Goal: Information Seeking & Learning: Find specific fact

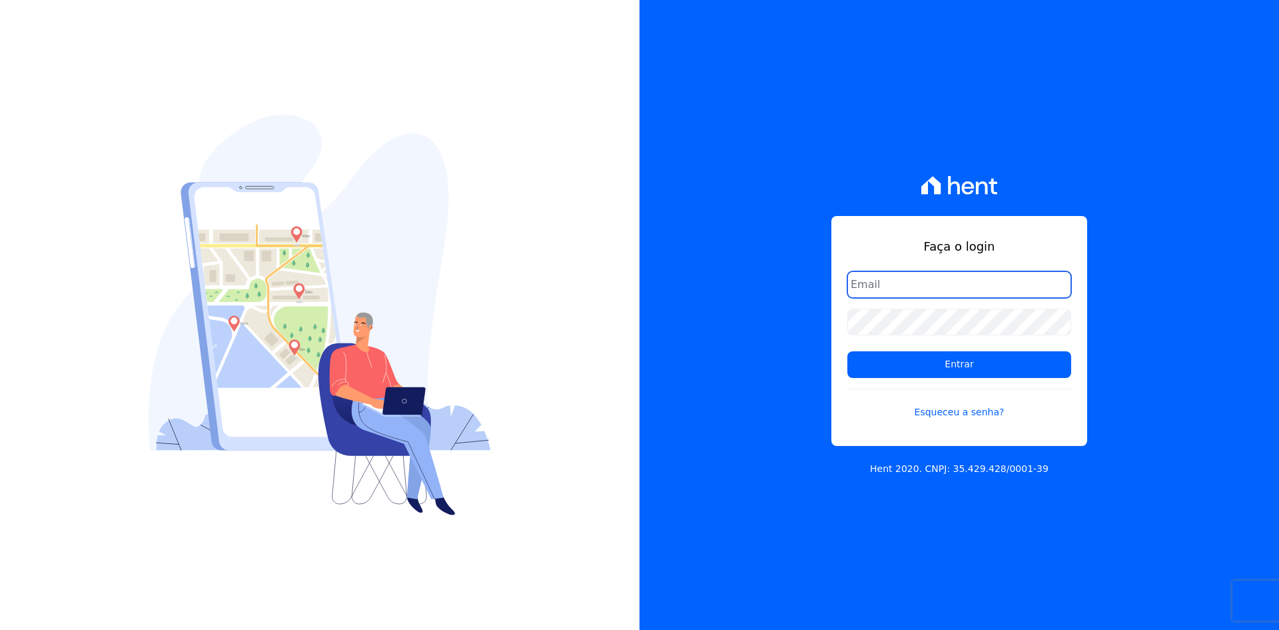
type input "matheaus@celinaguimaraes.com.br"
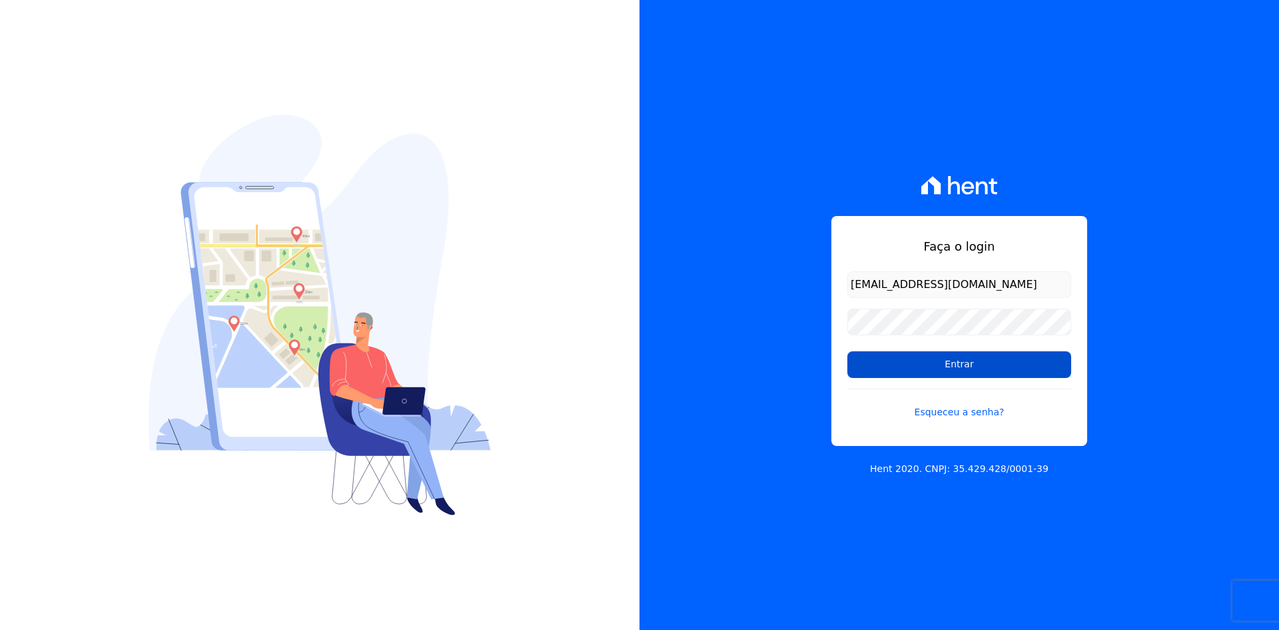
click at [947, 354] on input "Entrar" at bounding box center [960, 364] width 224 height 27
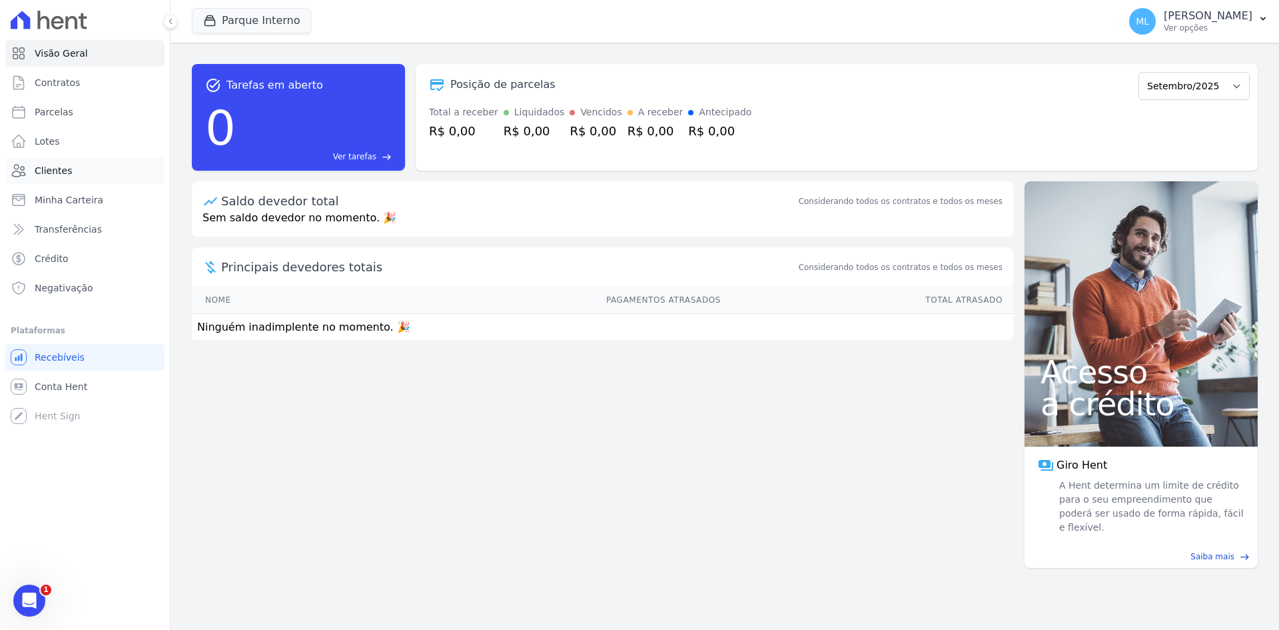
click at [95, 177] on link "Clientes" at bounding box center [84, 170] width 159 height 27
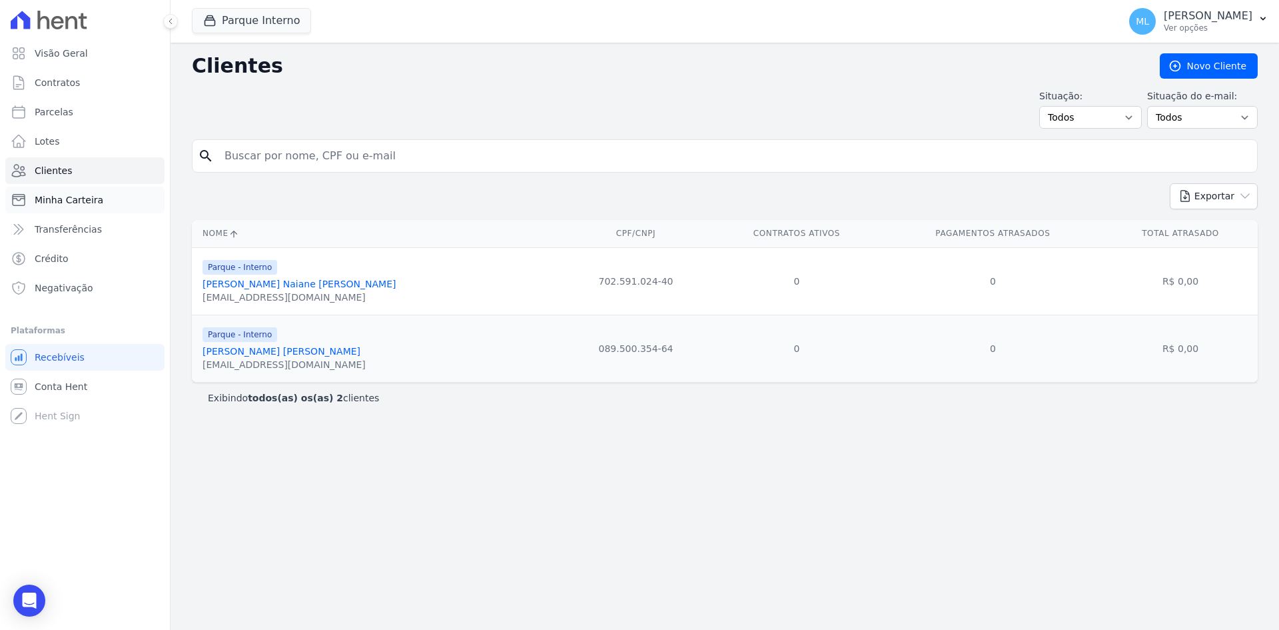
click at [100, 187] on link "Minha Carteira" at bounding box center [84, 200] width 159 height 27
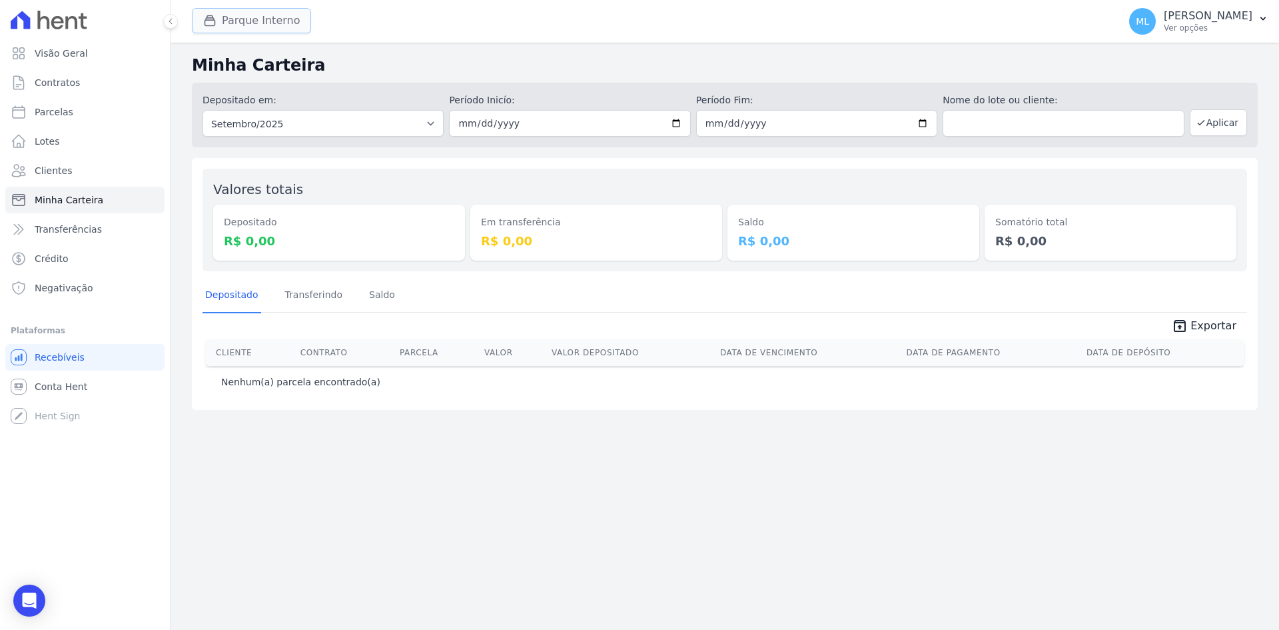
click at [282, 15] on button "Parque Interno" at bounding box center [251, 20] width 119 height 25
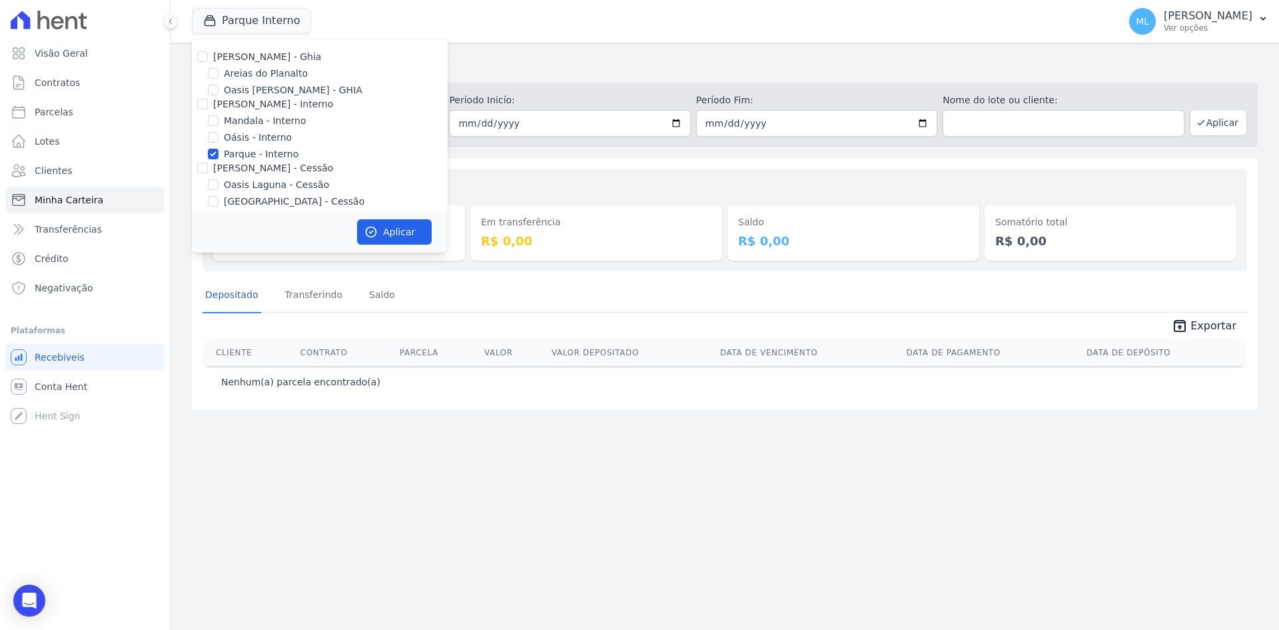
click at [250, 158] on label "Parque - Interno" at bounding box center [261, 154] width 75 height 14
click at [219, 158] on input "Parque - Interno" at bounding box center [213, 154] width 11 height 11
checkbox input "false"
click at [267, 70] on label "Areias do Planalto" at bounding box center [266, 74] width 84 height 14
click at [219, 70] on input "Areias do Planalto" at bounding box center [213, 73] width 11 height 11
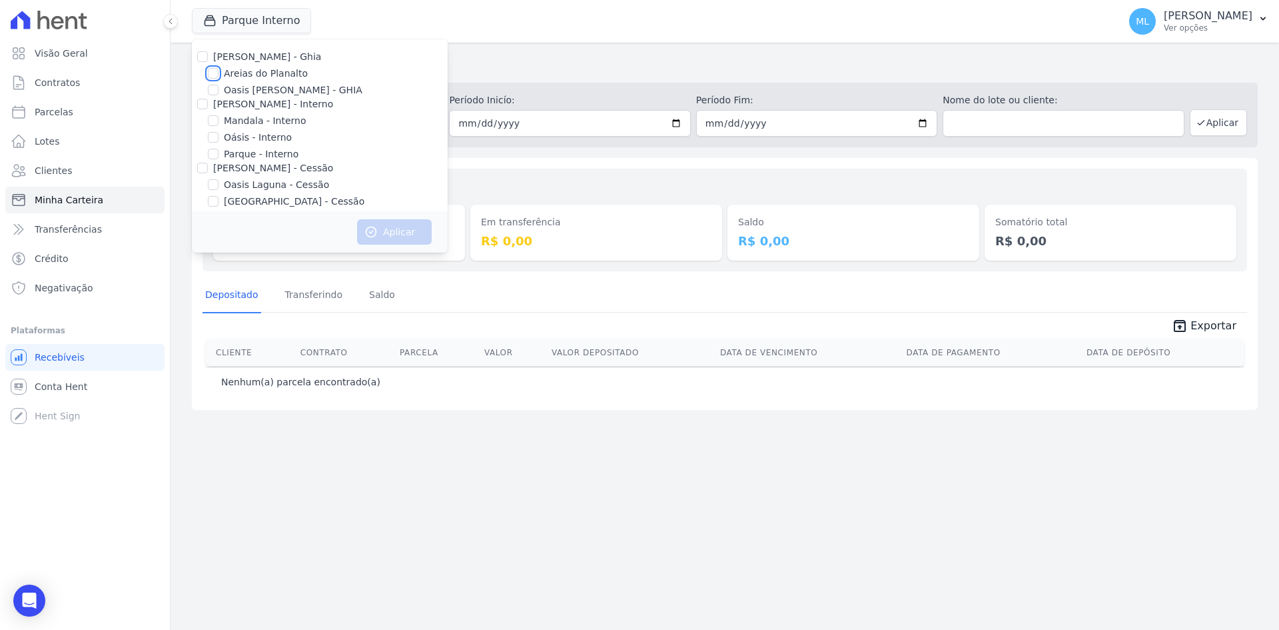
checkbox input "true"
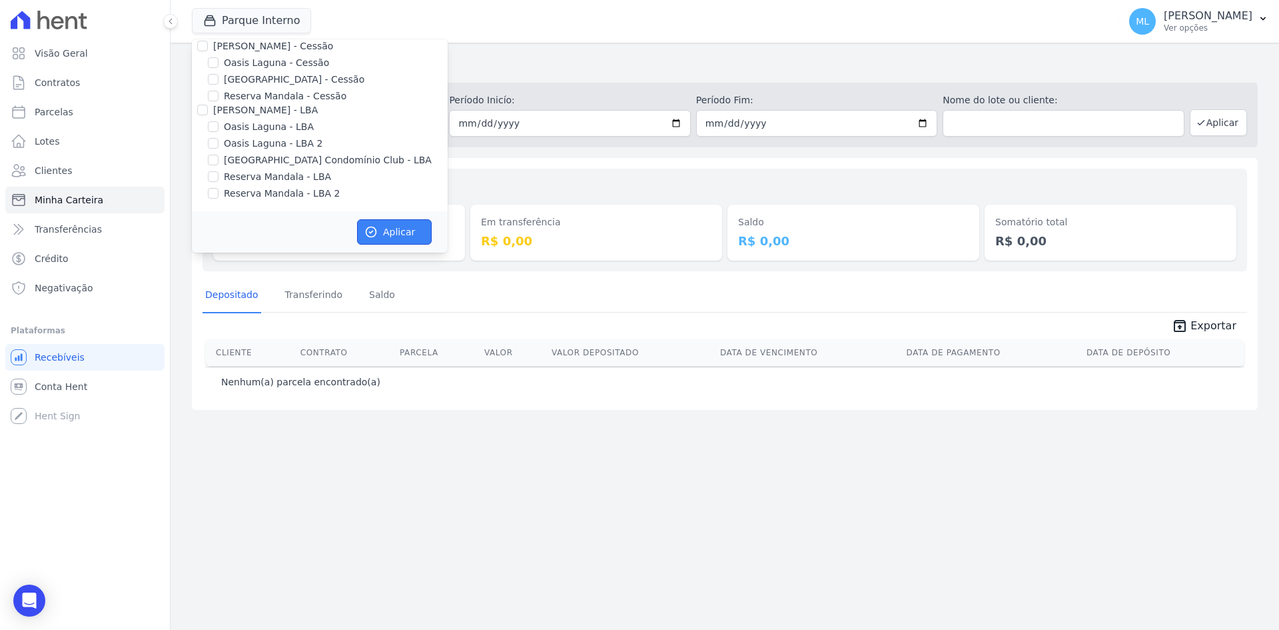
click at [386, 235] on button "Aplicar" at bounding box center [394, 231] width 75 height 25
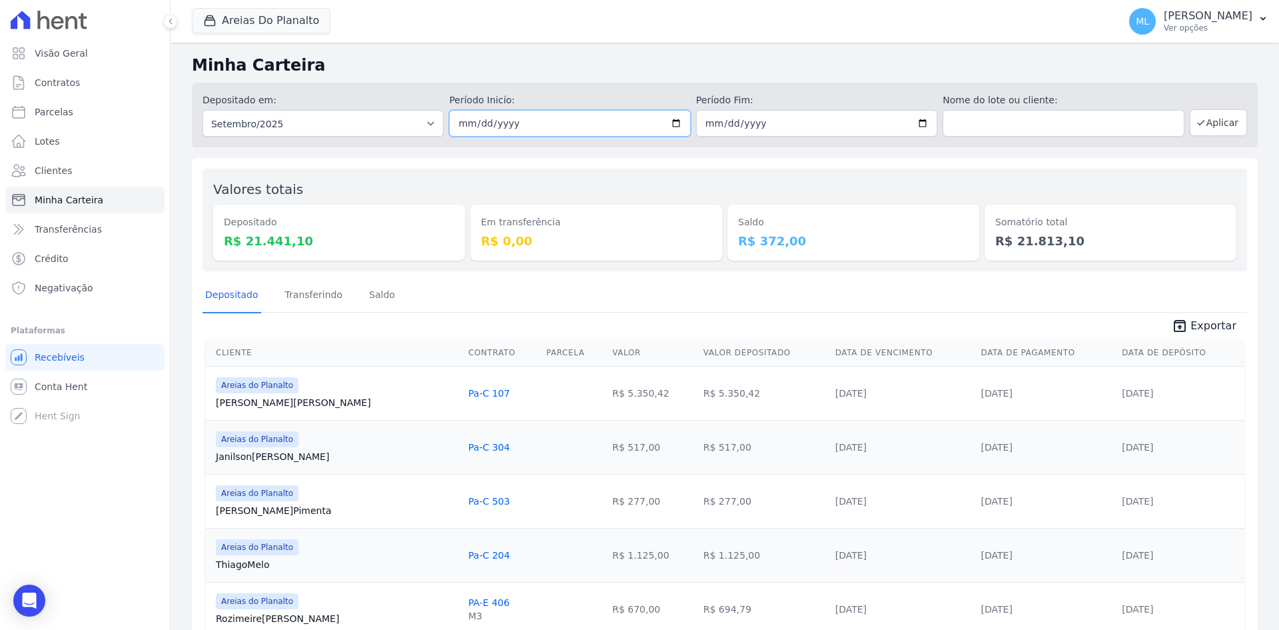
click at [672, 124] on input "2025-09-01" at bounding box center [569, 123] width 241 height 27
type input "[DATE]"
click at [917, 121] on input "2025-09-30" at bounding box center [816, 123] width 241 height 27
type input "[DATE]"
click at [1209, 125] on button "Aplicar" at bounding box center [1218, 122] width 57 height 27
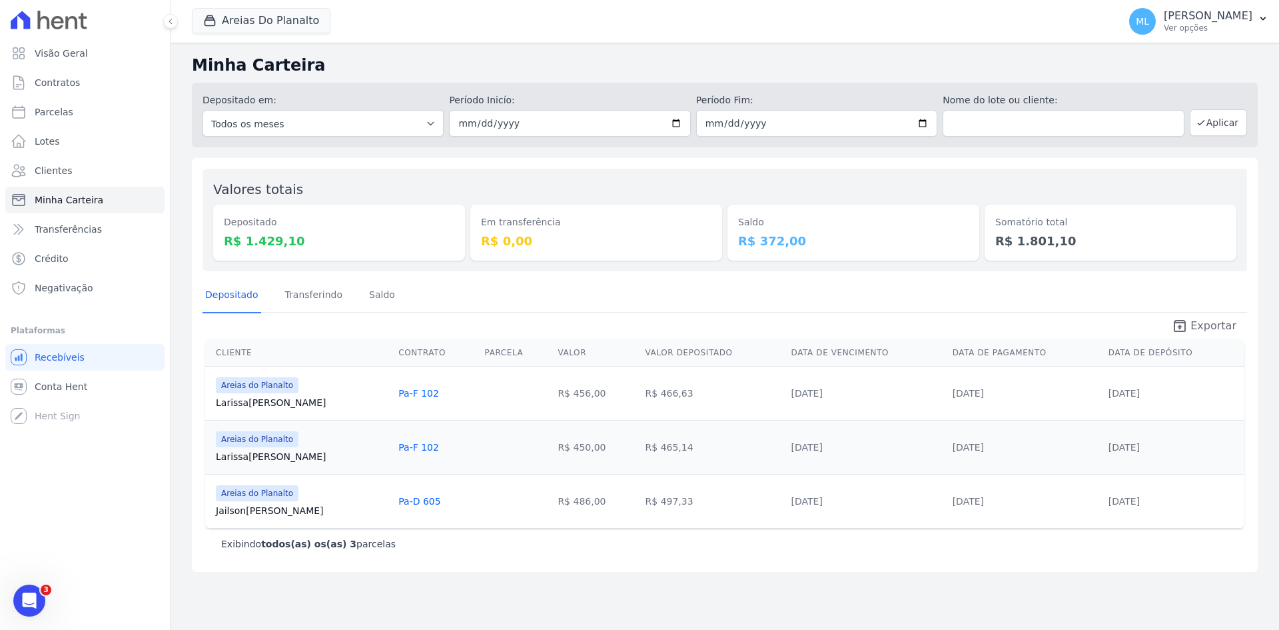
click at [1207, 330] on span "Exportar" at bounding box center [1214, 326] width 46 height 16
click at [251, 19] on button "Areias Do Planalto" at bounding box center [261, 20] width 139 height 25
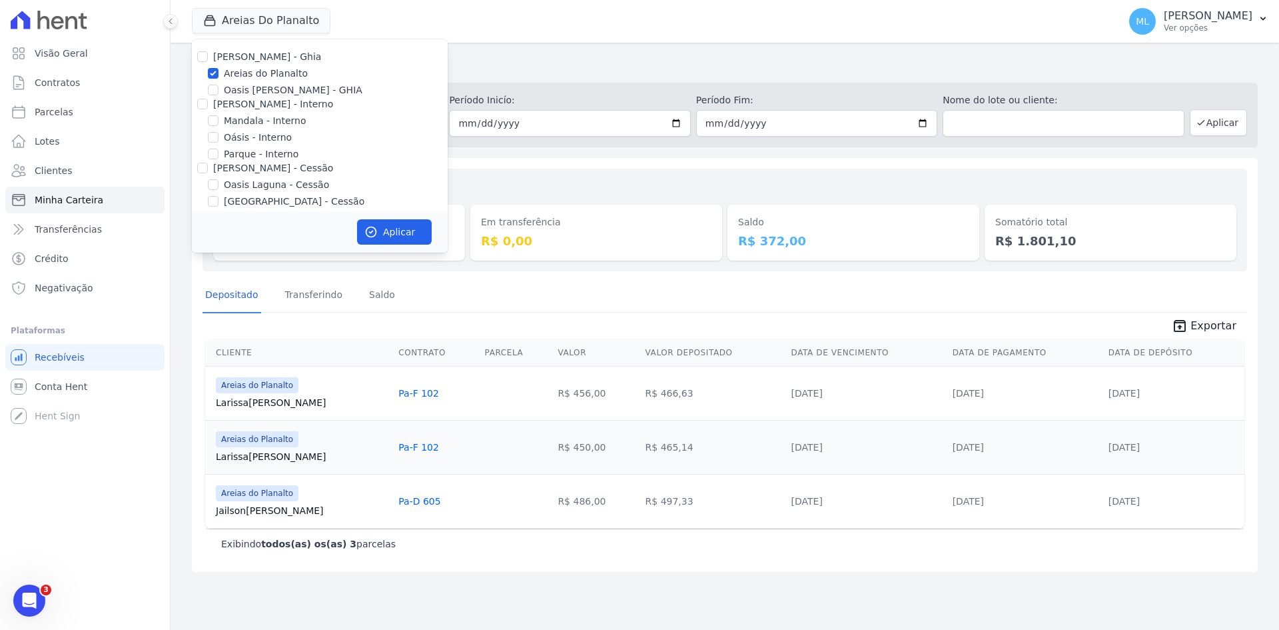
click at [243, 69] on label "Areias do Planalto" at bounding box center [266, 74] width 84 height 14
click at [219, 69] on input "Areias do Planalto" at bounding box center [213, 73] width 11 height 11
checkbox input "false"
click at [237, 153] on label "Parque - Interno" at bounding box center [261, 154] width 75 height 14
click at [219, 153] on input "Parque - Interno" at bounding box center [213, 154] width 11 height 11
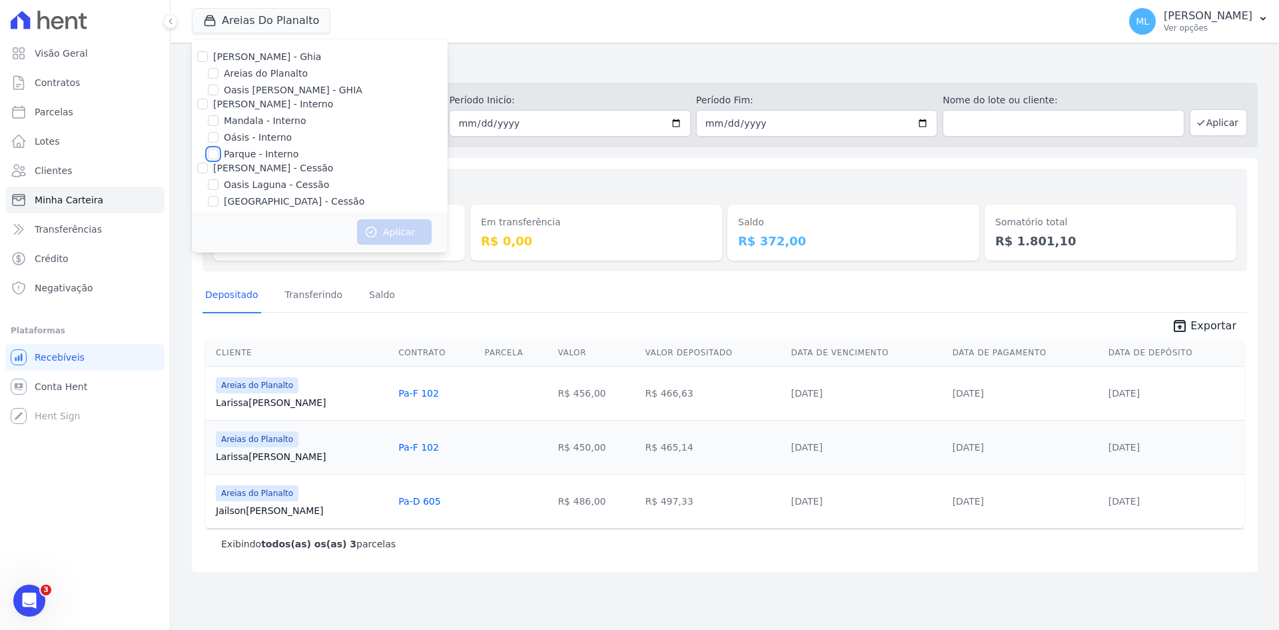
checkbox input "true"
click at [408, 240] on button "Aplicar" at bounding box center [394, 231] width 75 height 25
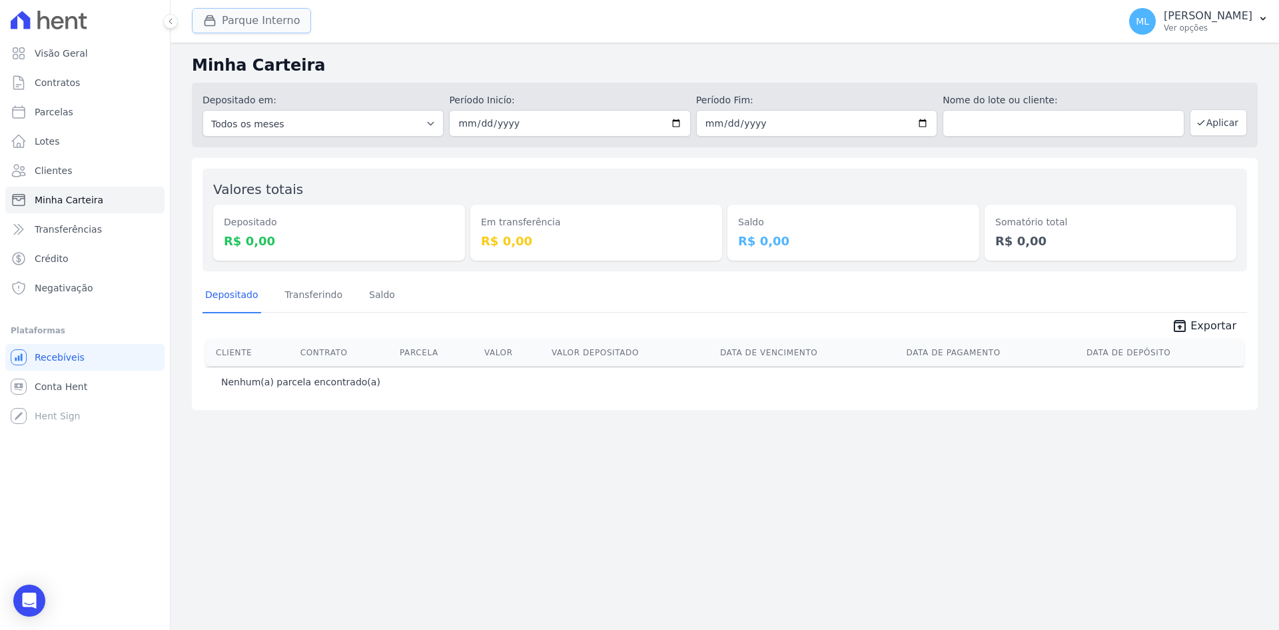
click at [253, 23] on button "Parque Interno" at bounding box center [251, 20] width 119 height 25
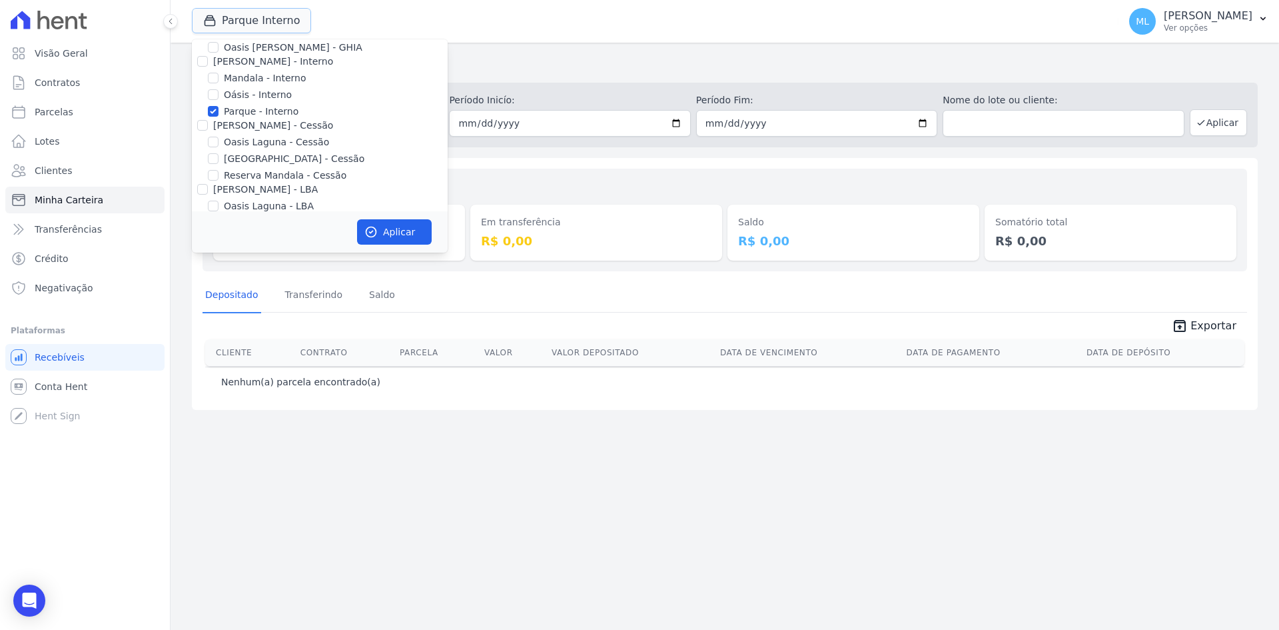
scroll to position [67, 0]
click at [254, 92] on label "Parque - Interno" at bounding box center [261, 88] width 75 height 14
click at [219, 92] on input "Parque - Interno" at bounding box center [213, 87] width 11 height 11
checkbox input "false"
click at [257, 135] on label "[GEOGRAPHIC_DATA] - Cessão" at bounding box center [294, 135] width 141 height 14
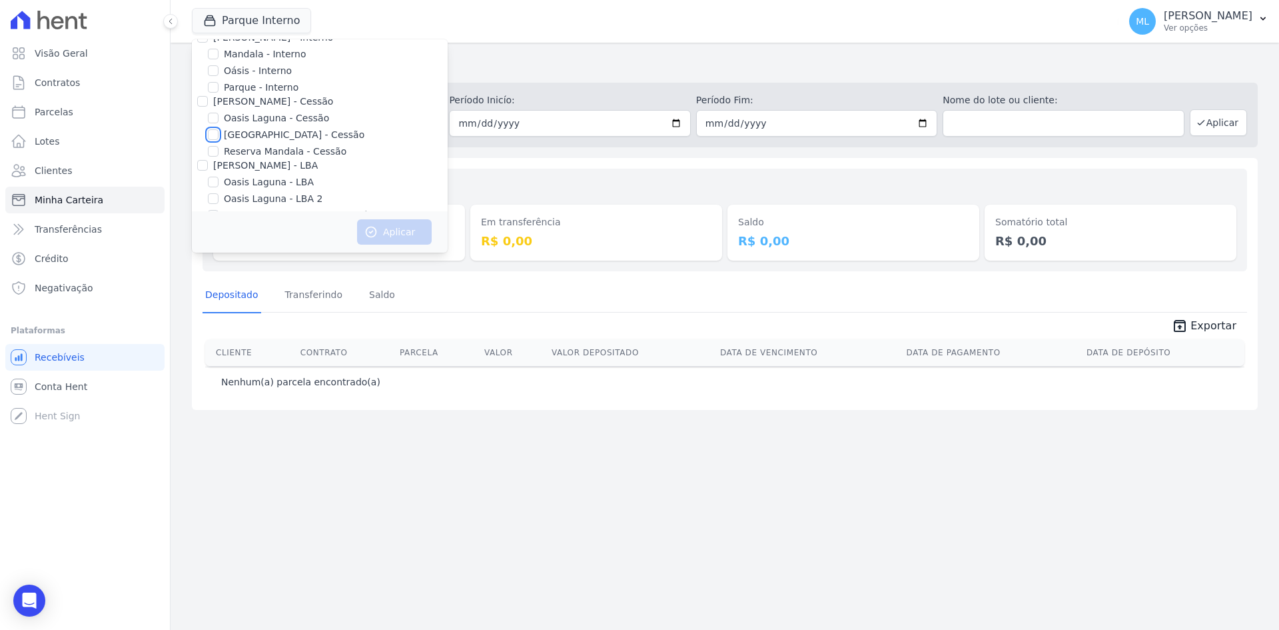
click at [219, 135] on input "[GEOGRAPHIC_DATA] - Cessão" at bounding box center [213, 134] width 11 height 11
checkbox input "true"
click at [409, 235] on button "Aplicar" at bounding box center [394, 231] width 75 height 25
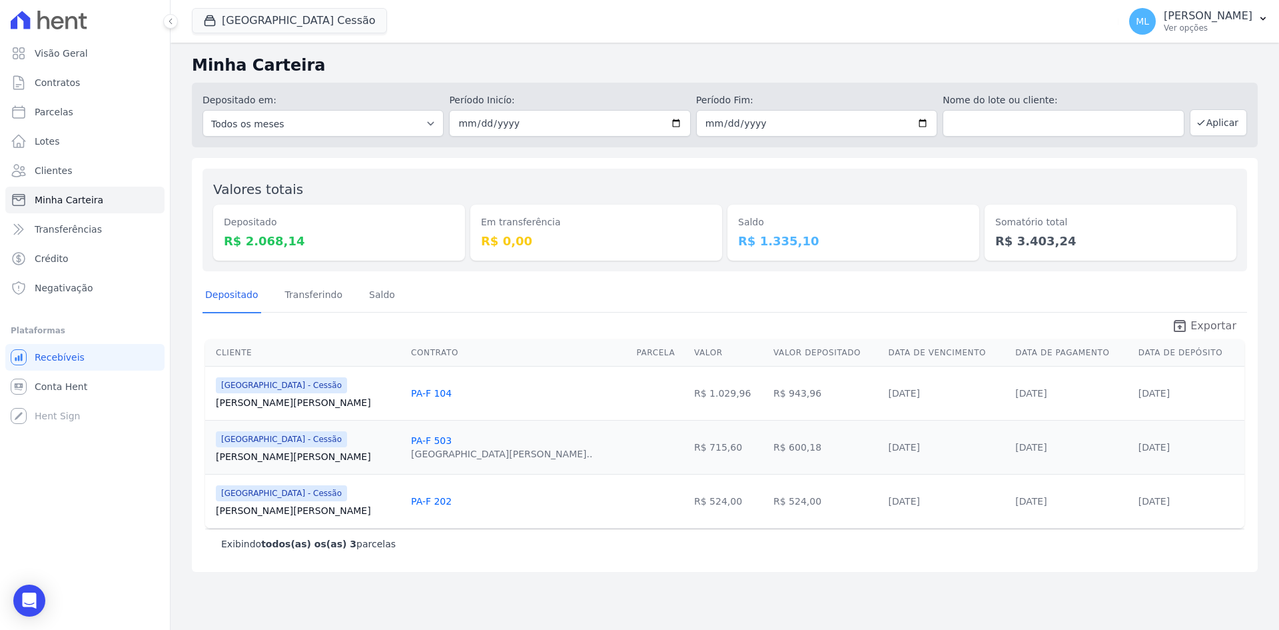
click at [1222, 319] on span "Exportar" at bounding box center [1214, 326] width 46 height 16
click at [310, 16] on button "[GEOGRAPHIC_DATA] Cessão" at bounding box center [289, 20] width 195 height 25
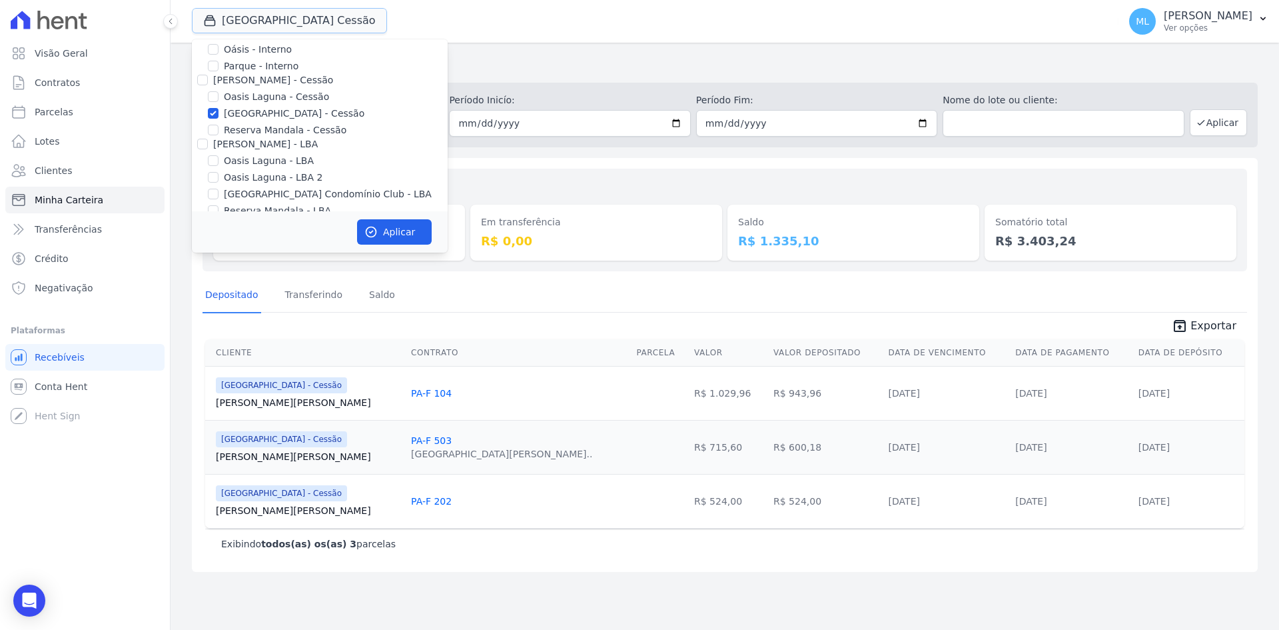
scroll to position [122, 0]
click at [265, 69] on label "Oasis Laguna - Cessão" at bounding box center [276, 63] width 105 height 14
click at [219, 68] on input "Oasis Laguna - Cessão" at bounding box center [213, 62] width 11 height 11
checkbox input "true"
click at [263, 74] on label "[GEOGRAPHIC_DATA] - Cessão" at bounding box center [294, 80] width 141 height 14
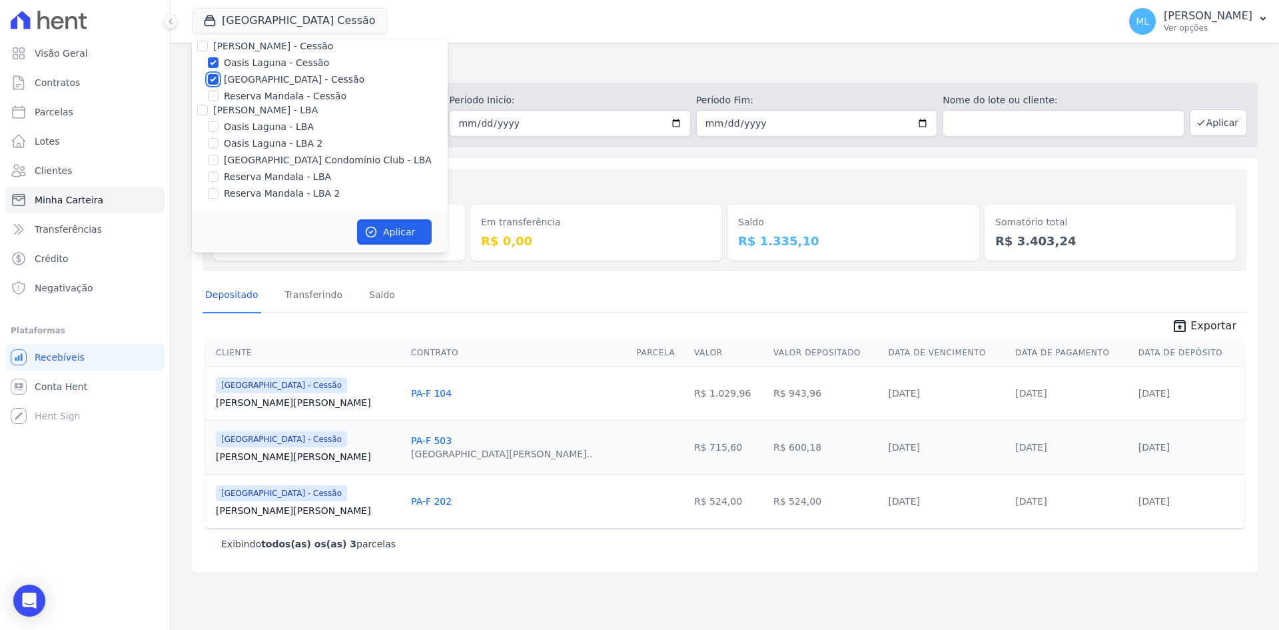
click at [219, 74] on input "[GEOGRAPHIC_DATA] - Cessão" at bounding box center [213, 79] width 11 height 11
checkbox input "false"
click at [266, 64] on label "Oasis Laguna - Cessão" at bounding box center [276, 63] width 105 height 14
click at [219, 64] on input "Oasis Laguna - Cessão" at bounding box center [213, 62] width 11 height 11
checkbox input "false"
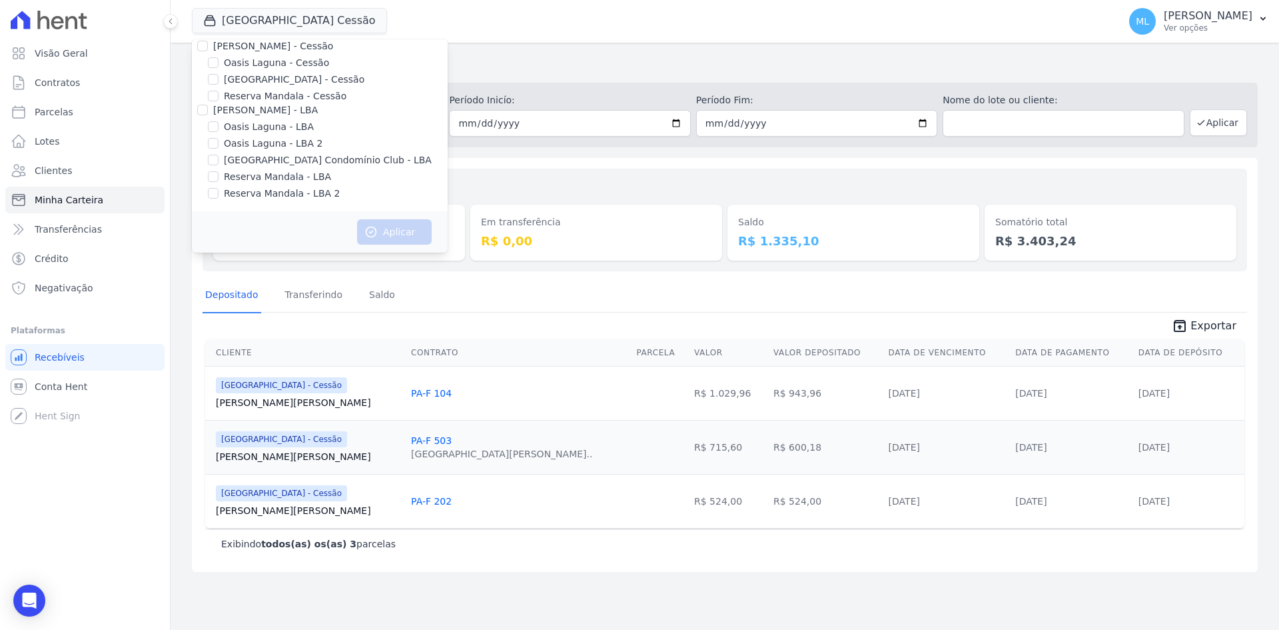
click at [278, 157] on label "[GEOGRAPHIC_DATA] Condomínio Club - LBA" at bounding box center [328, 160] width 208 height 14
click at [219, 157] on input "[GEOGRAPHIC_DATA] Condomínio Club - LBA" at bounding box center [213, 160] width 11 height 11
checkbox input "true"
click at [418, 237] on button "Aplicar" at bounding box center [394, 231] width 75 height 25
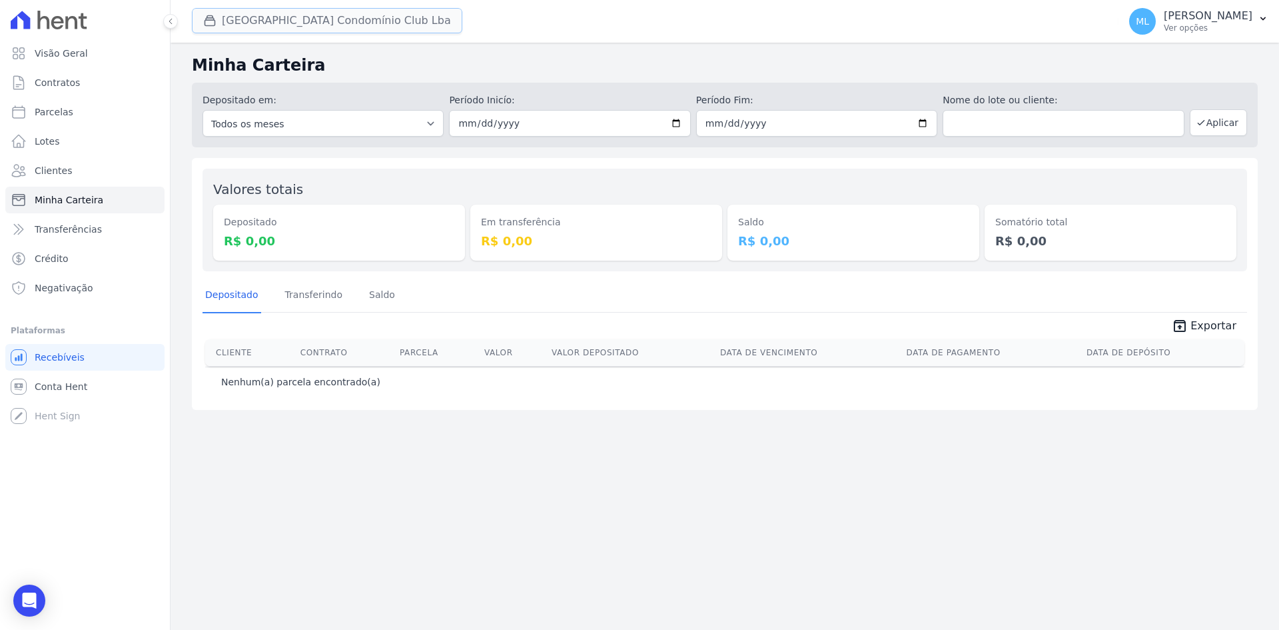
click at [299, 11] on button "[GEOGRAPHIC_DATA] Condomínio Club Lba" at bounding box center [327, 20] width 271 height 25
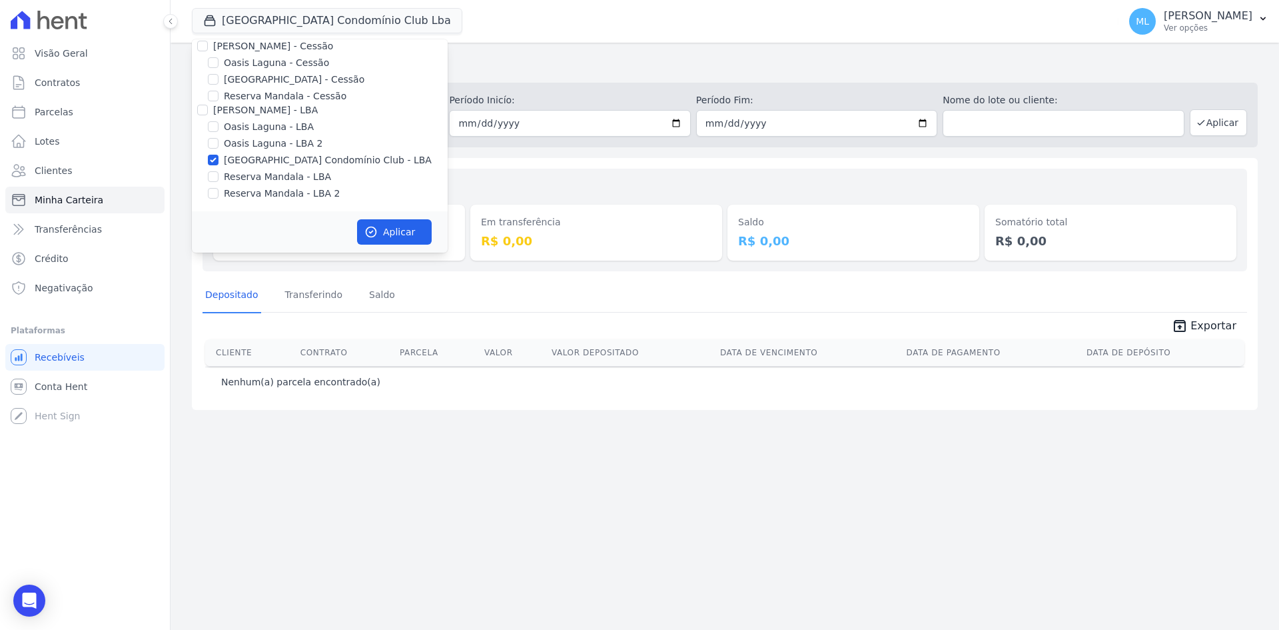
click at [282, 159] on label "[GEOGRAPHIC_DATA] Condomínio Club - LBA" at bounding box center [328, 160] width 208 height 14
click at [219, 159] on input "[GEOGRAPHIC_DATA] Condomínio Club - LBA" at bounding box center [213, 160] width 11 height 11
checkbox input "false"
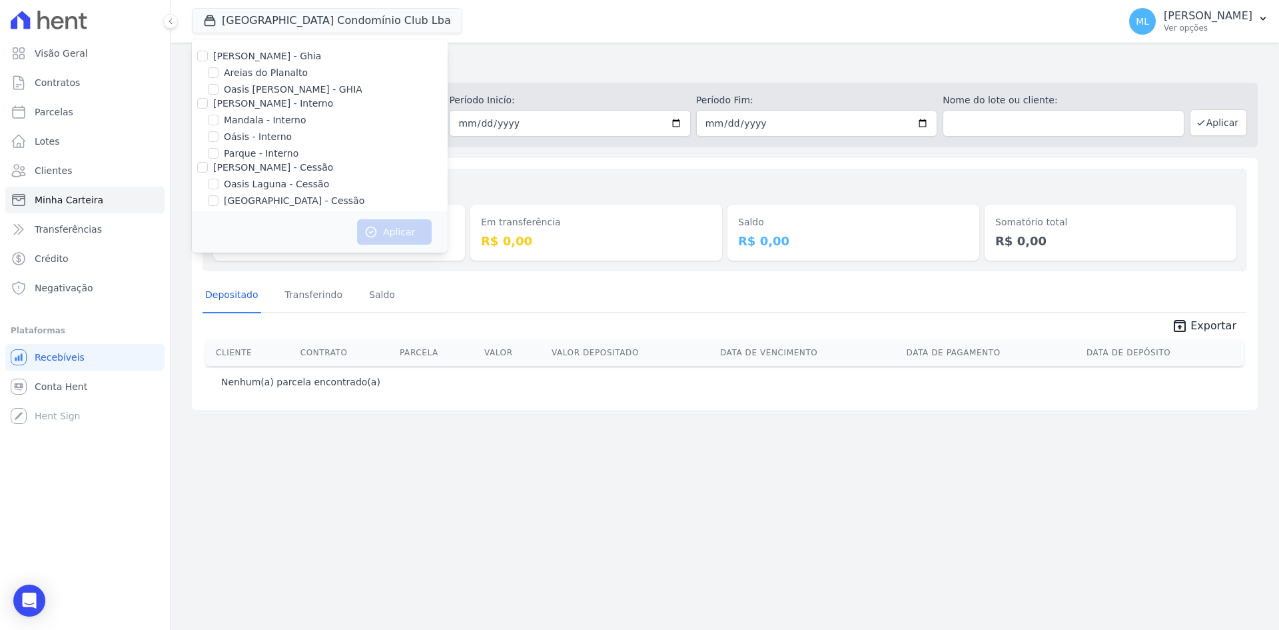
scroll to position [0, 0]
click at [298, 73] on div "Areias do Planalto" at bounding box center [320, 74] width 256 height 14
click at [278, 69] on label "Areias do Planalto" at bounding box center [266, 74] width 84 height 14
click at [219, 69] on input "Areias do Planalto" at bounding box center [213, 73] width 11 height 11
checkbox input "true"
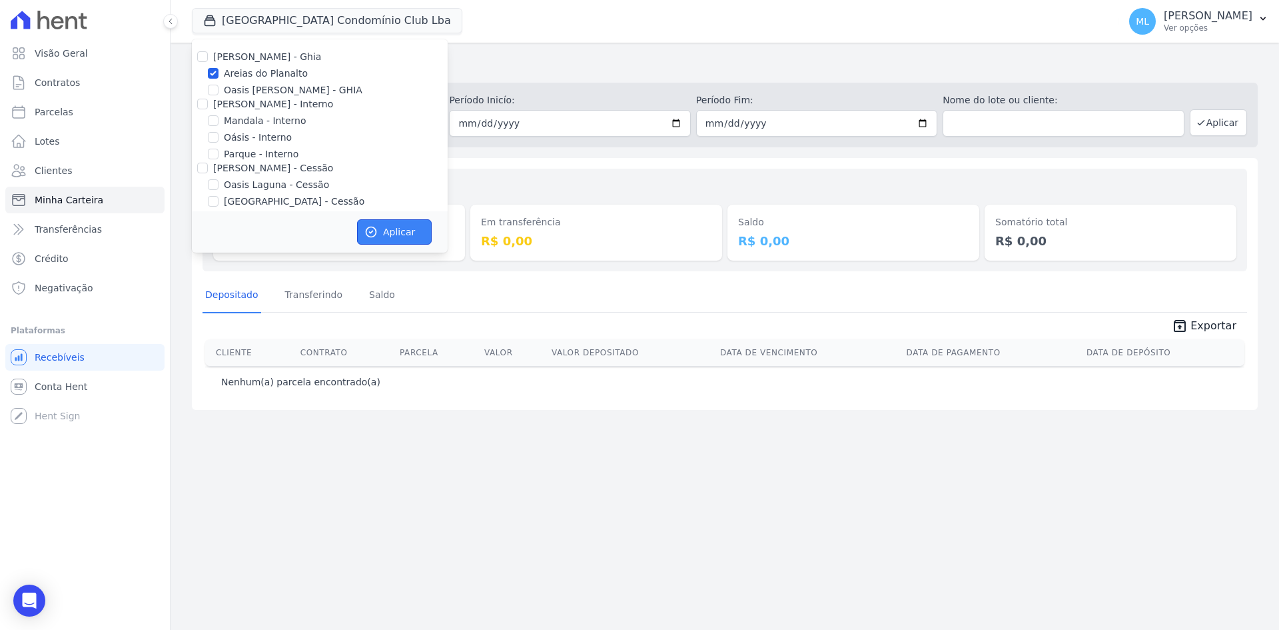
click at [392, 231] on button "Aplicar" at bounding box center [394, 231] width 75 height 25
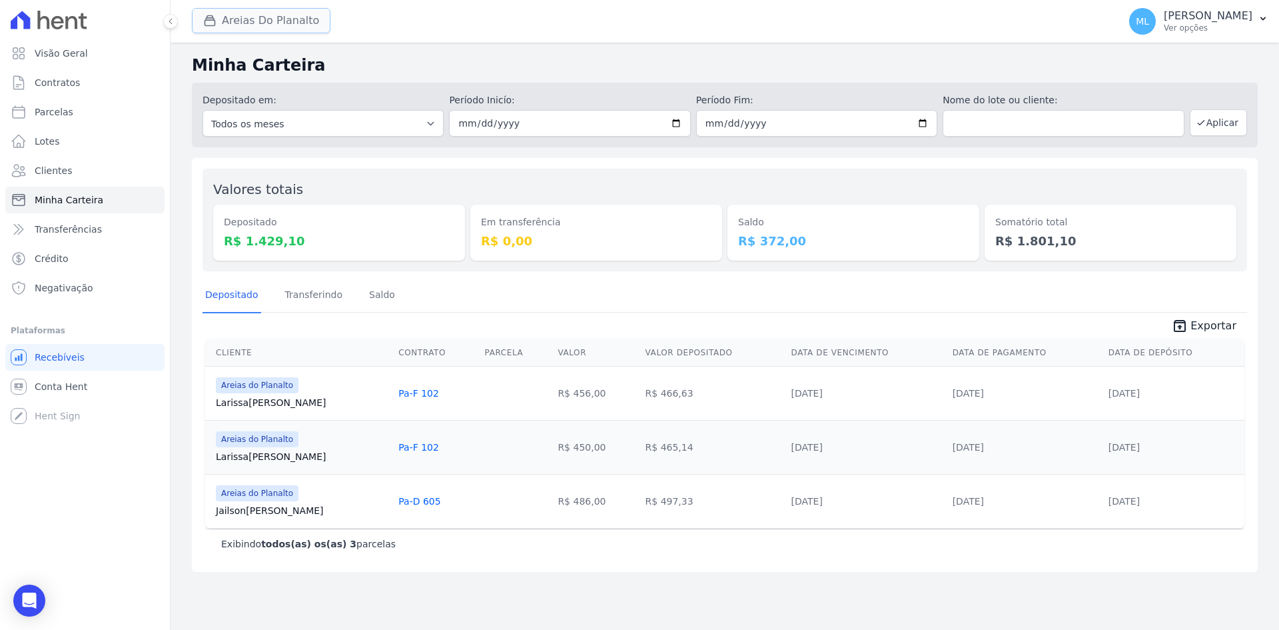
click at [262, 26] on button "Areias Do Planalto" at bounding box center [261, 20] width 139 height 25
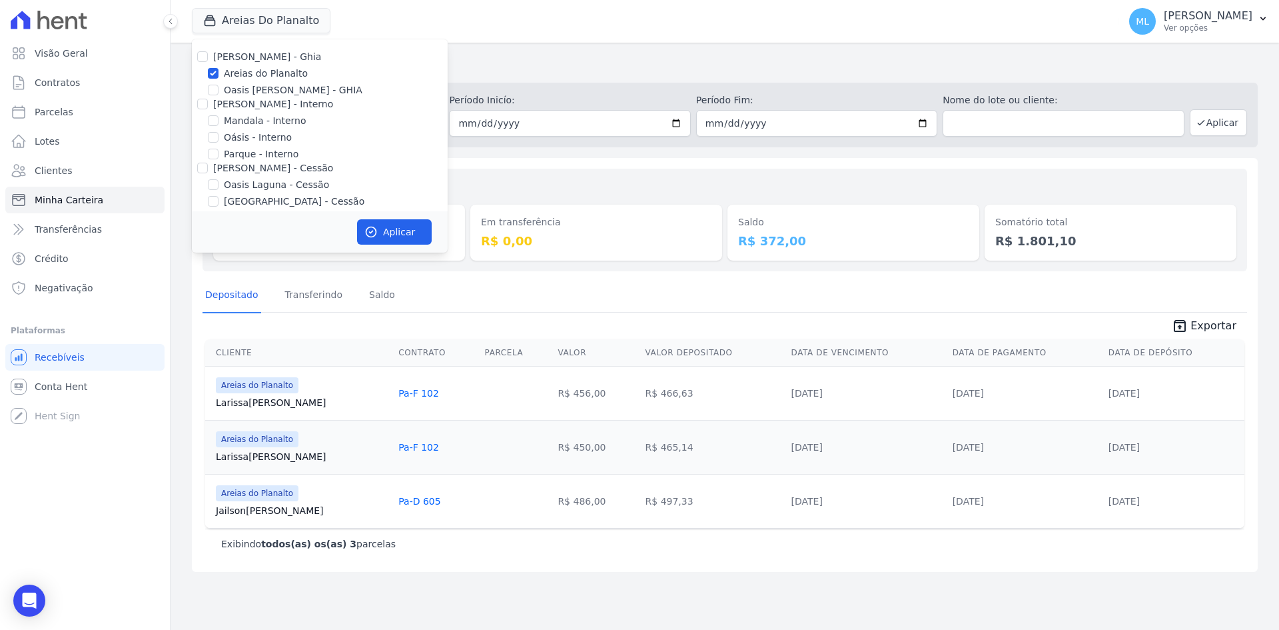
click at [271, 75] on label "Areias do Planalto" at bounding box center [266, 74] width 84 height 14
click at [219, 75] on input "Areias do Planalto" at bounding box center [213, 73] width 11 height 11
checkbox input "false"
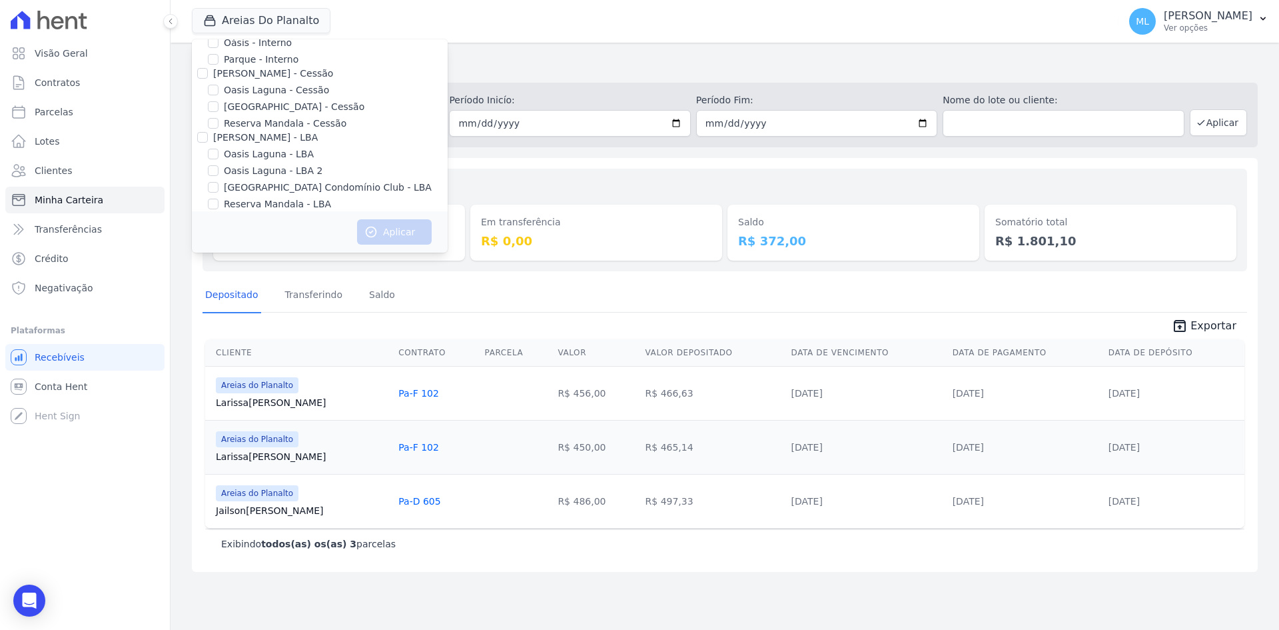
scroll to position [122, 0]
click at [298, 83] on label "[GEOGRAPHIC_DATA] - Cessão" at bounding box center [294, 80] width 141 height 14
click at [219, 83] on input "[GEOGRAPHIC_DATA] - Cessão" at bounding box center [213, 79] width 11 height 11
checkbox input "true"
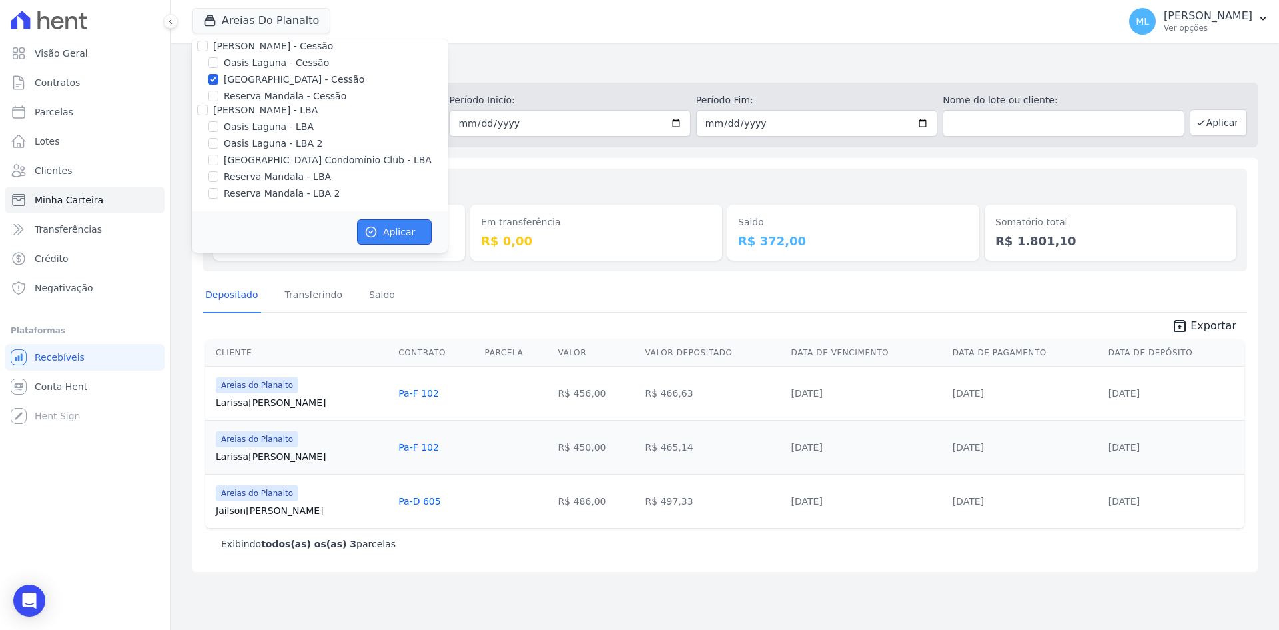
click at [386, 220] on button "Aplicar" at bounding box center [394, 231] width 75 height 25
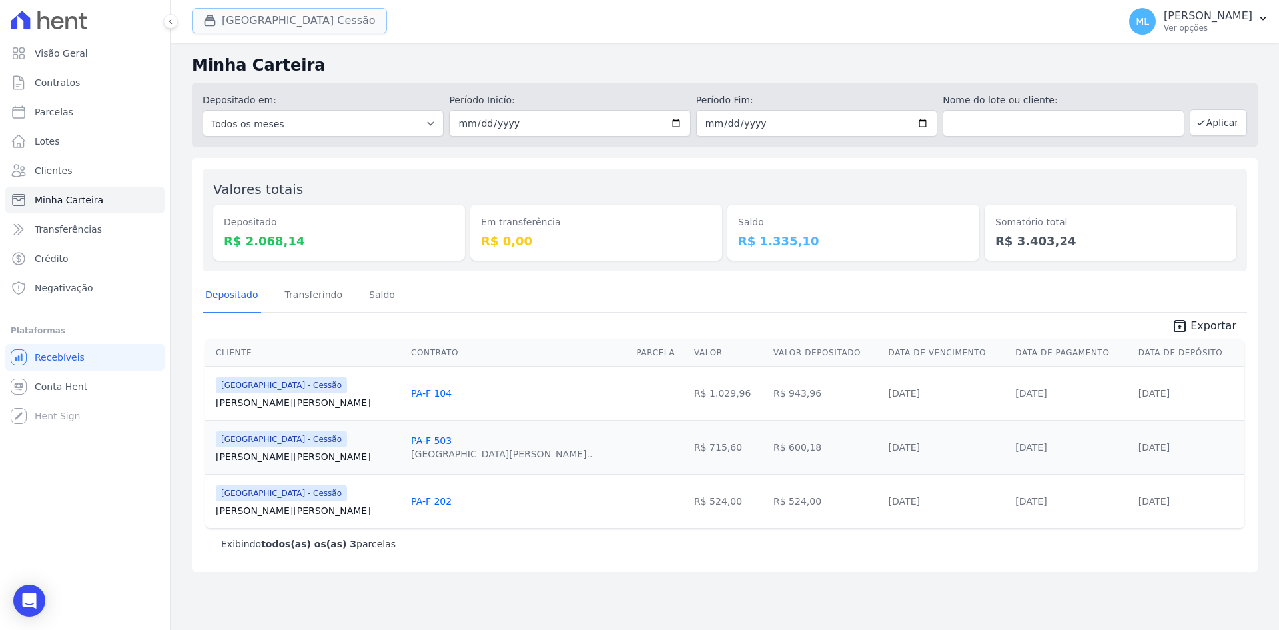
click at [299, 27] on button "[GEOGRAPHIC_DATA] Cessão" at bounding box center [289, 20] width 195 height 25
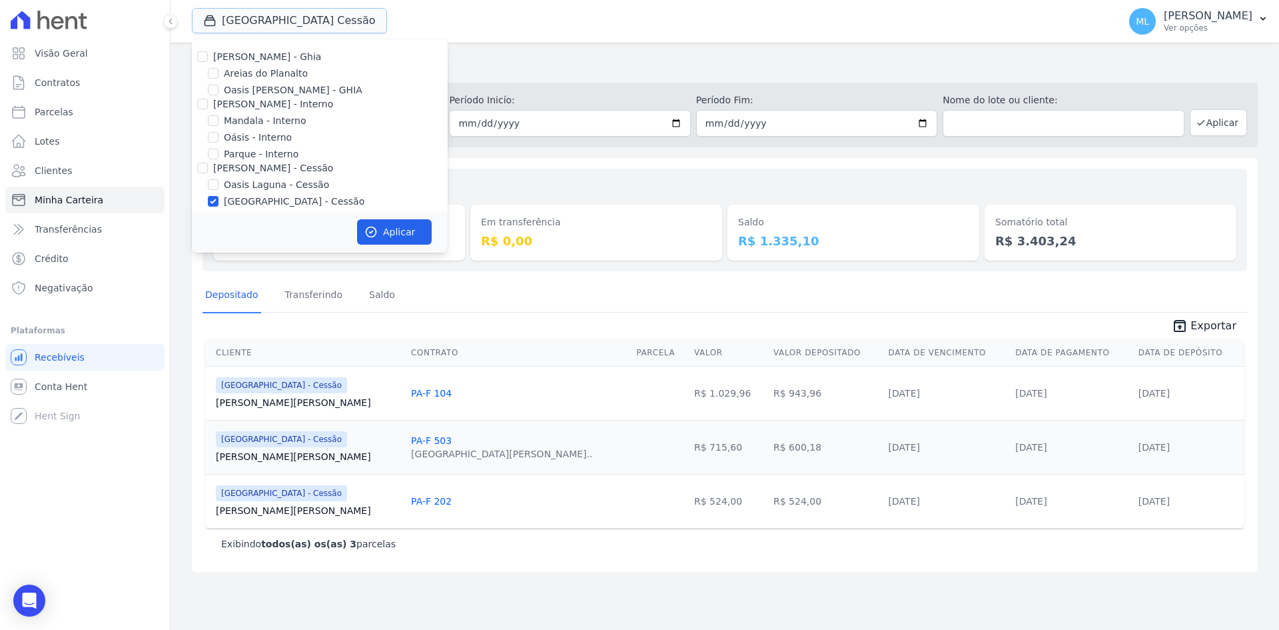
scroll to position [122, 0]
click at [267, 80] on label "[GEOGRAPHIC_DATA] - Cessão" at bounding box center [294, 80] width 141 height 14
click at [219, 80] on input "[GEOGRAPHIC_DATA] - Cessão" at bounding box center [213, 79] width 11 height 11
checkbox input "false"
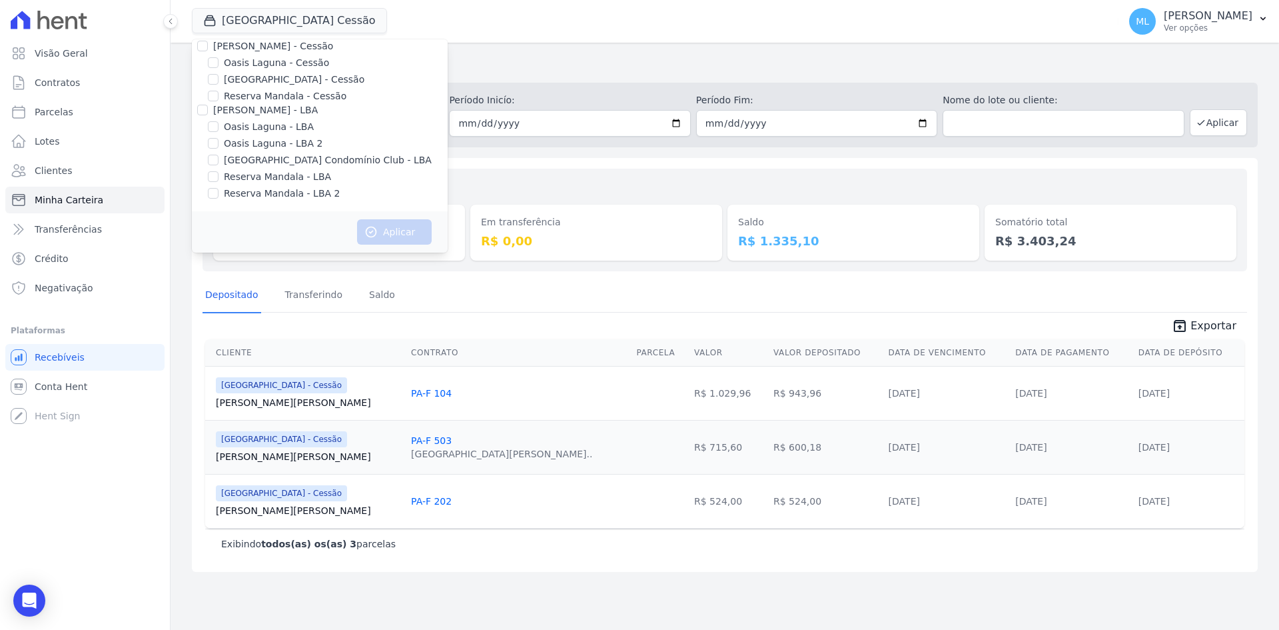
click at [267, 177] on label "Reserva Mandala - LBA" at bounding box center [277, 177] width 107 height 14
click at [219, 177] on input "Reserva Mandala - LBA" at bounding box center [213, 176] width 11 height 11
checkbox input "true"
click at [267, 189] on label "Reserva Mandala - LBA 2" at bounding box center [282, 194] width 116 height 14
click at [219, 189] on input "Reserva Mandala - LBA 2" at bounding box center [213, 193] width 11 height 11
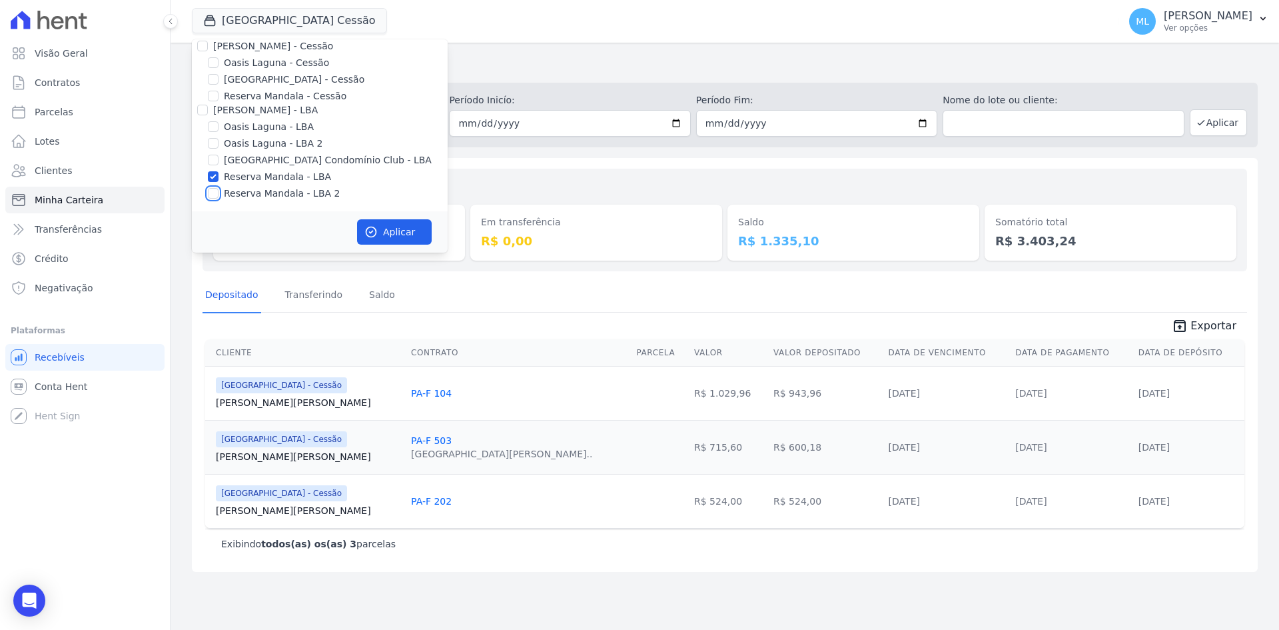
checkbox input "true"
click at [394, 227] on button "Aplicar" at bounding box center [394, 231] width 75 height 25
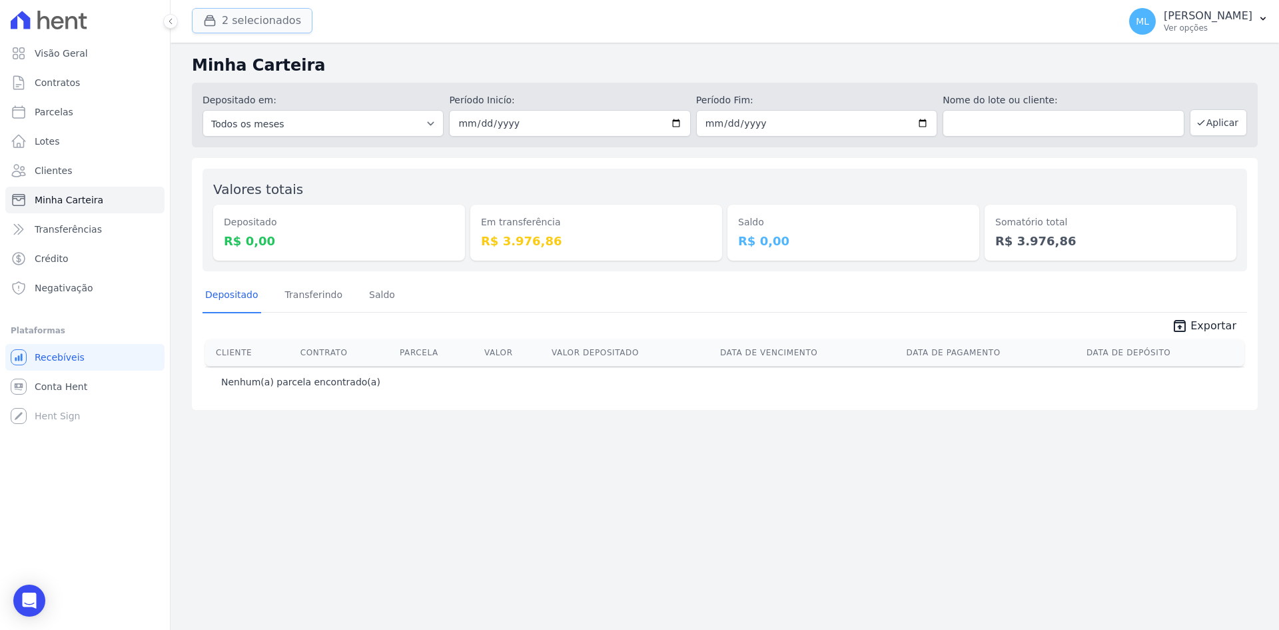
click at [248, 19] on button "2 selecionados" at bounding box center [252, 20] width 121 height 25
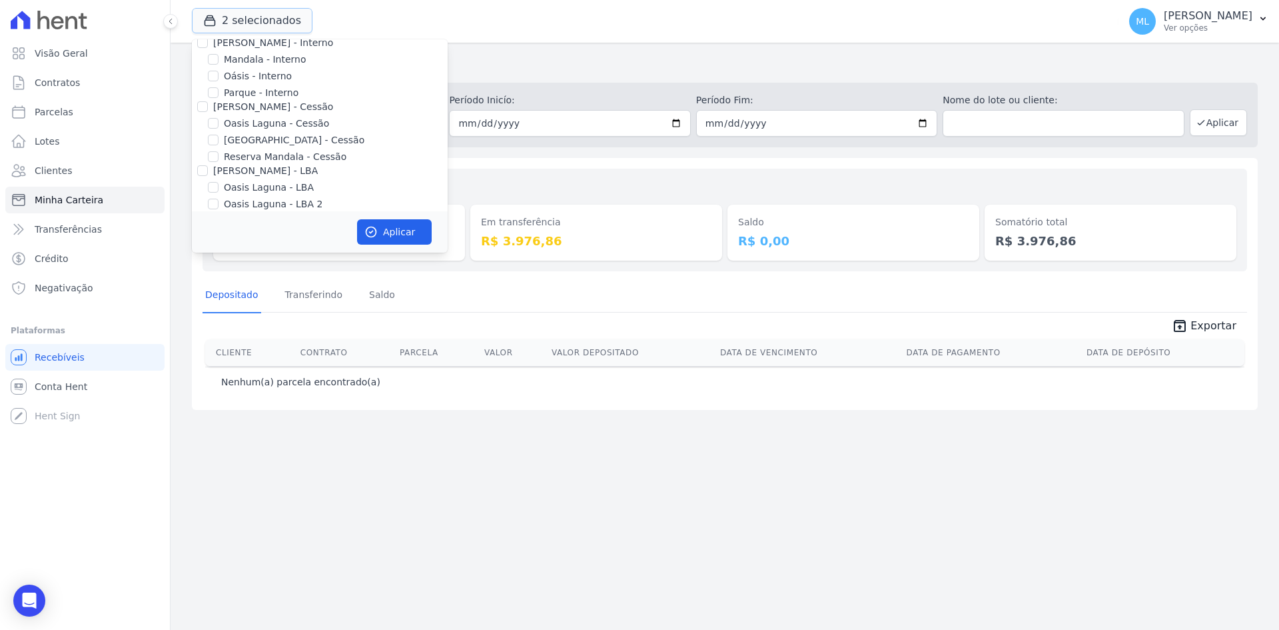
scroll to position [122, 0]
click at [275, 181] on label "Reserva Mandala - LBA" at bounding box center [277, 177] width 107 height 14
click at [219, 181] on input "Reserva Mandala - LBA" at bounding box center [213, 176] width 11 height 11
checkbox input "false"
click at [275, 194] on label "Reserva Mandala - LBA 2" at bounding box center [282, 194] width 116 height 14
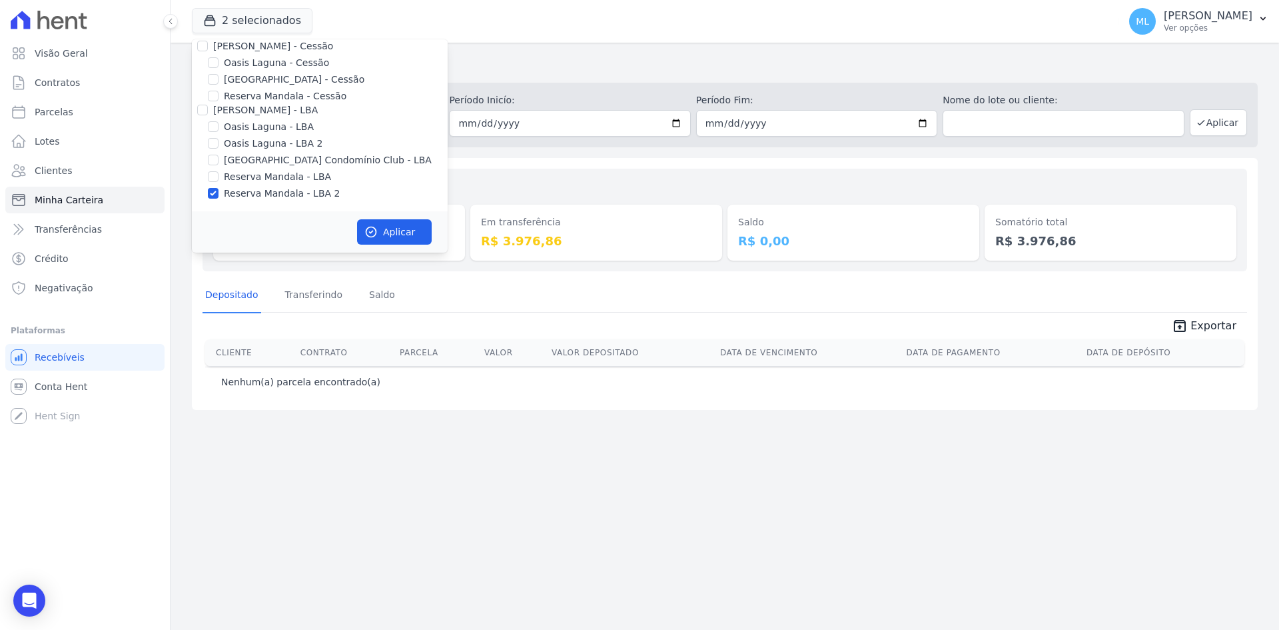
click at [219, 194] on input "Reserva Mandala - LBA 2" at bounding box center [213, 193] width 11 height 11
checkbox input "false"
click at [278, 93] on label "Reserva Mandala - Cessão" at bounding box center [285, 96] width 123 height 14
click at [219, 93] on input "Reserva Mandala - Cessão" at bounding box center [213, 96] width 11 height 11
checkbox input "true"
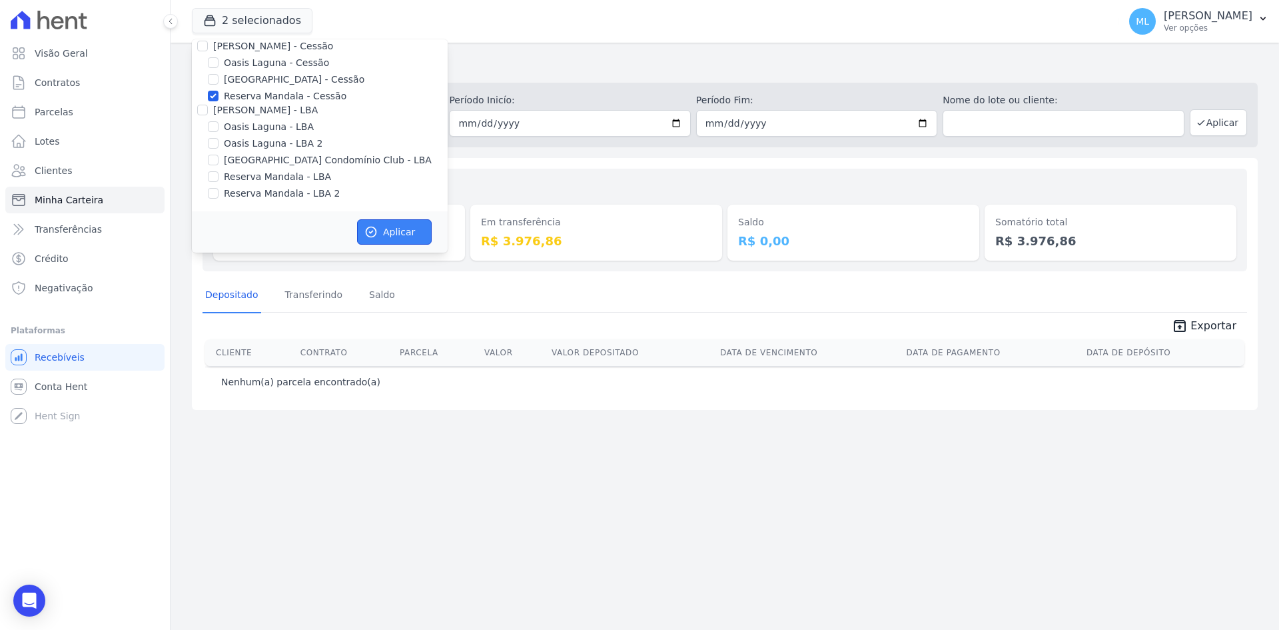
click at [406, 234] on button "Aplicar" at bounding box center [394, 231] width 75 height 25
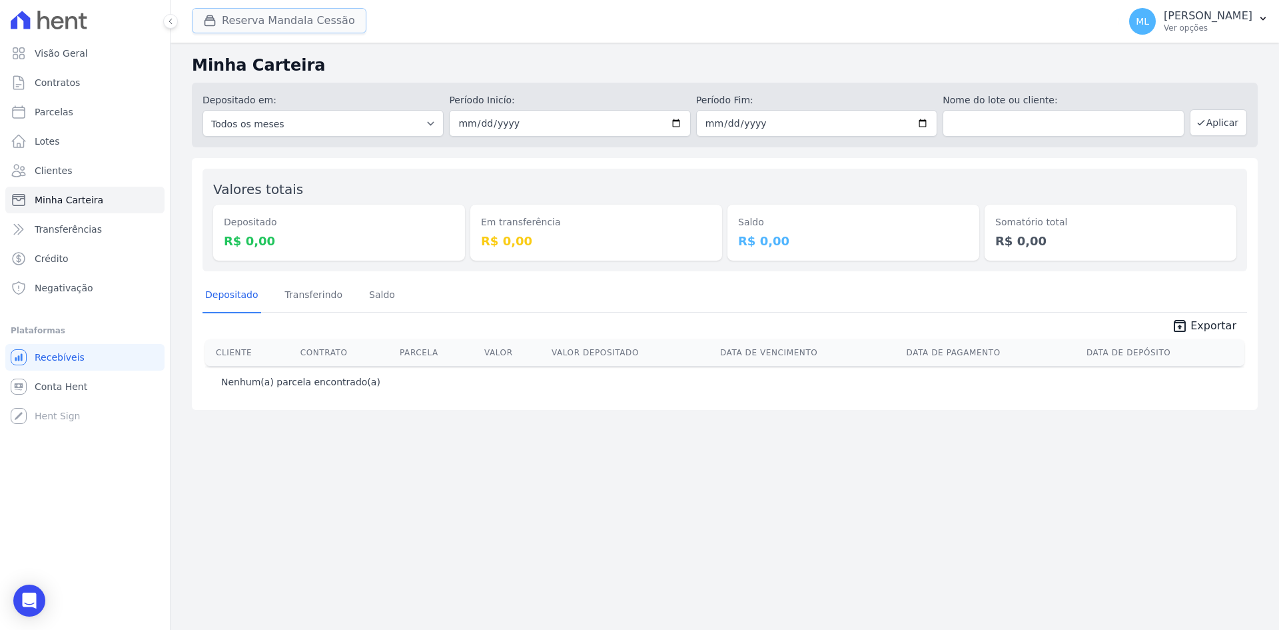
click at [259, 21] on button "Reserva Mandala Cessão" at bounding box center [279, 20] width 175 height 25
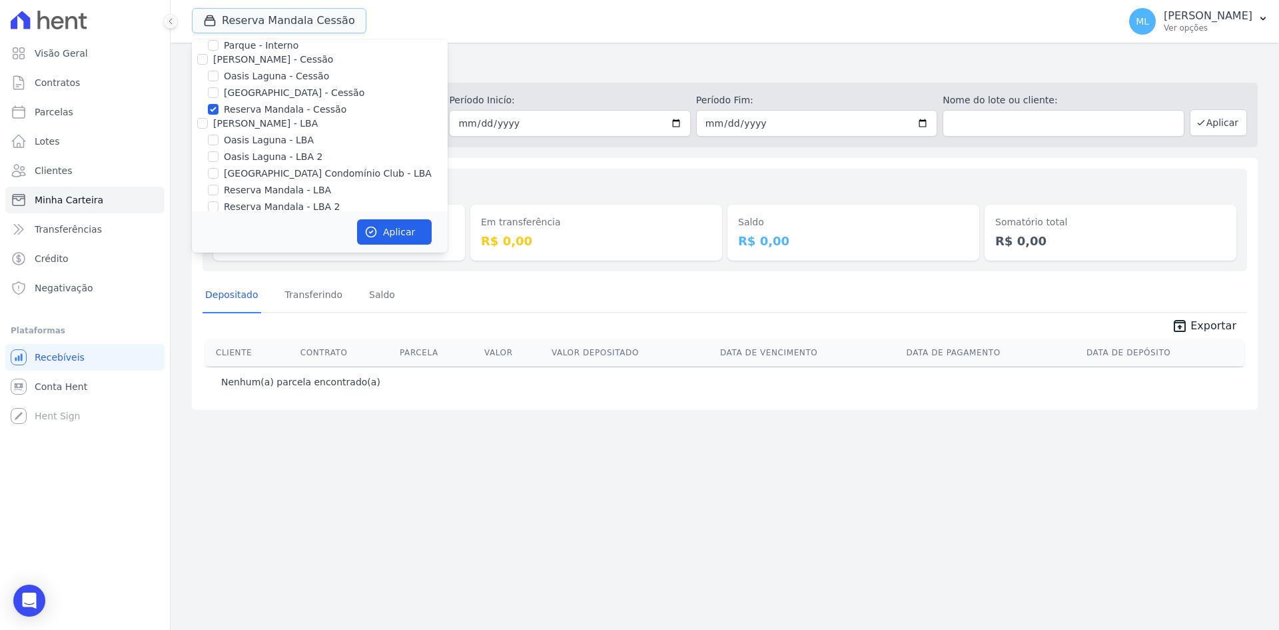
scroll to position [122, 0]
click at [395, 237] on button "Aplicar" at bounding box center [394, 231] width 75 height 25
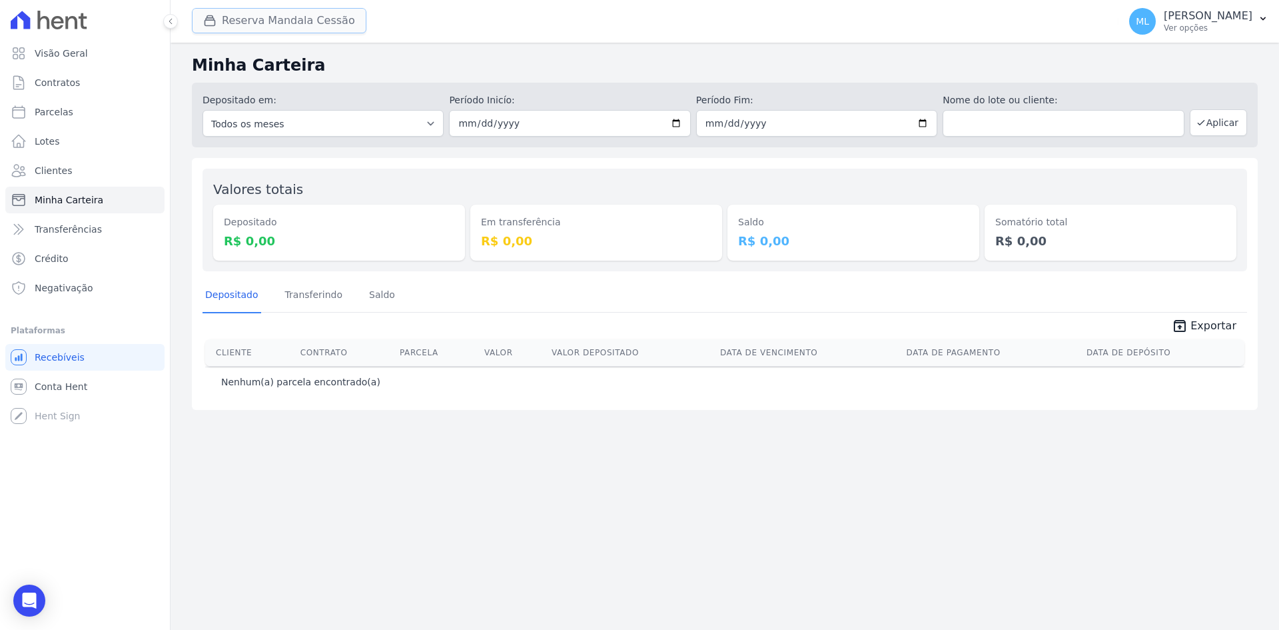
click at [296, 15] on button "Reserva Mandala Cessão" at bounding box center [279, 20] width 175 height 25
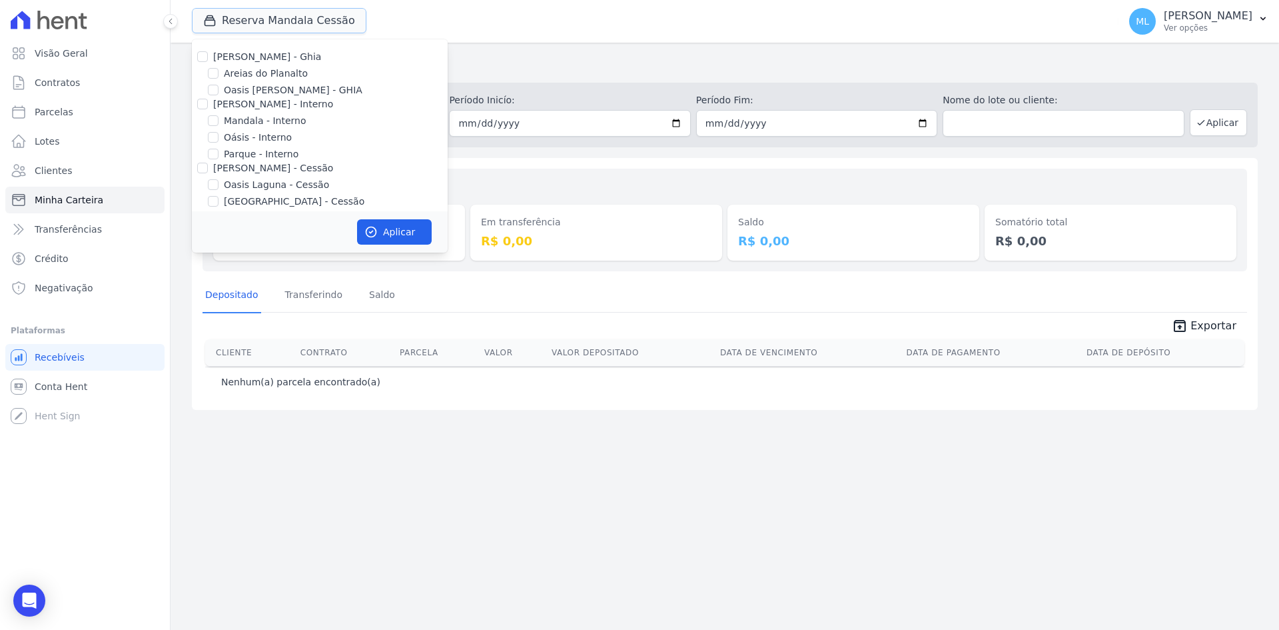
scroll to position [122, 0]
click at [273, 99] on label "Reserva Mandala - Cessão" at bounding box center [285, 96] width 123 height 14
click at [219, 99] on input "Reserva Mandala - Cessão" at bounding box center [213, 96] width 11 height 11
checkbox input "false"
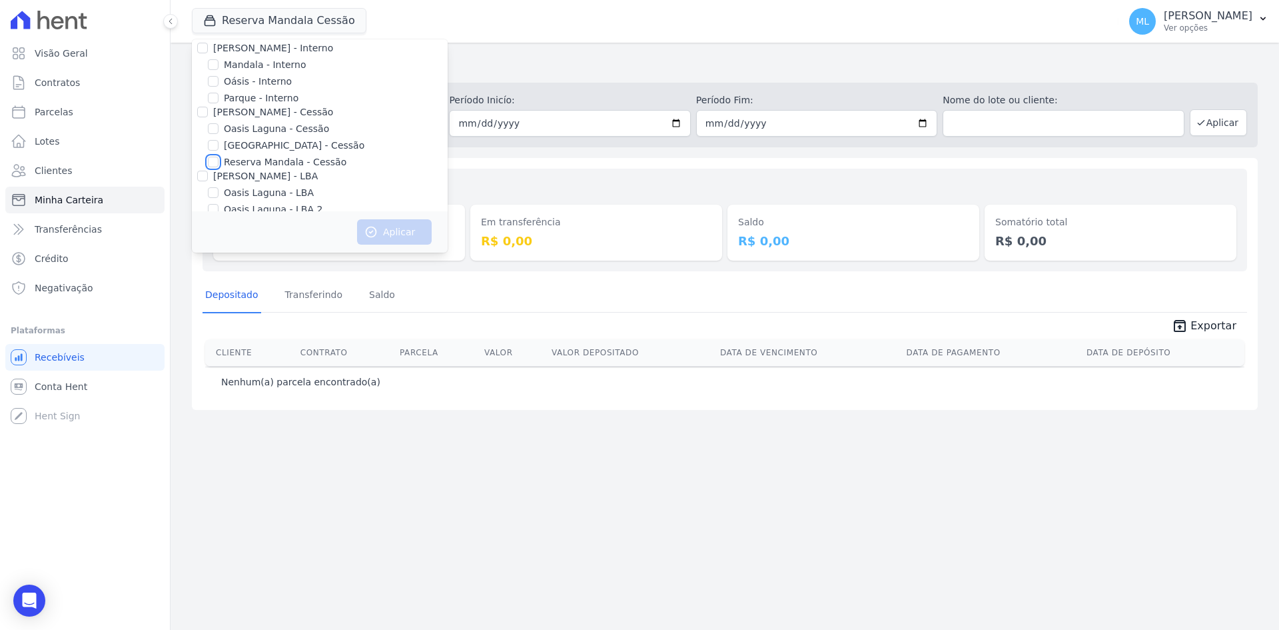
scroll to position [55, 0]
click at [271, 68] on label "Mandala - Interno" at bounding box center [265, 66] width 82 height 14
click at [219, 68] on input "Mandala - Interno" at bounding box center [213, 65] width 11 height 11
checkbox input "true"
click at [395, 237] on button "Aplicar" at bounding box center [394, 231] width 75 height 25
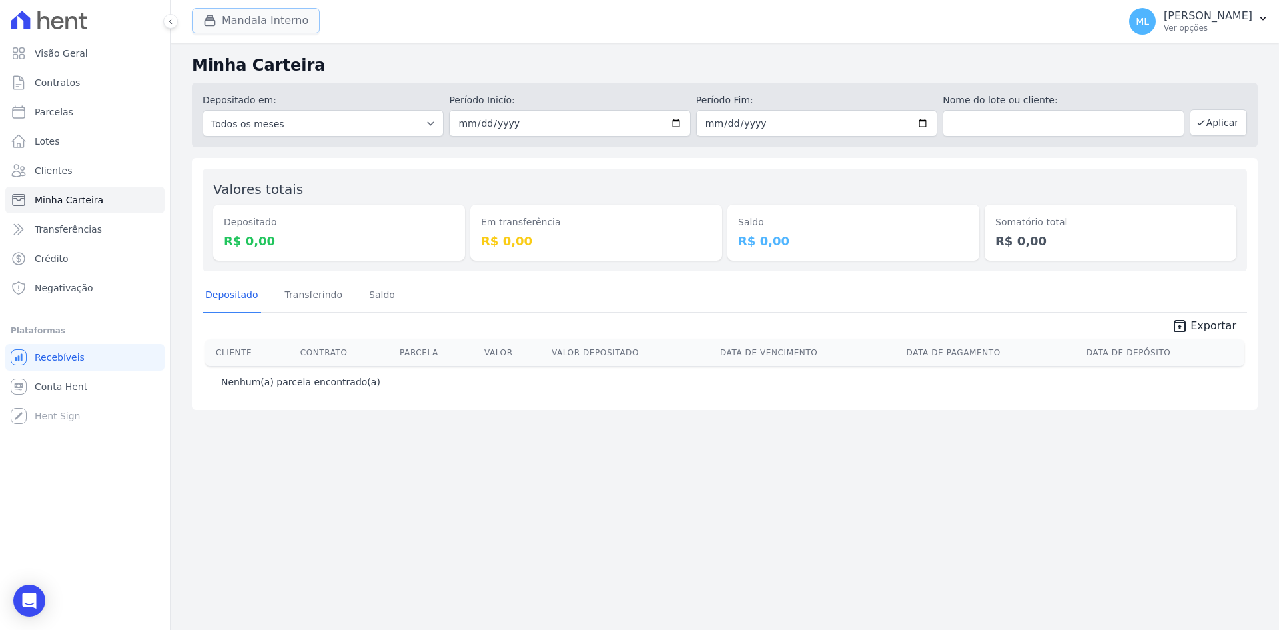
click at [266, 23] on button "Mandala Interno" at bounding box center [256, 20] width 128 height 25
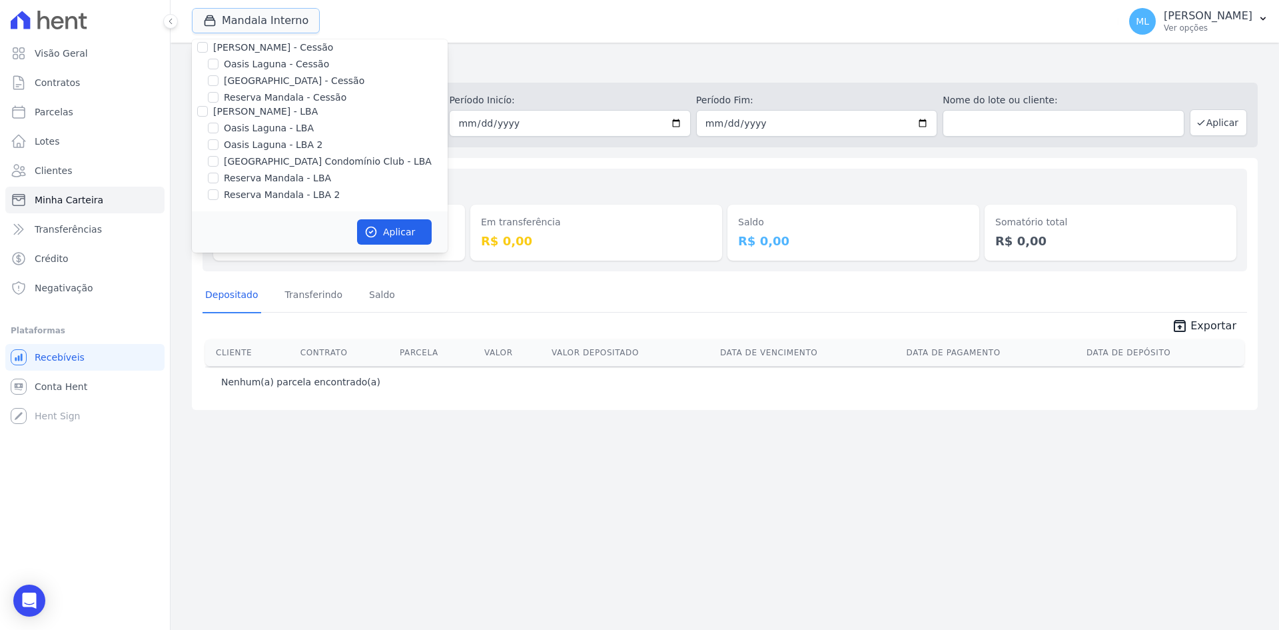
scroll to position [122, 0]
click at [265, 95] on label "Reserva Mandala - Cessão" at bounding box center [285, 96] width 123 height 14
click at [219, 95] on input "Reserva Mandala - Cessão" at bounding box center [213, 96] width 11 height 11
checkbox input "true"
click at [273, 180] on label "Reserva Mandala - LBA" at bounding box center [277, 177] width 107 height 14
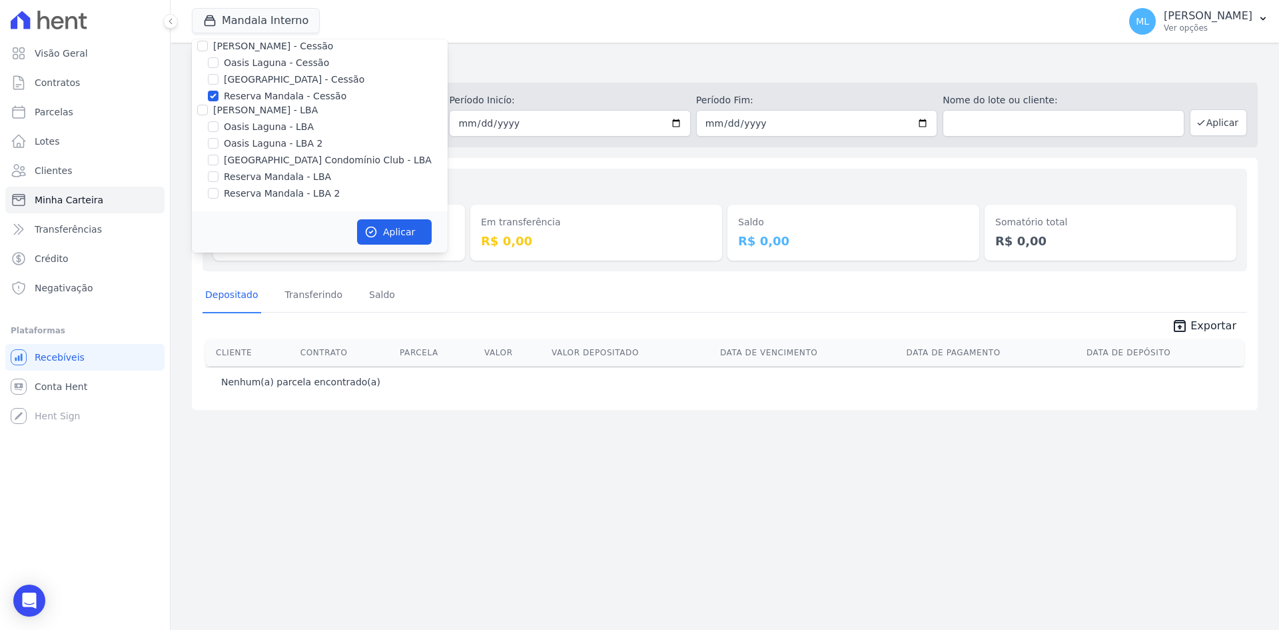
click at [219, 180] on input "Reserva Mandala - LBA" at bounding box center [213, 176] width 11 height 11
checkbox input "true"
click at [275, 195] on label "Reserva Mandala - LBA 2" at bounding box center [282, 194] width 116 height 14
click at [219, 195] on input "Reserva Mandala - LBA 2" at bounding box center [213, 193] width 11 height 11
checkbox input "true"
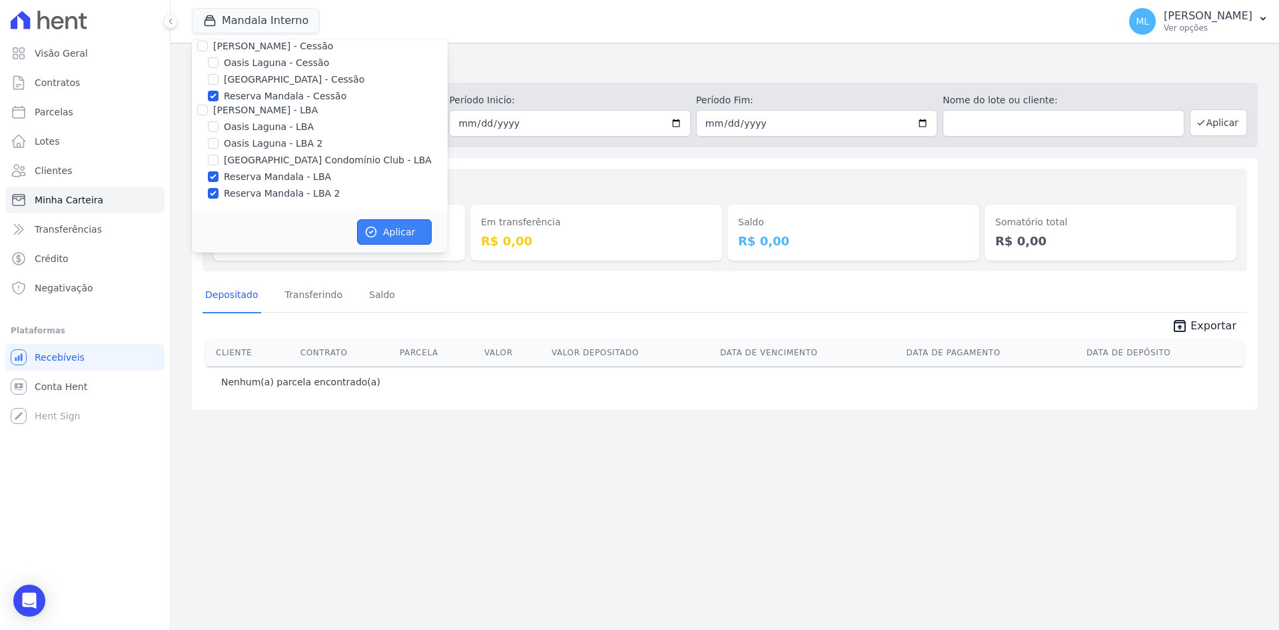
click at [392, 222] on button "Aplicar" at bounding box center [394, 231] width 75 height 25
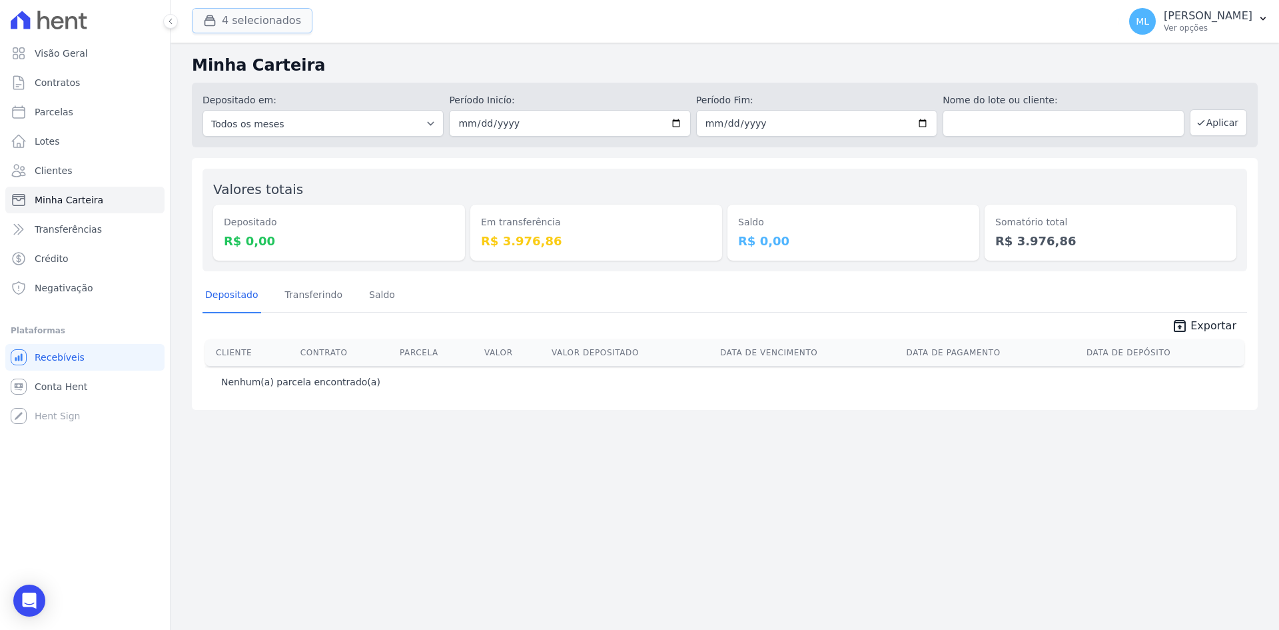
click at [241, 27] on button "4 selecionados" at bounding box center [252, 20] width 121 height 25
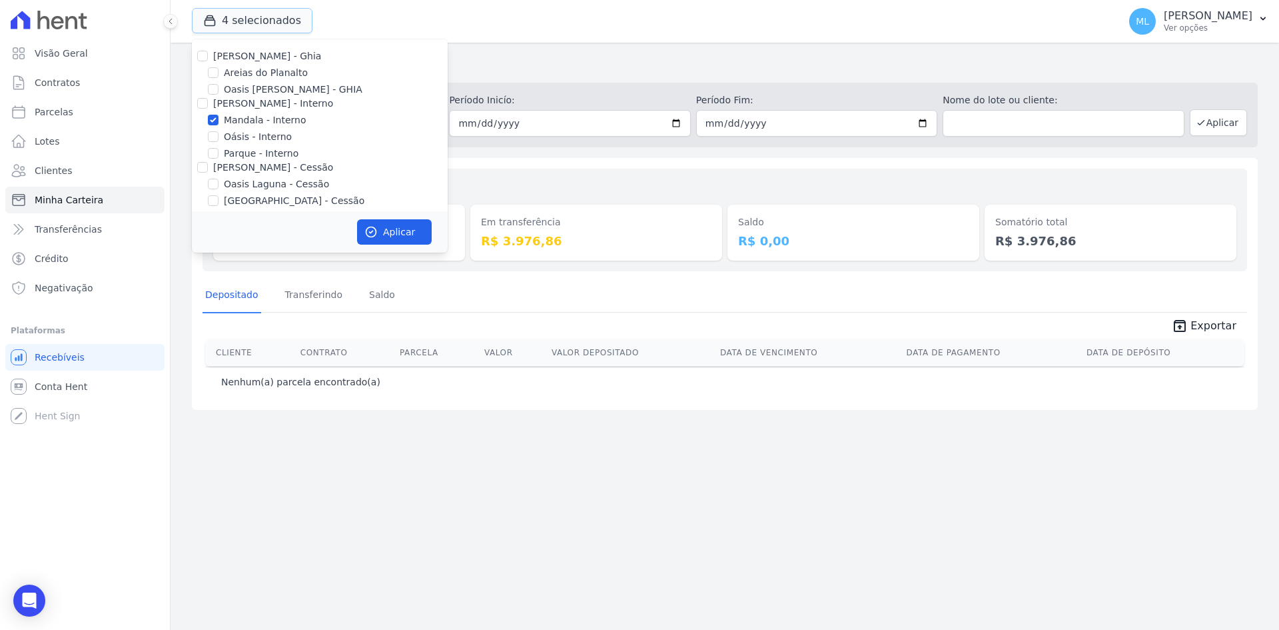
scroll to position [0, 0]
click at [256, 121] on label "Mandala - Interno" at bounding box center [265, 121] width 82 height 14
click at [219, 121] on input "Mandala - Interno" at bounding box center [213, 120] width 11 height 11
checkbox input "false"
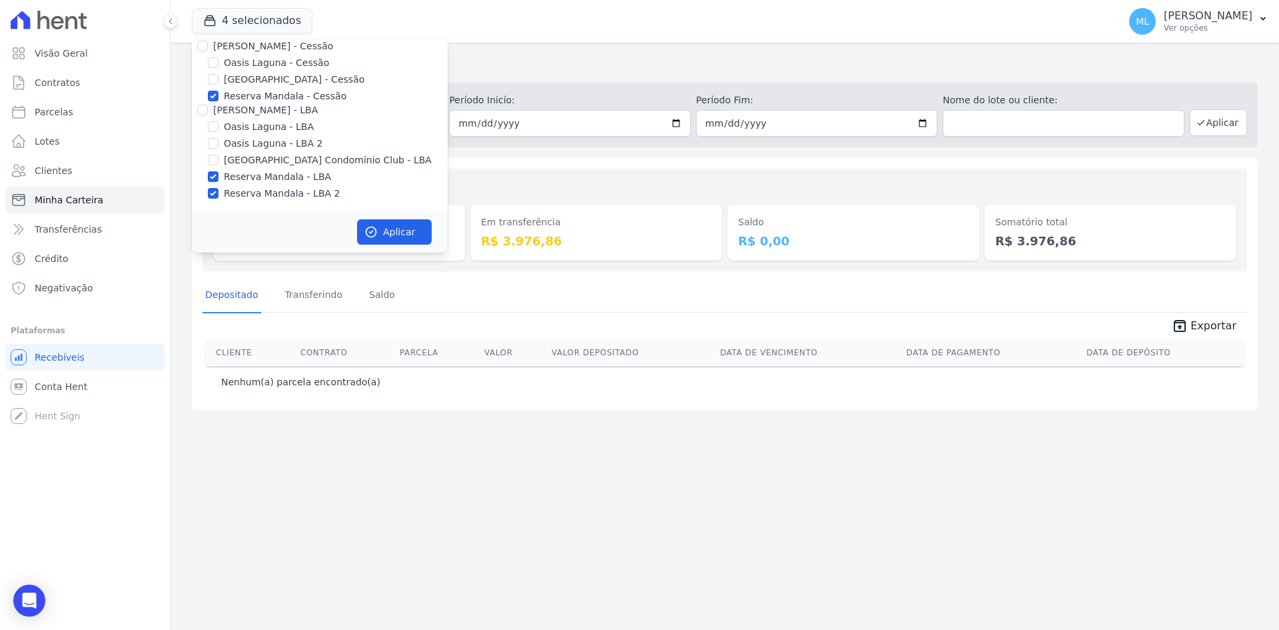
click at [273, 99] on label "Reserva Mandala - Cessão" at bounding box center [285, 96] width 123 height 14
click at [219, 99] on input "Reserva Mandala - Cessão" at bounding box center [213, 96] width 11 height 11
checkbox input "false"
click at [245, 178] on label "Reserva Mandala - LBA" at bounding box center [277, 177] width 107 height 14
click at [247, 194] on label "Reserva Mandala - LBA 2" at bounding box center [282, 194] width 116 height 14
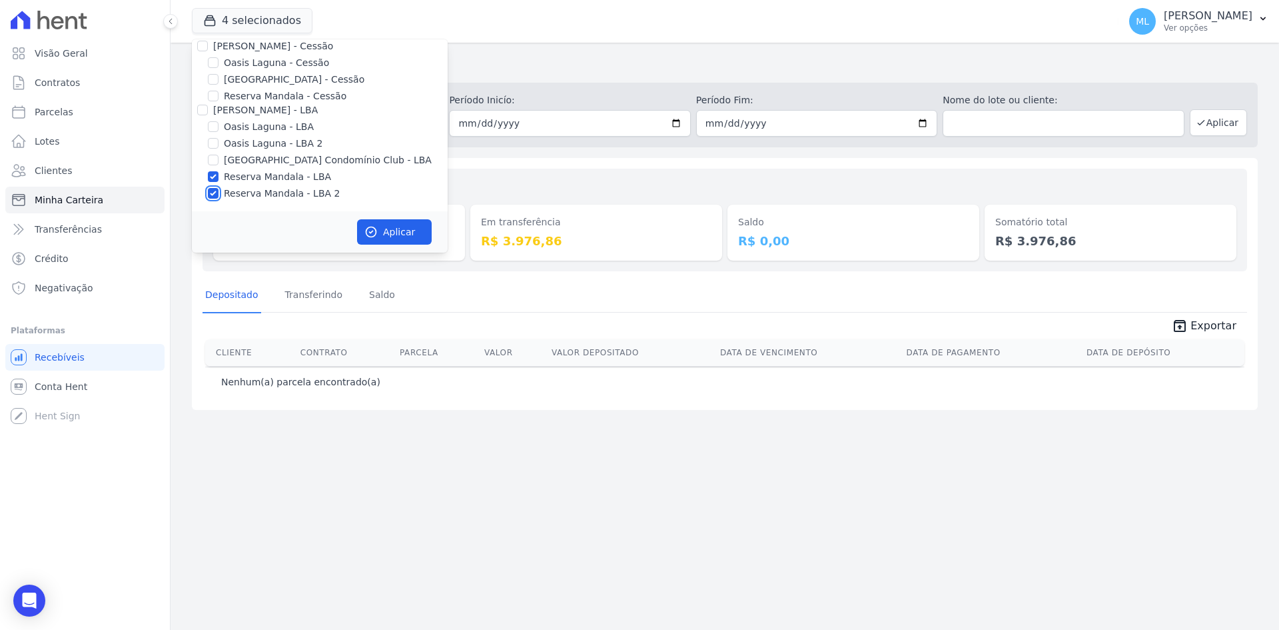
click at [219, 194] on input "Reserva Mandala - LBA 2" at bounding box center [213, 193] width 11 height 11
checkbox input "false"
click at [257, 177] on label "Reserva Mandala - LBA" at bounding box center [277, 177] width 107 height 14
click at [219, 177] on input "Reserva Mandala - LBA" at bounding box center [213, 176] width 11 height 11
checkbox input "false"
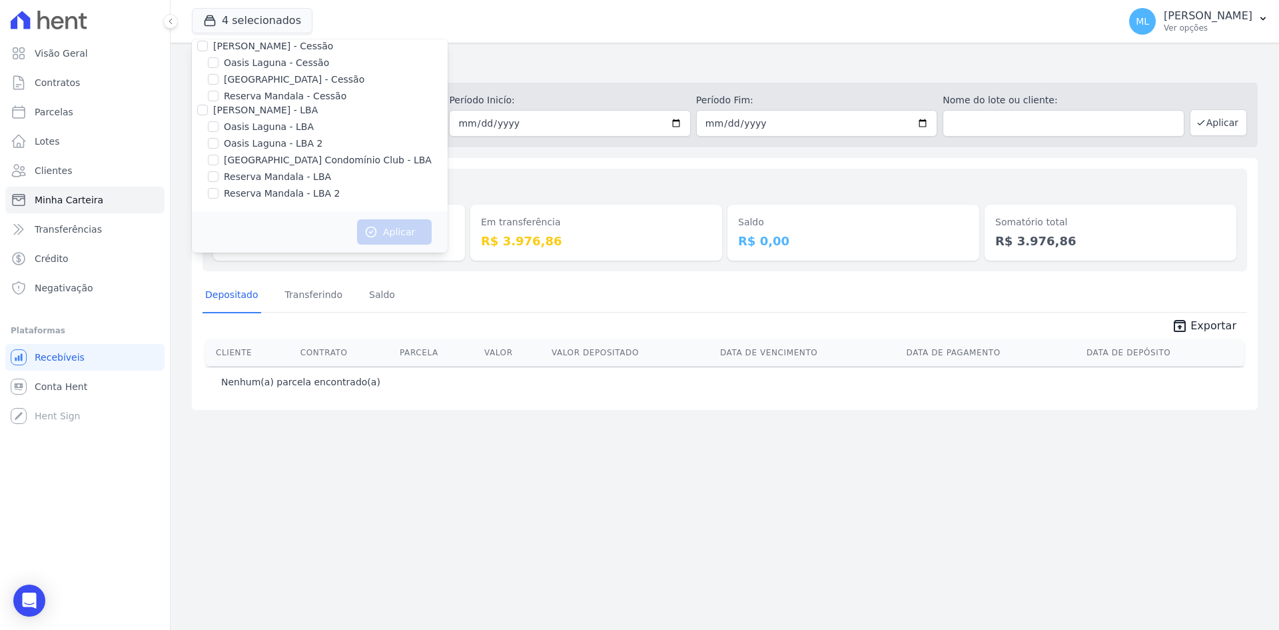
click at [514, 201] on div "Em transferência R$ 3.976,86" at bounding box center [596, 219] width 252 height 81
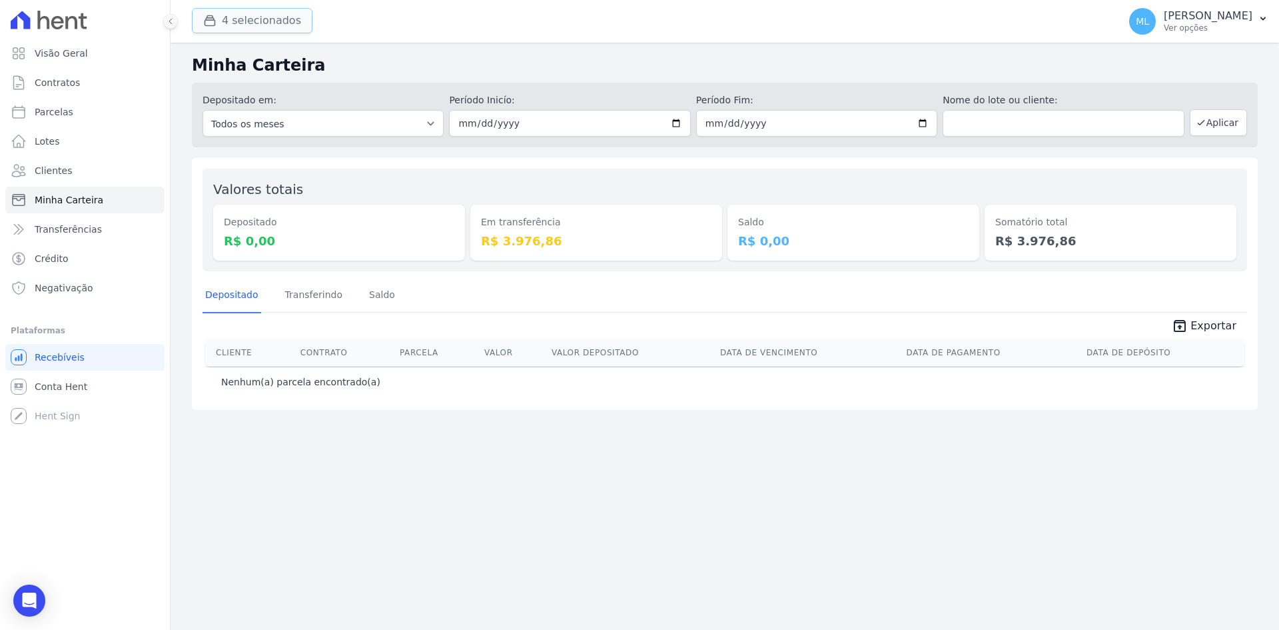
click at [250, 16] on button "4 selecionados" at bounding box center [252, 20] width 121 height 25
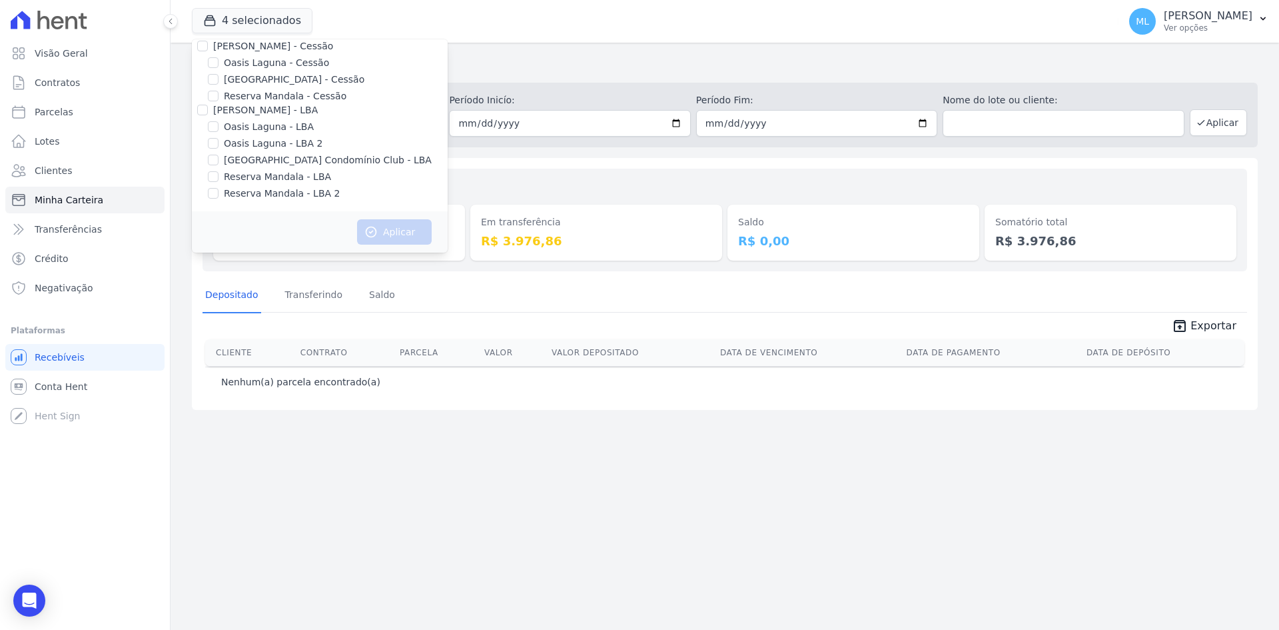
click at [234, 50] on label "[PERSON_NAME] - Cessão" at bounding box center [273, 46] width 120 height 11
click at [208, 50] on input "[PERSON_NAME] - Cessão" at bounding box center [202, 46] width 11 height 11
checkbox input "true"
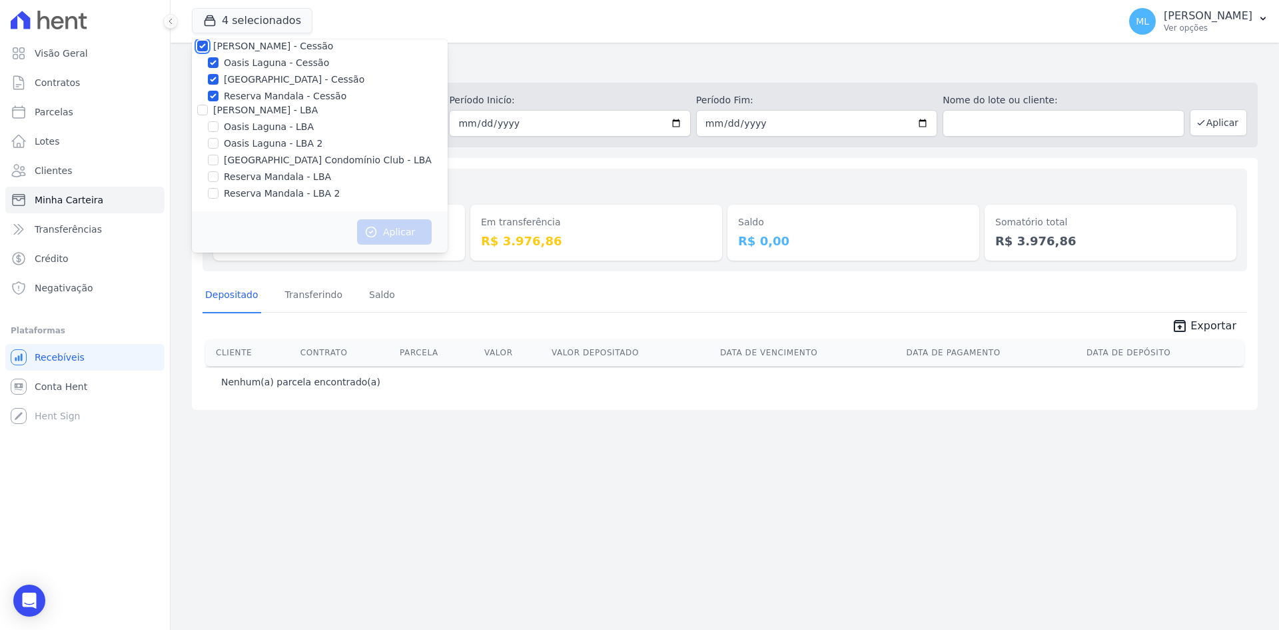
checkbox input "true"
click at [204, 111] on input "[PERSON_NAME] - LBA" at bounding box center [202, 110] width 11 height 11
checkbox input "true"
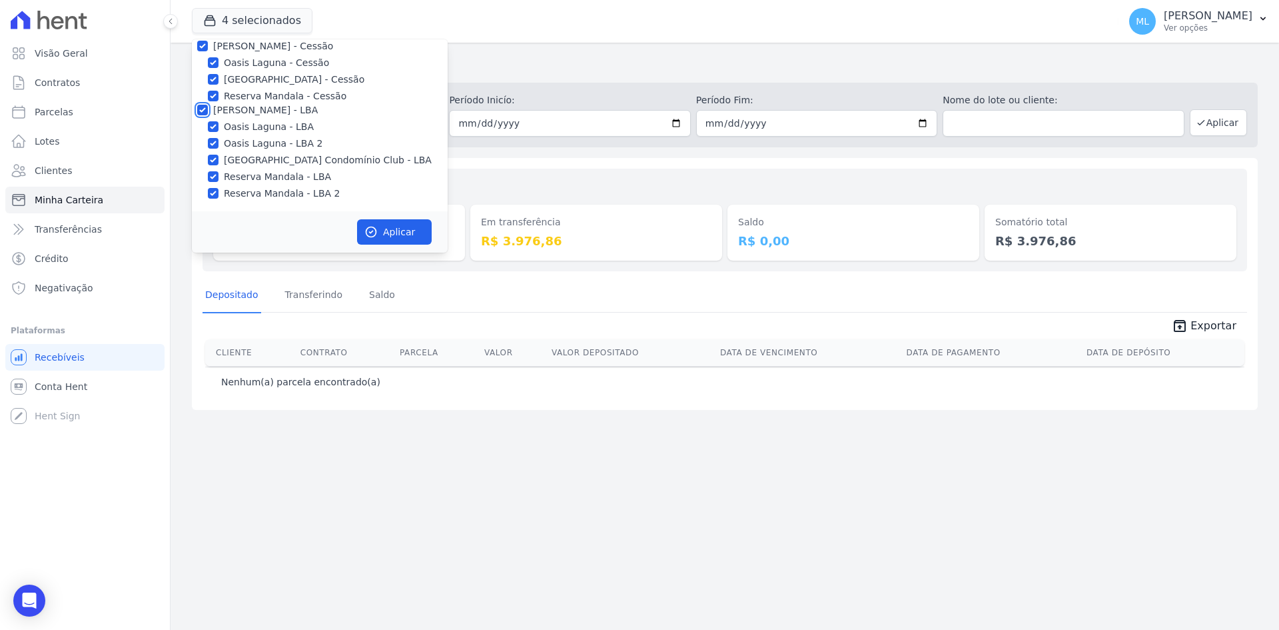
checkbox input "true"
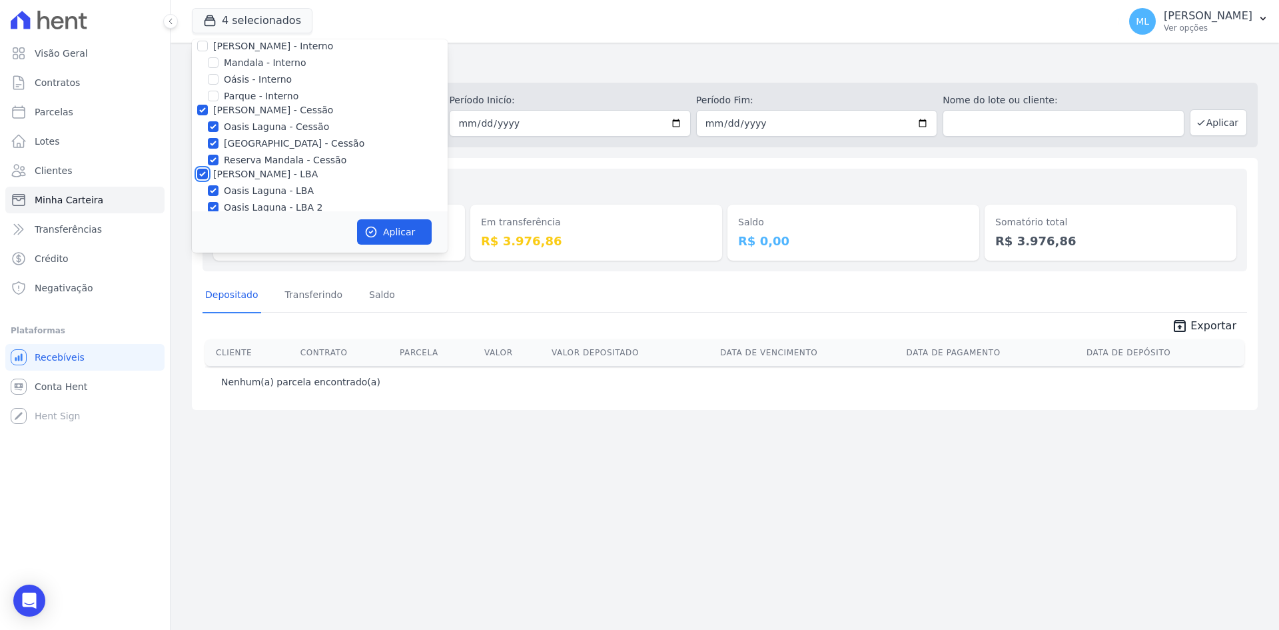
scroll to position [0, 0]
click at [199, 101] on input "[PERSON_NAME] - Interno" at bounding box center [202, 104] width 11 height 11
checkbox input "true"
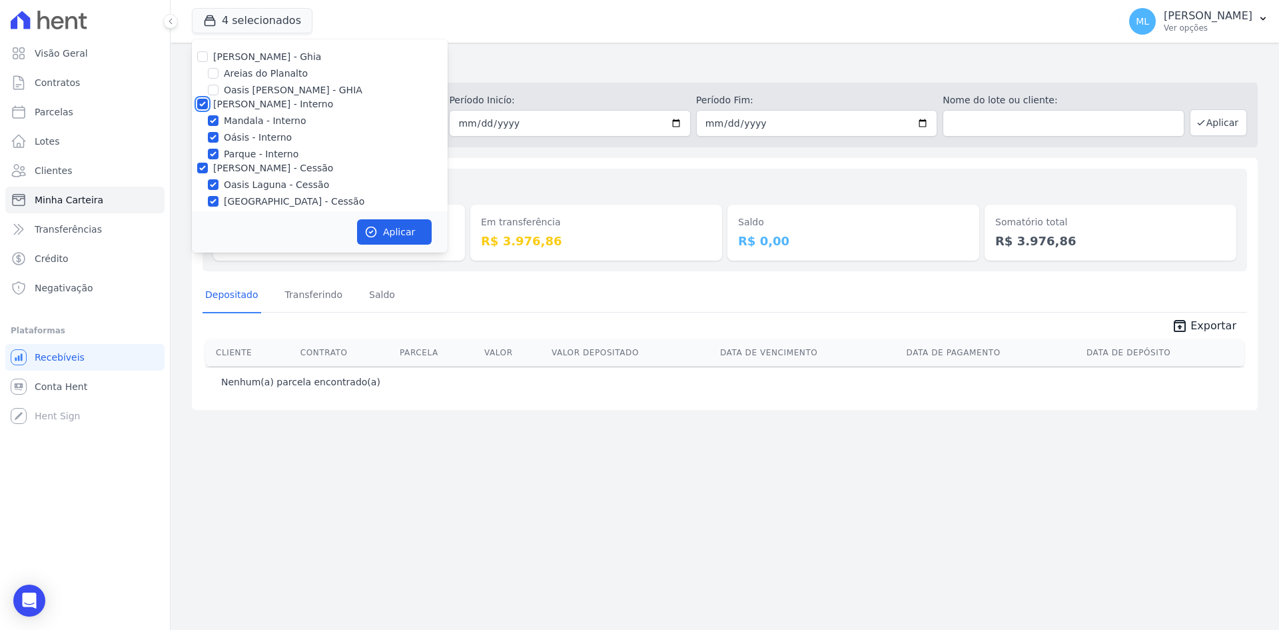
checkbox input "true"
click at [209, 53] on div "[PERSON_NAME] - Ghia" at bounding box center [320, 57] width 256 height 14
click at [205, 59] on input "[PERSON_NAME] - Ghia" at bounding box center [202, 56] width 11 height 11
checkbox input "true"
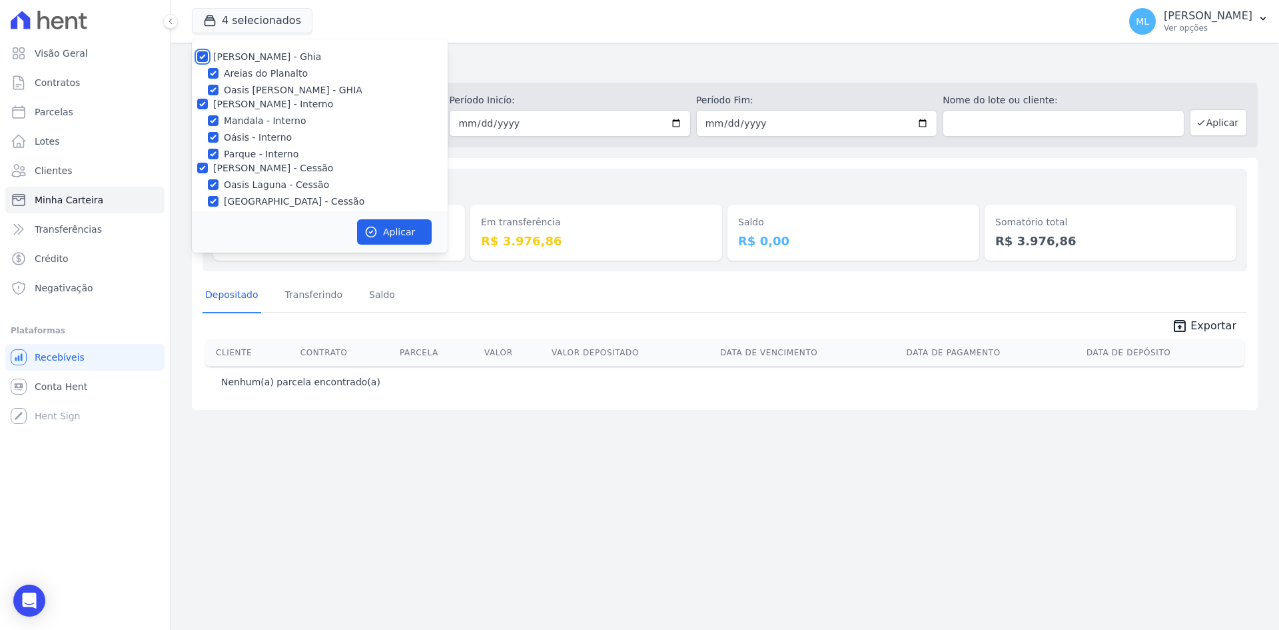
checkbox input "true"
click at [402, 219] on div "Aplicar" at bounding box center [320, 231] width 256 height 41
click at [404, 227] on button "Aplicar" at bounding box center [394, 231] width 75 height 25
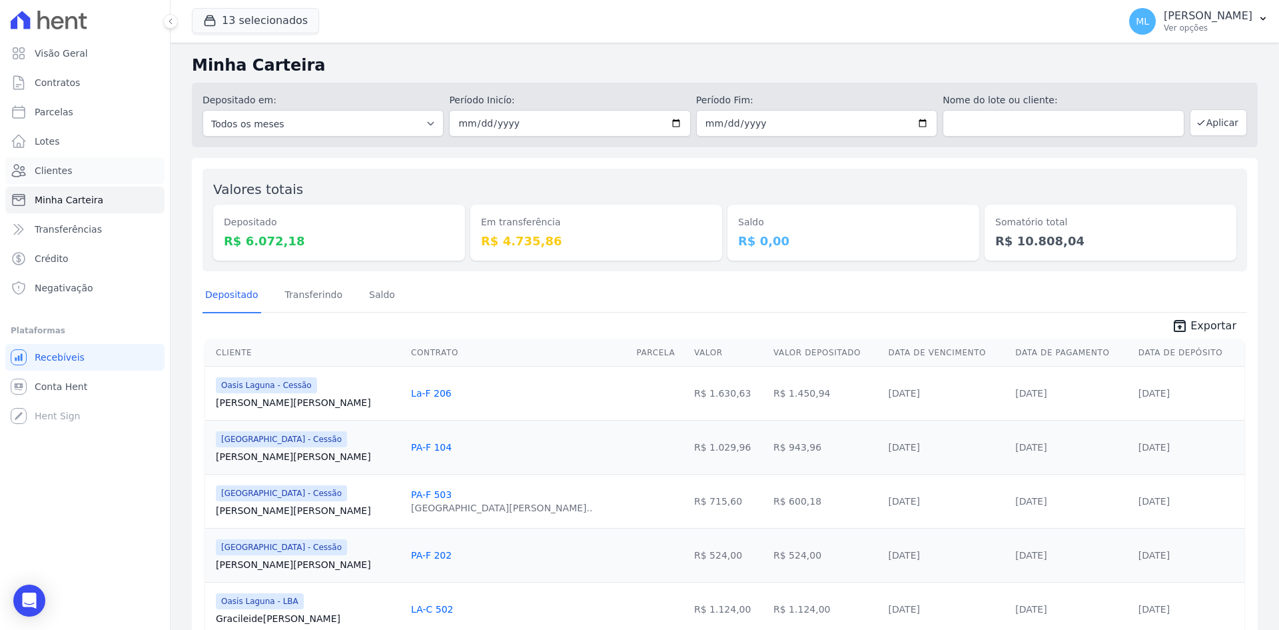
click at [126, 167] on link "Clientes" at bounding box center [84, 170] width 159 height 27
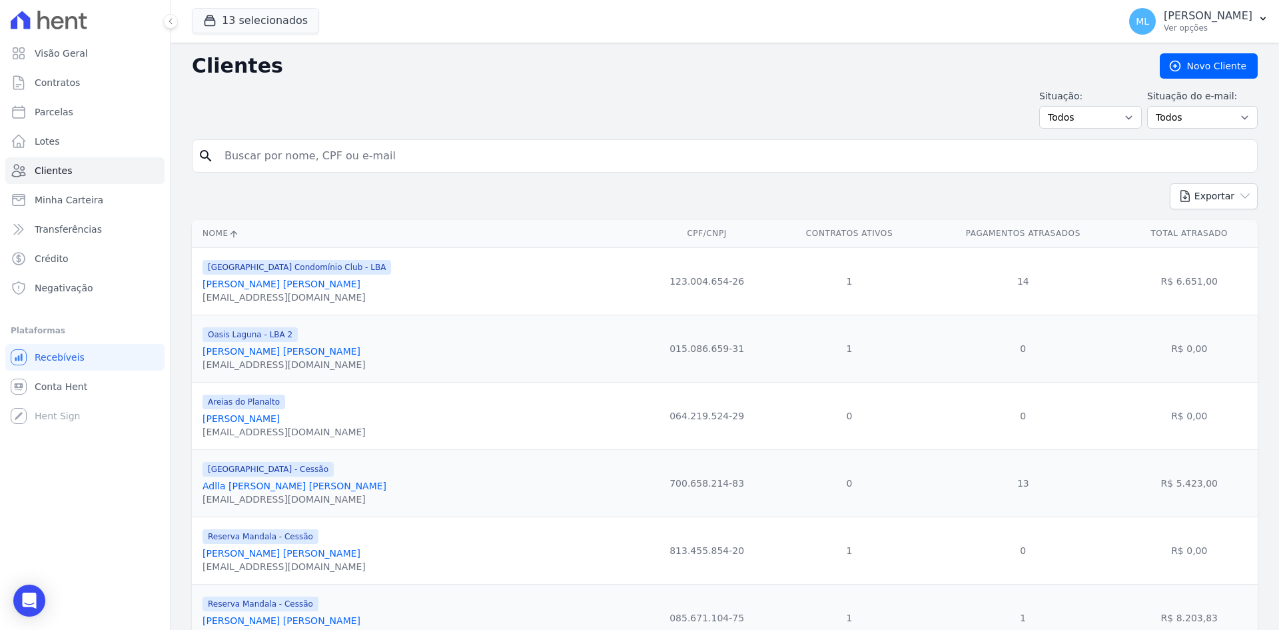
click at [292, 147] on input "search" at bounding box center [734, 156] width 1035 height 27
type input "[PERSON_NAME]"
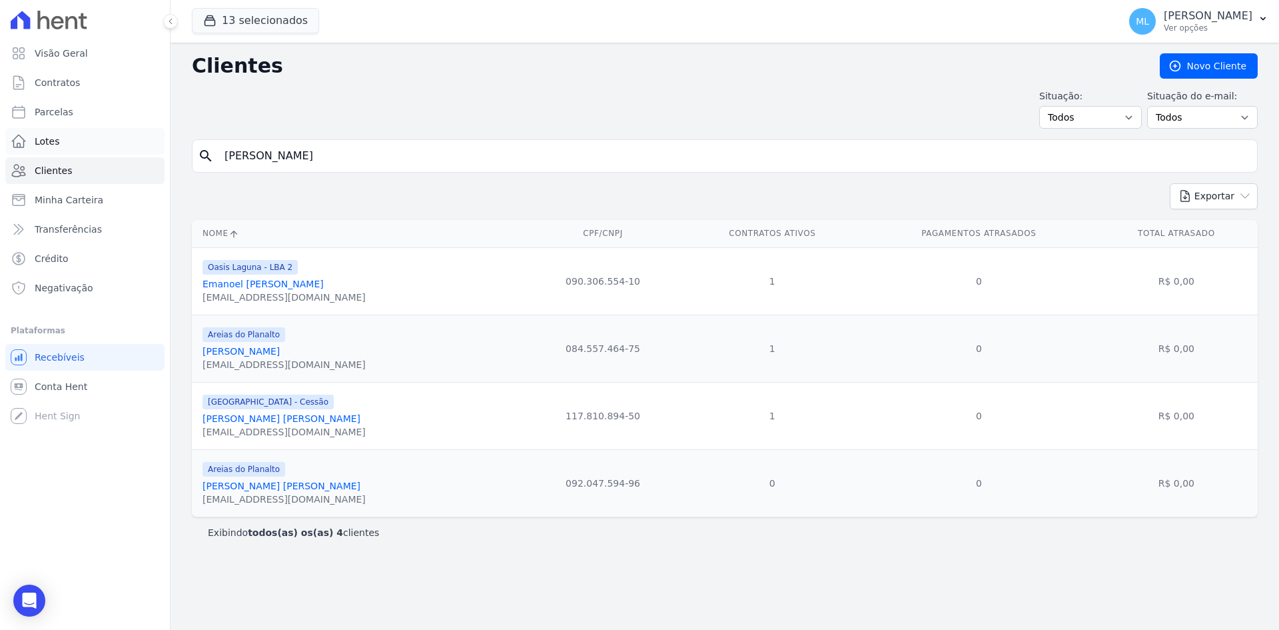
drag, startPoint x: 278, startPoint y: 156, endPoint x: 139, endPoint y: 142, distance: 140.0
click at [139, 142] on div "Visão Geral Contratos [GEOGRAPHIC_DATA] Lotes Clientes Minha Carteira Transferê…" at bounding box center [639, 315] width 1279 height 630
type input "manoel"
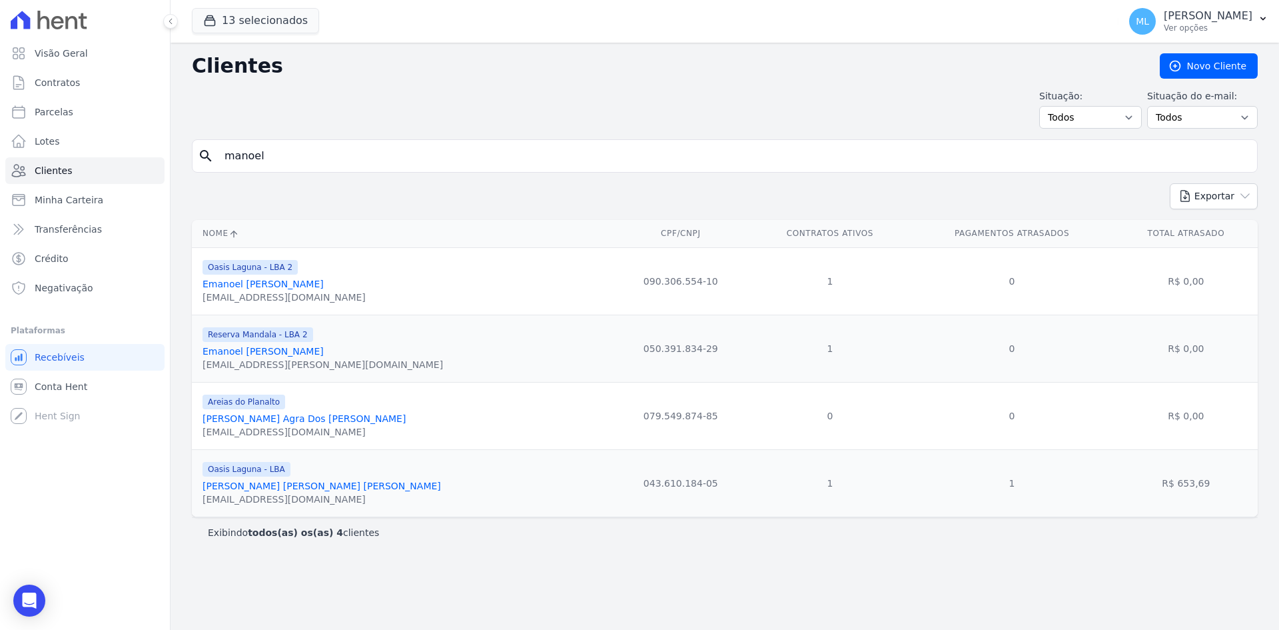
click at [324, 485] on link "[PERSON_NAME] [PERSON_NAME] [PERSON_NAME]" at bounding box center [322, 485] width 239 height 11
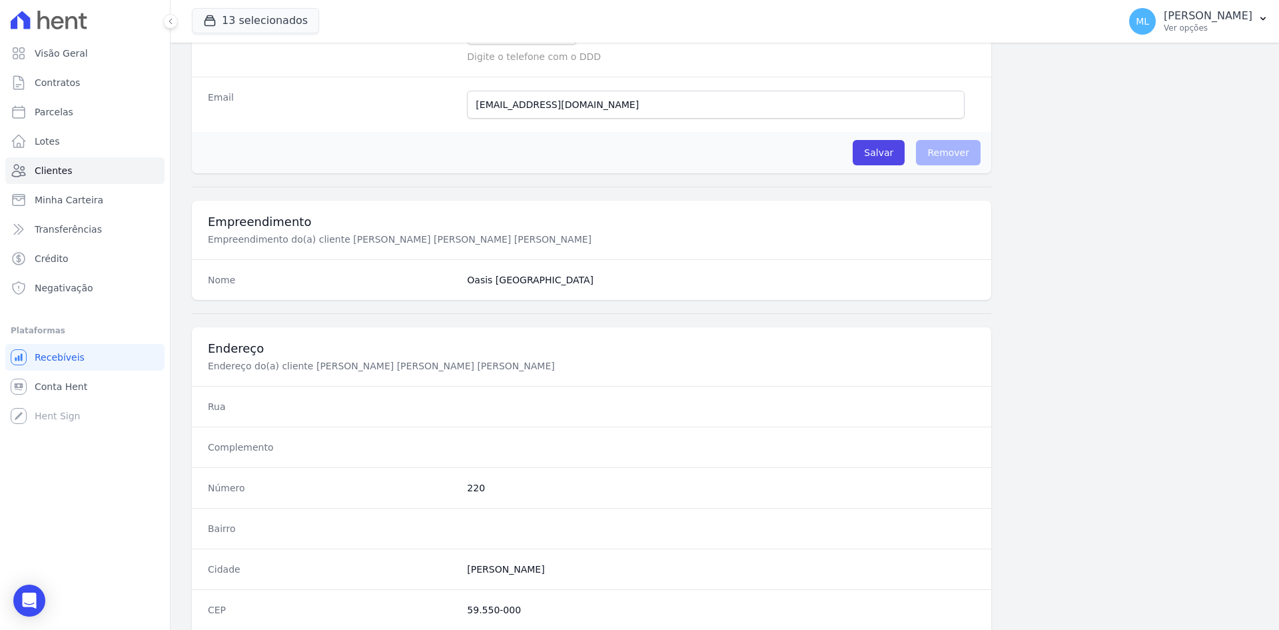
scroll to position [617, 0]
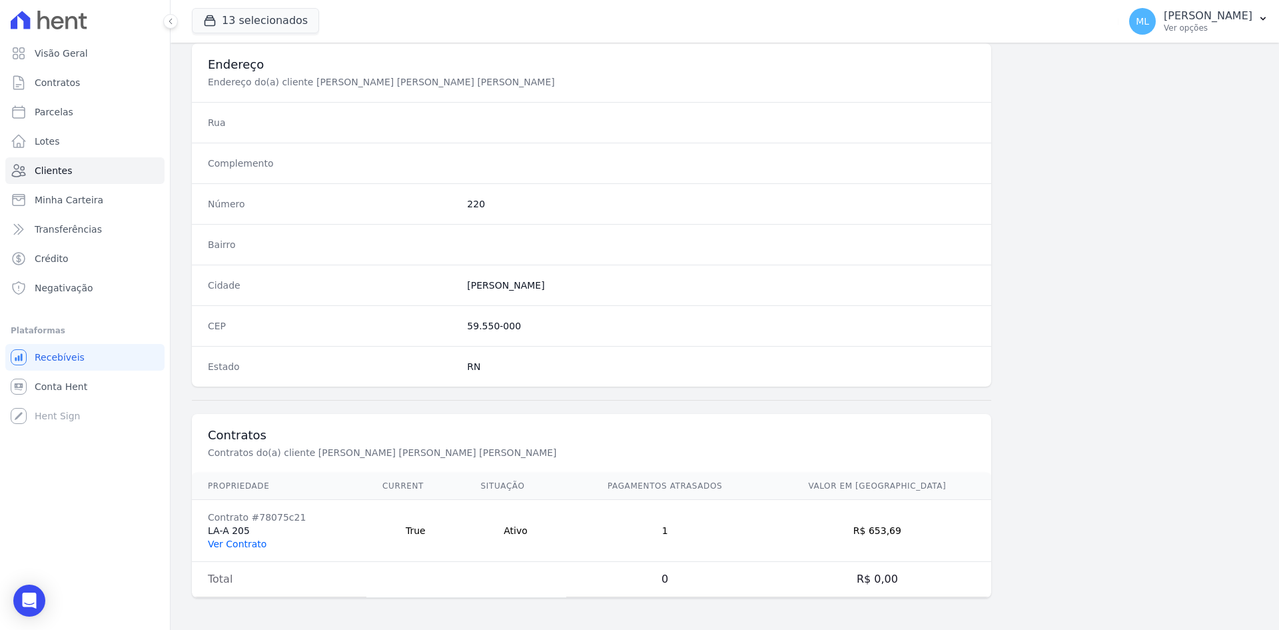
click at [243, 543] on link "Ver Contrato" at bounding box center [237, 543] width 59 height 11
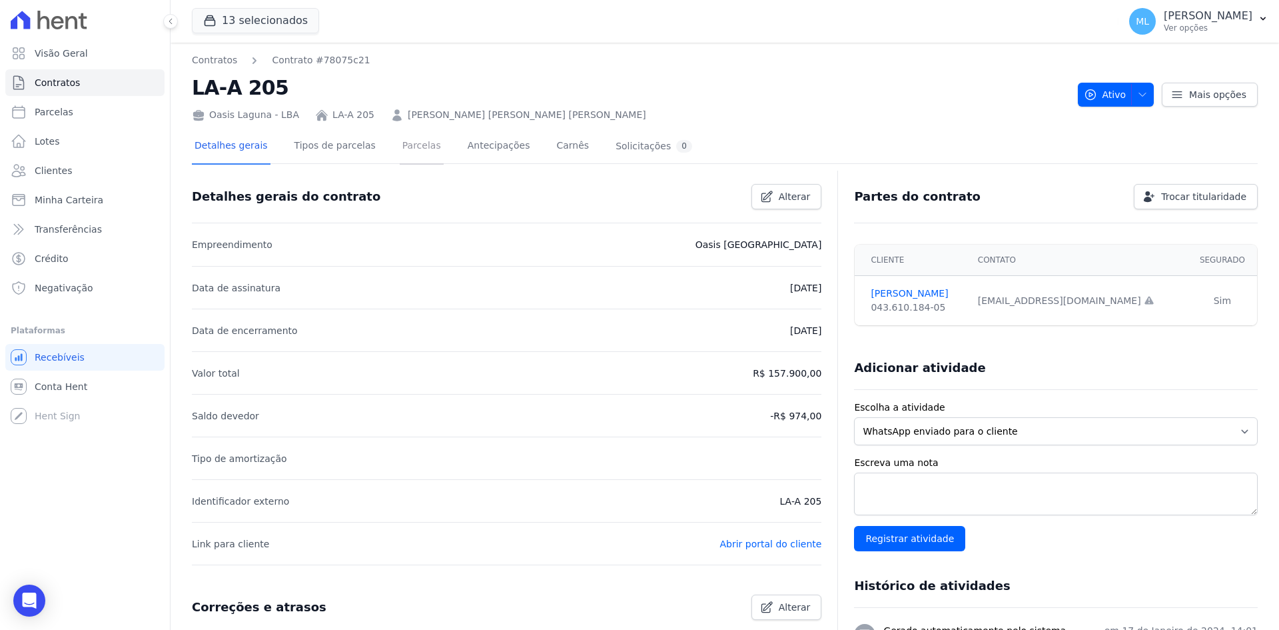
click at [408, 157] on link "Parcelas" at bounding box center [422, 146] width 44 height 35
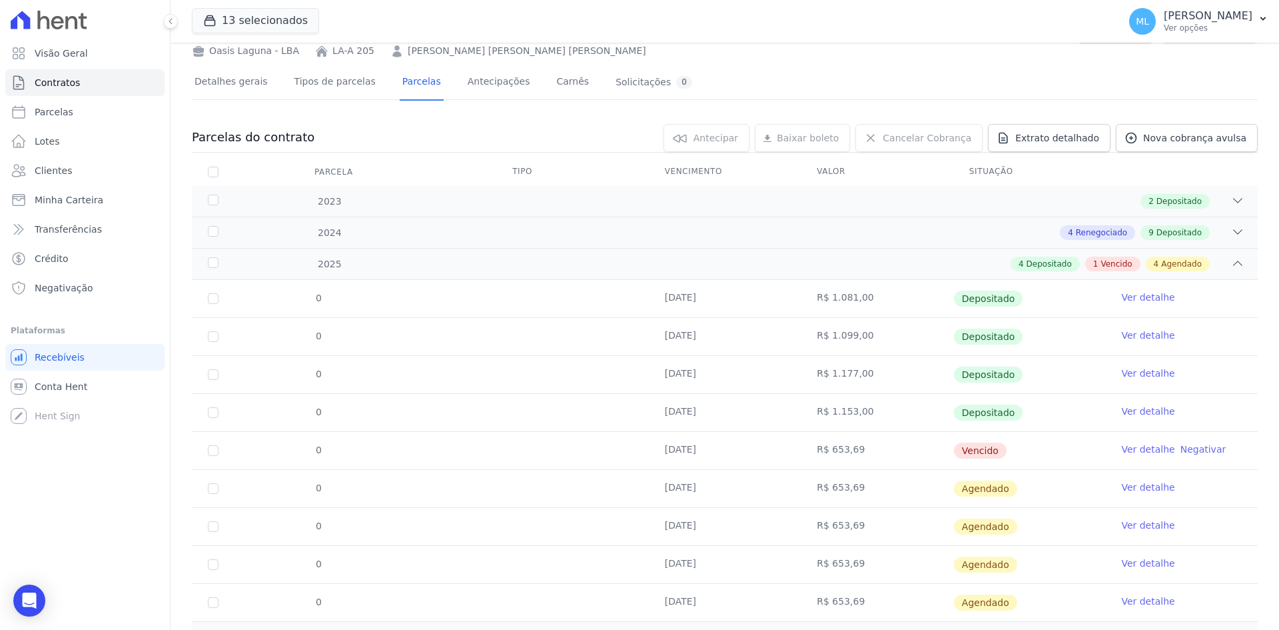
scroll to position [127, 0]
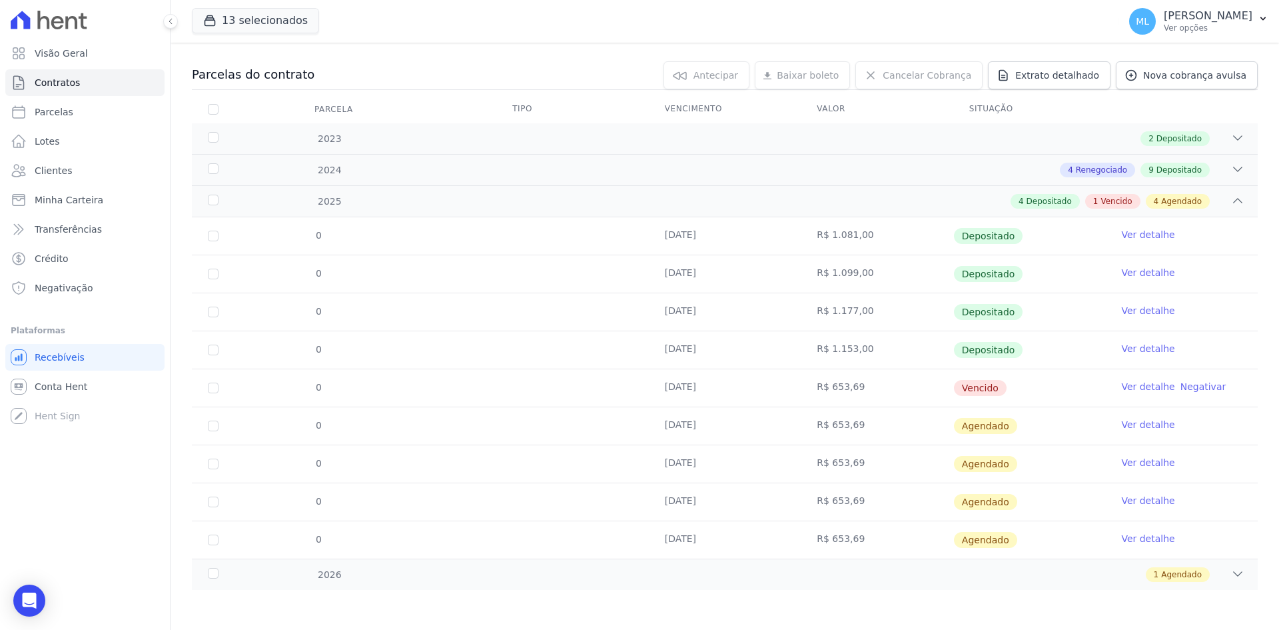
click at [1123, 386] on link "Ver detalhe" at bounding box center [1147, 386] width 53 height 13
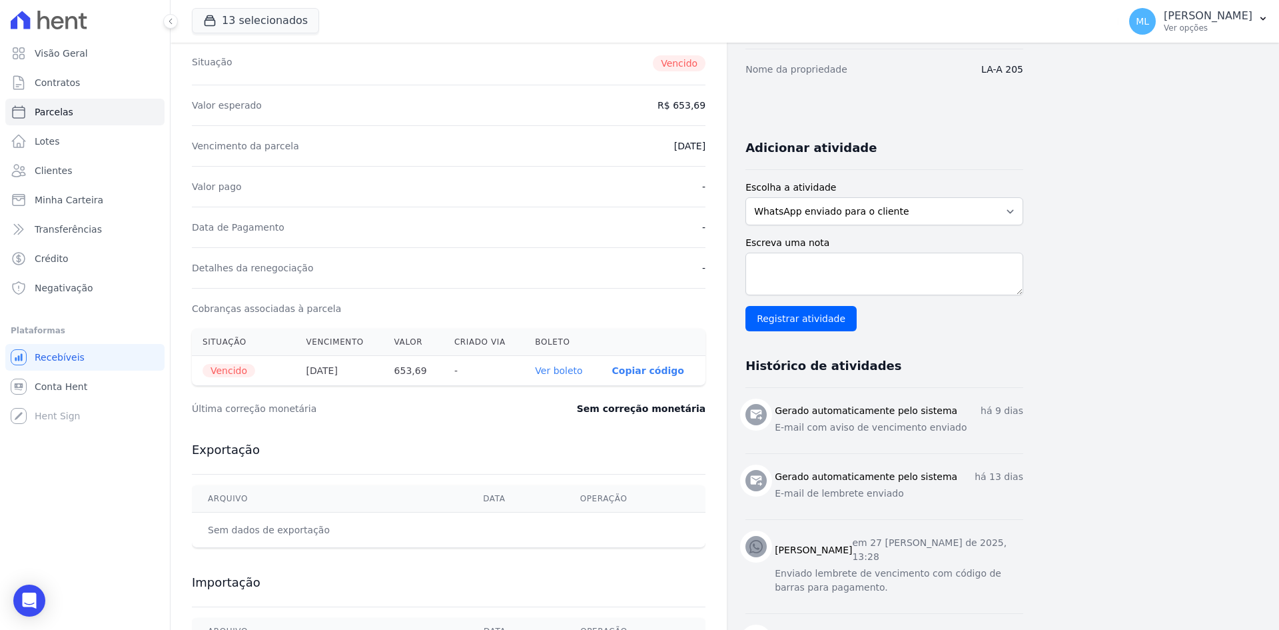
scroll to position [200, 0]
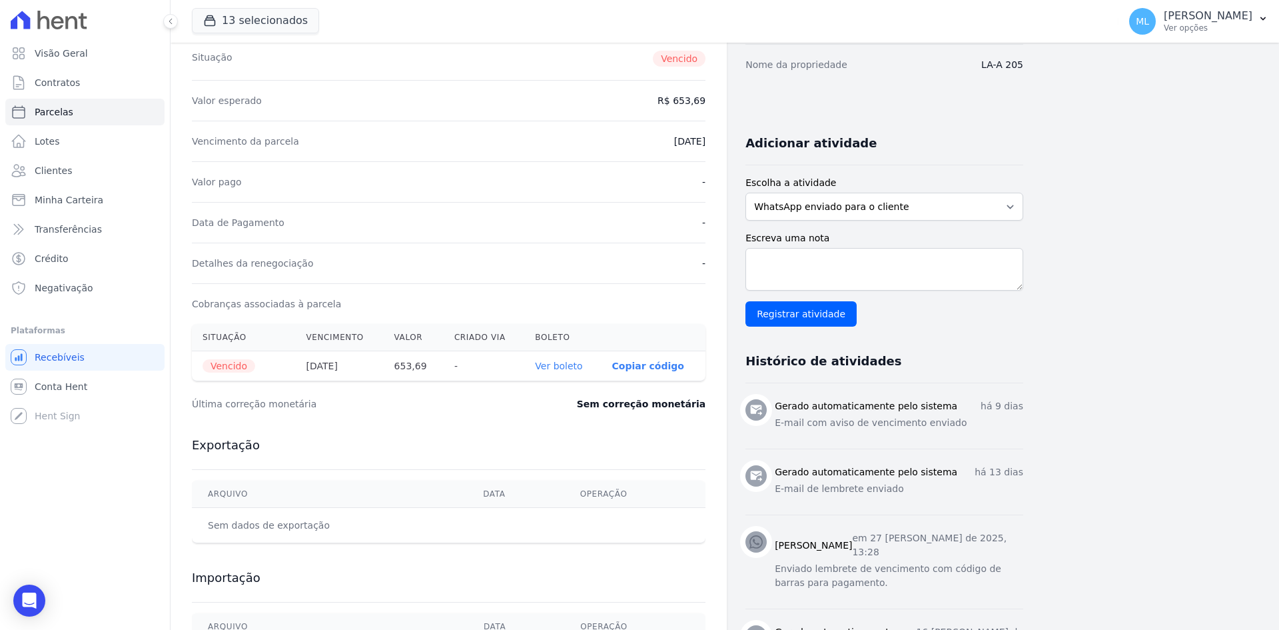
click at [579, 363] on link "Ver boleto" at bounding box center [558, 365] width 47 height 11
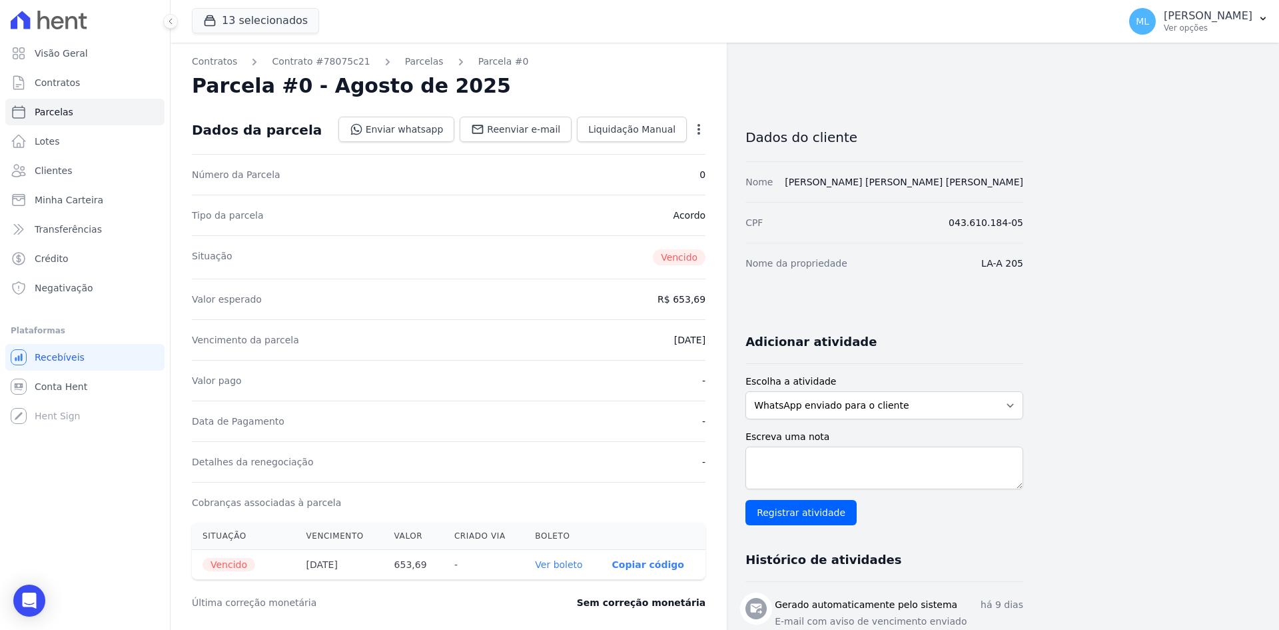
scroll to position [0, 0]
click at [972, 190] on div "Nome [PERSON_NAME] [PERSON_NAME] [PERSON_NAME]" at bounding box center [885, 183] width 278 height 41
click at [972, 183] on link "[PERSON_NAME] [PERSON_NAME] [PERSON_NAME]" at bounding box center [904, 183] width 239 height 11
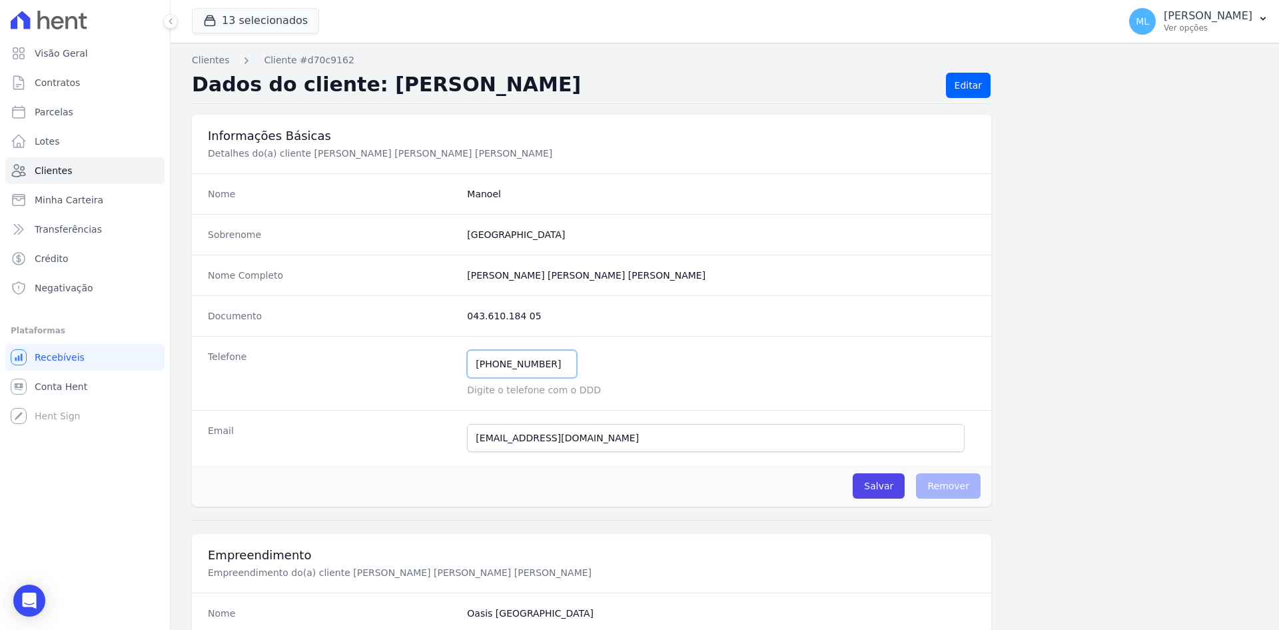
drag, startPoint x: 394, startPoint y: 346, endPoint x: 350, endPoint y: 342, distance: 43.5
click at [350, 342] on div "Telefone [PHONE_NUMBER] Mensagem de SMS ainda não enviada.. Mensagem de [PERSON…" at bounding box center [592, 373] width 800 height 74
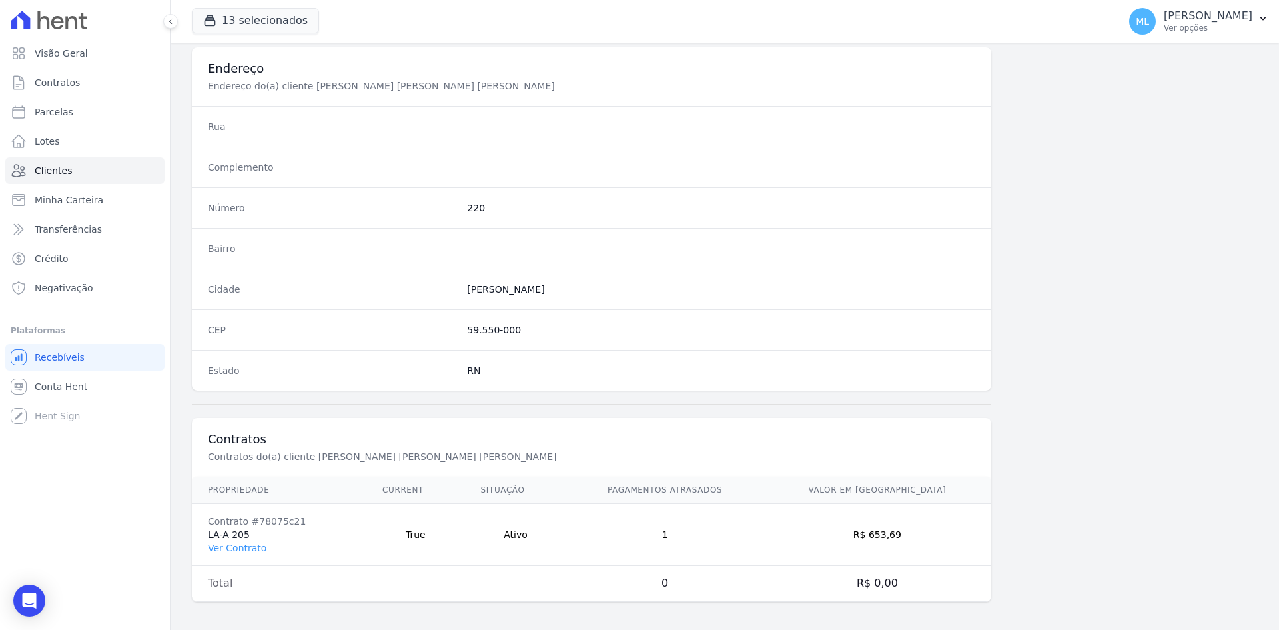
scroll to position [617, 0]
click at [89, 171] on link "Clientes" at bounding box center [84, 170] width 159 height 27
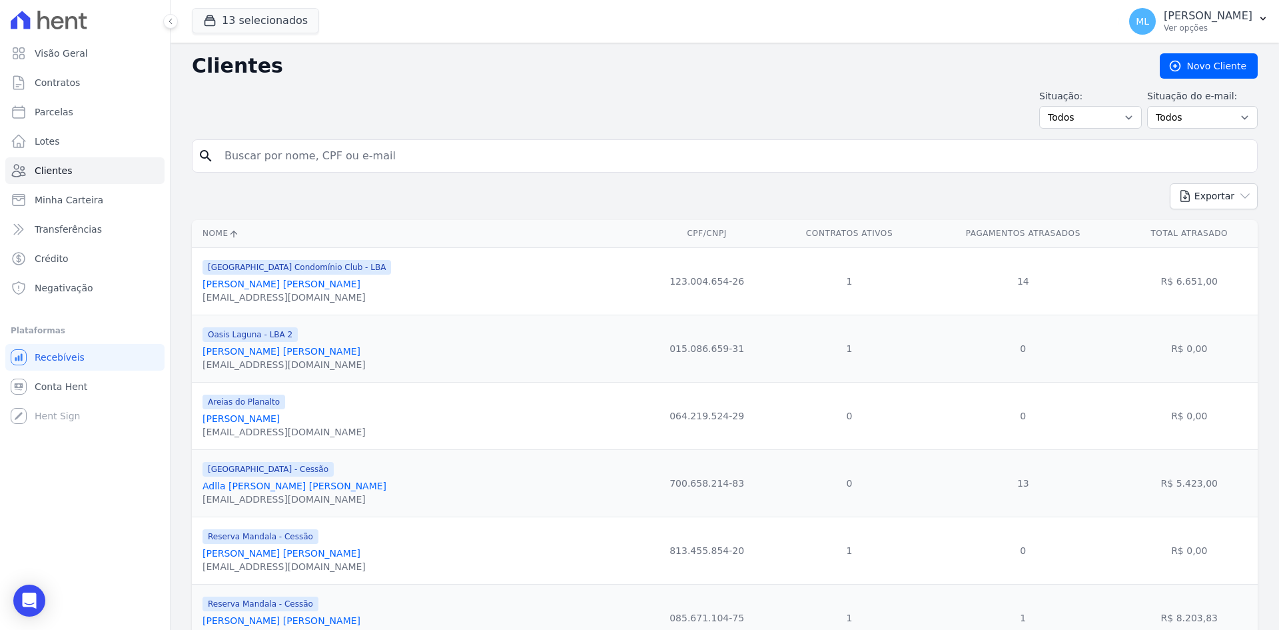
click at [356, 147] on input "search" at bounding box center [734, 156] width 1035 height 27
type input "[PERSON_NAME]"
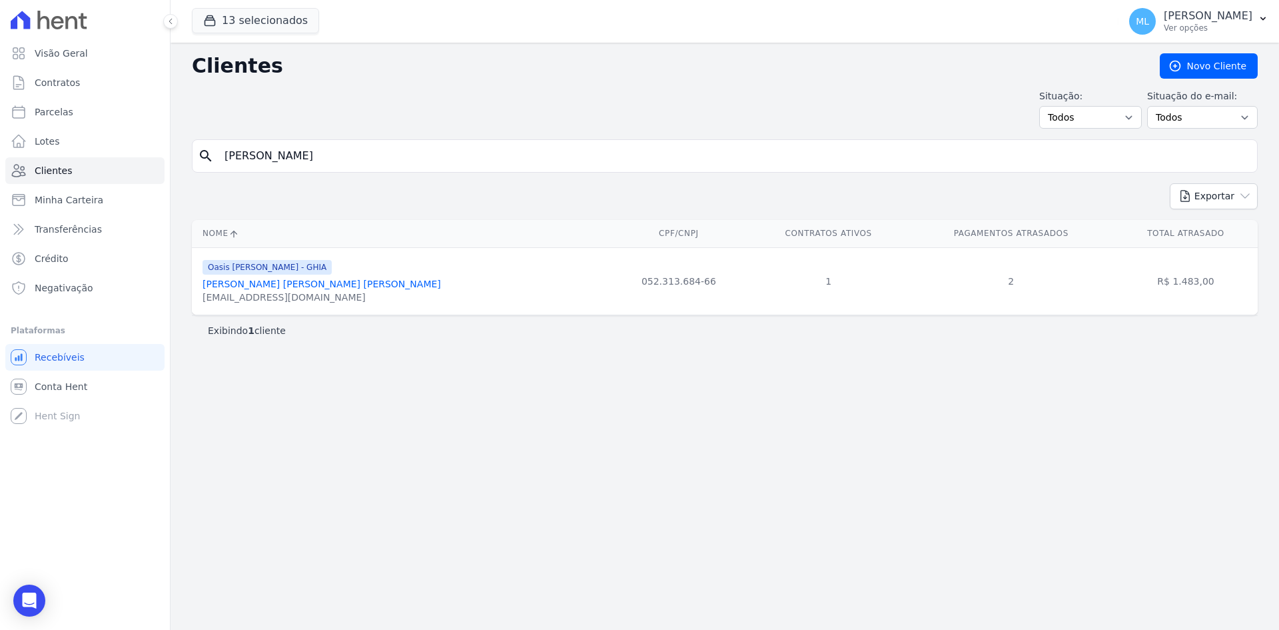
click at [332, 283] on link "[PERSON_NAME] [PERSON_NAME] [PERSON_NAME]" at bounding box center [322, 284] width 239 height 11
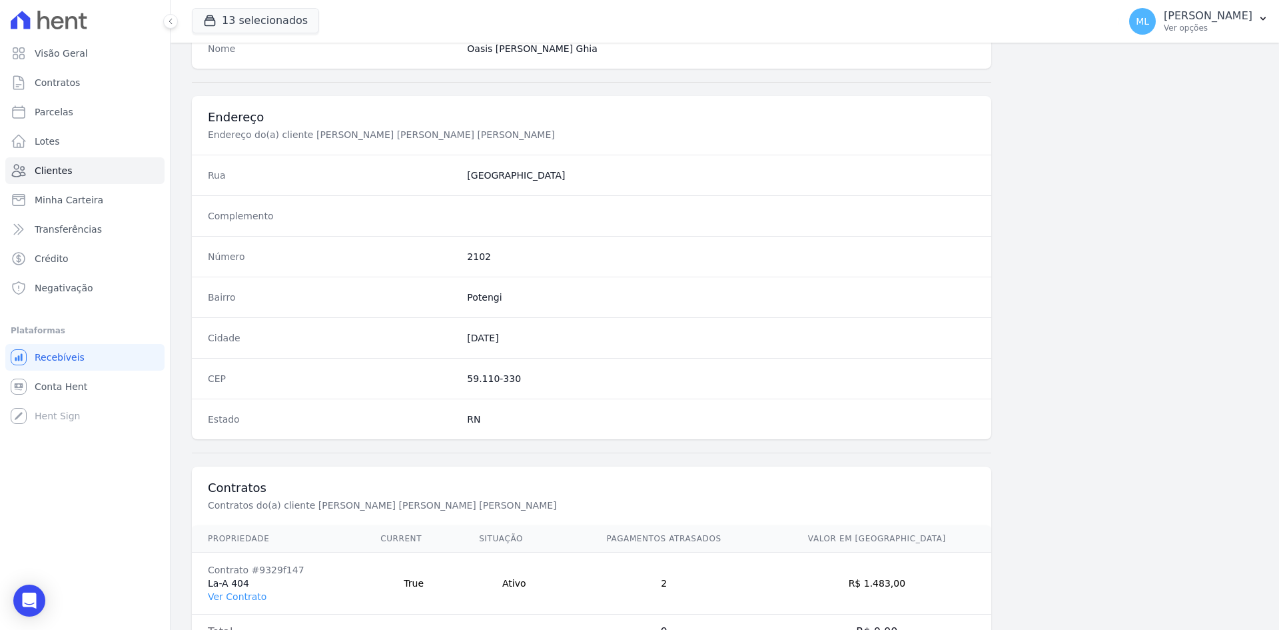
scroll to position [617, 0]
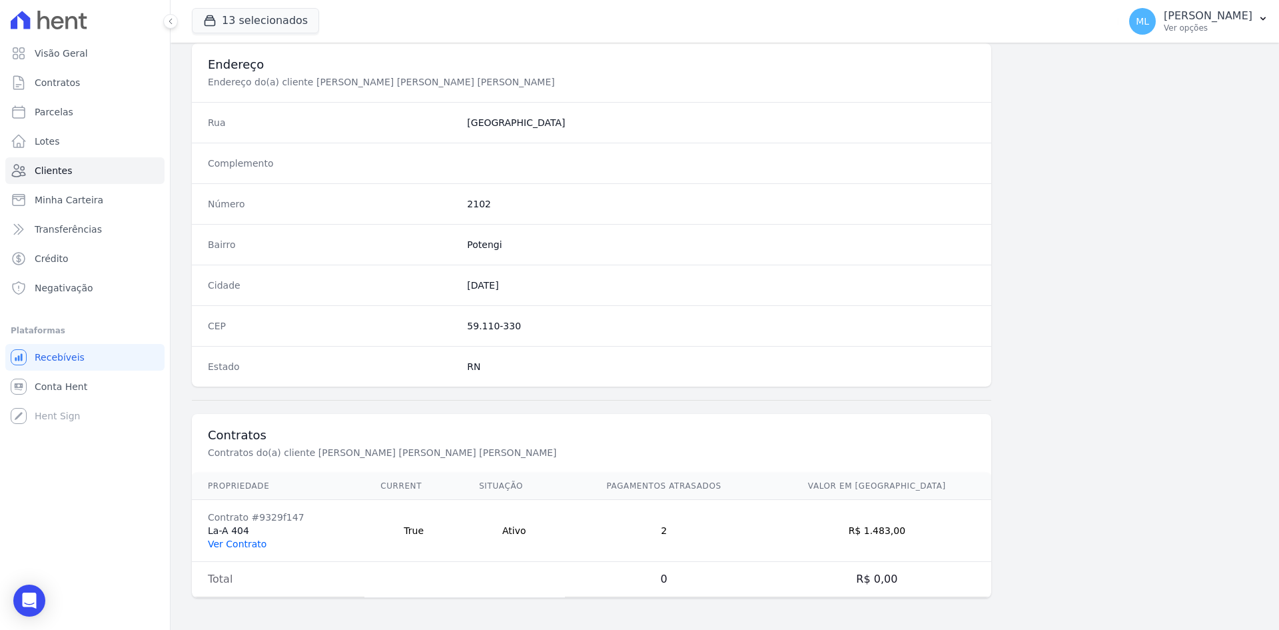
click at [257, 539] on link "Ver Contrato" at bounding box center [237, 543] width 59 height 11
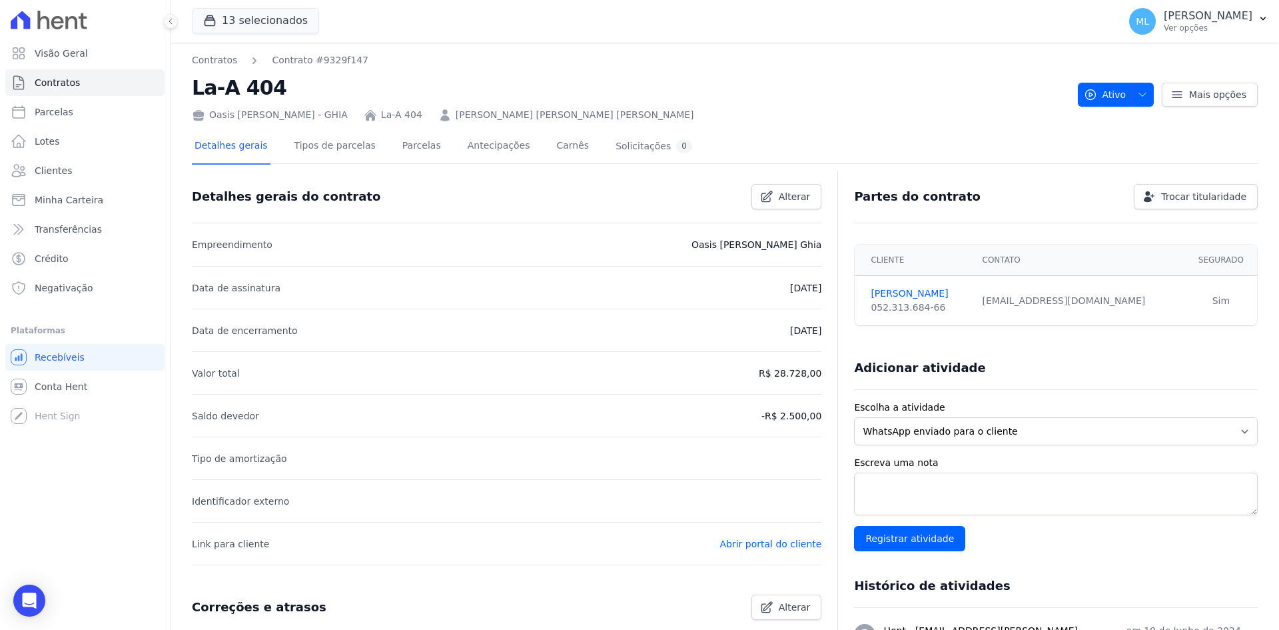
click at [384, 125] on div "Detalhes gerais Tipos de parcelas [GEOGRAPHIC_DATA] Antecipações [PERSON_NAME] …" at bounding box center [725, 560] width 1066 height 876
click at [400, 141] on link "Parcelas" at bounding box center [422, 146] width 44 height 35
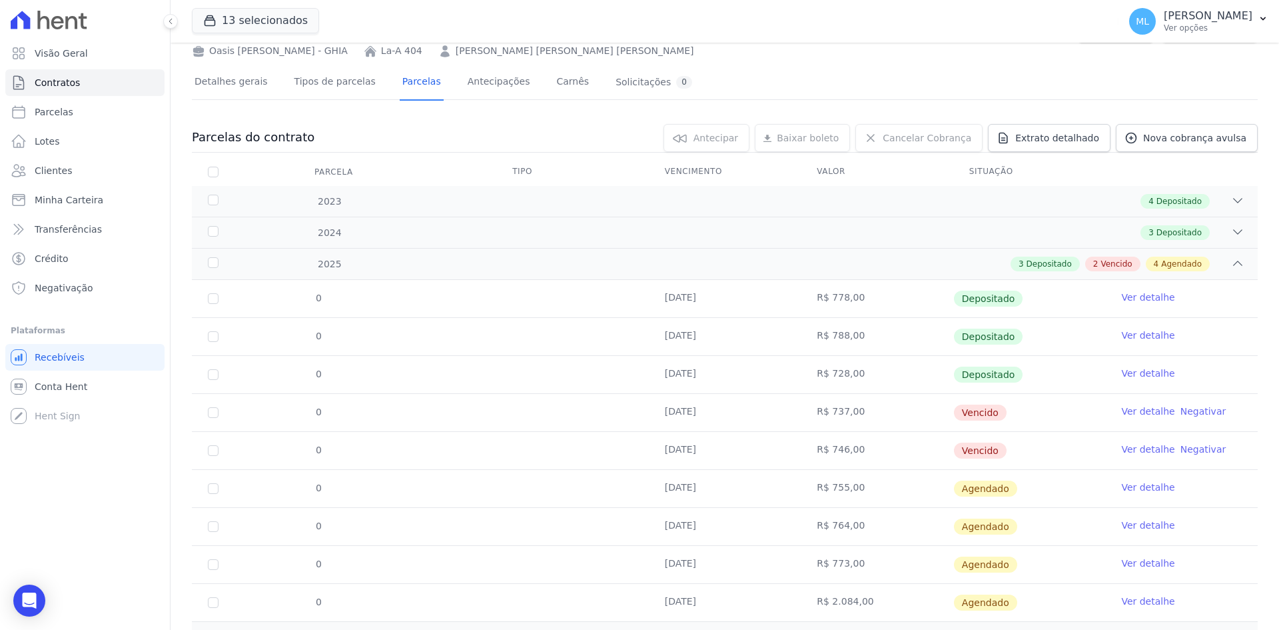
scroll to position [127, 0]
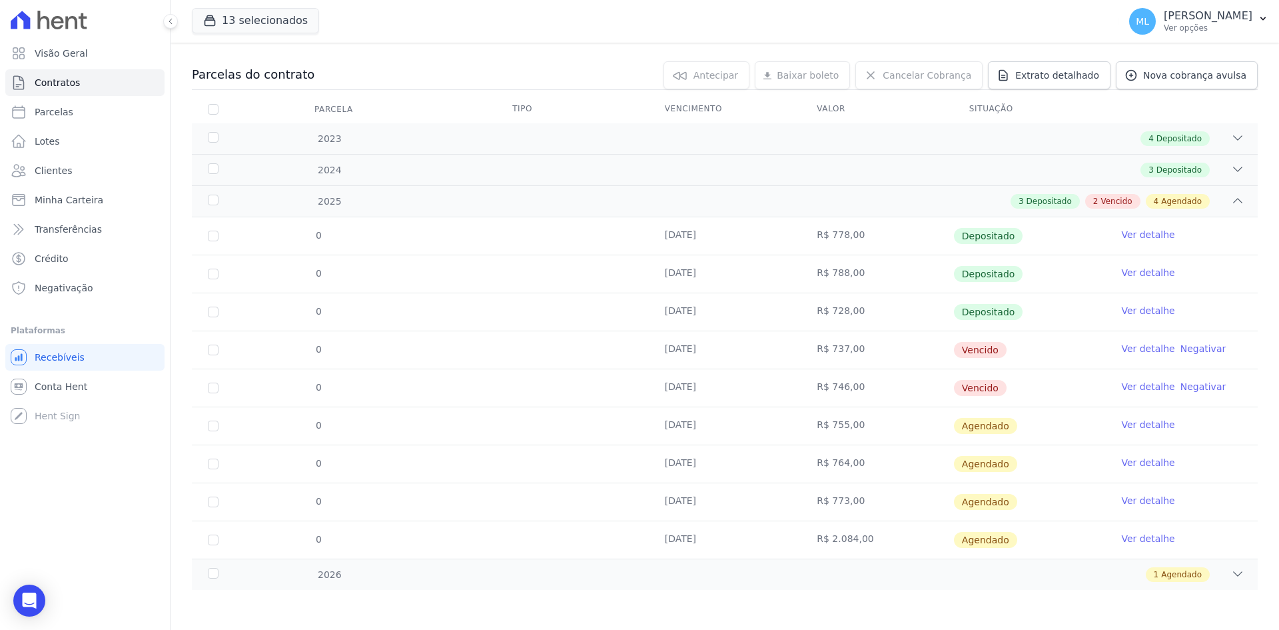
click at [1133, 344] on link "Ver detalhe" at bounding box center [1147, 348] width 53 height 13
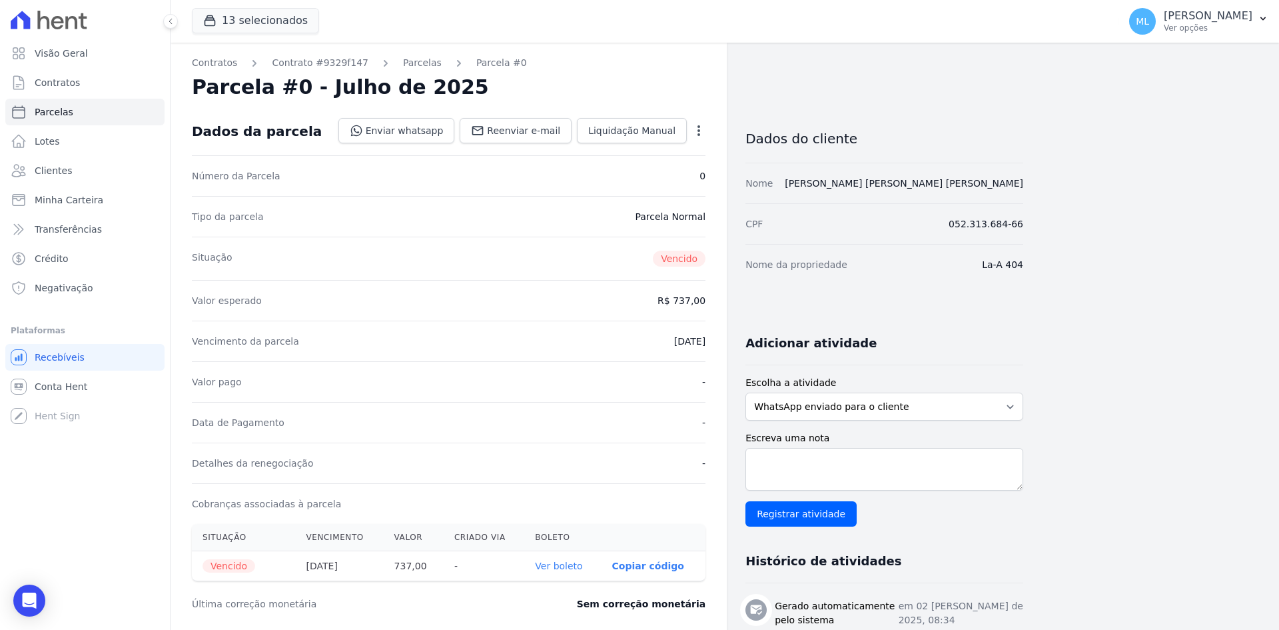
click at [562, 567] on link "Ver boleto" at bounding box center [558, 565] width 47 height 11
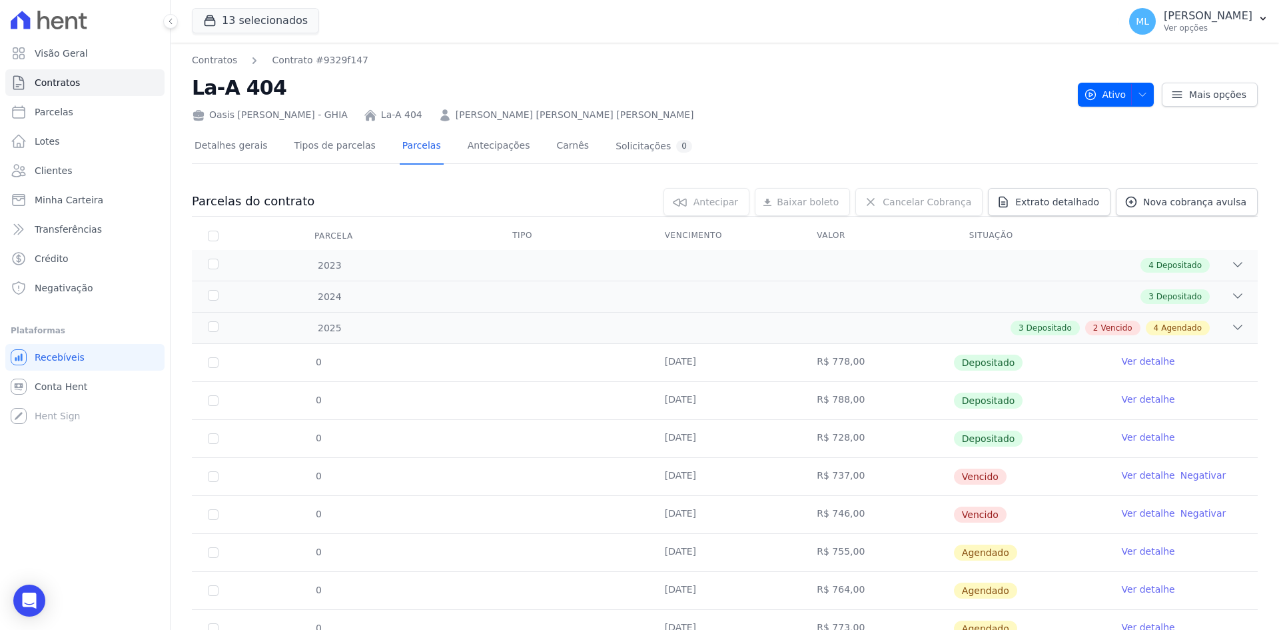
click at [1137, 515] on link "Ver detalhe" at bounding box center [1147, 512] width 53 height 13
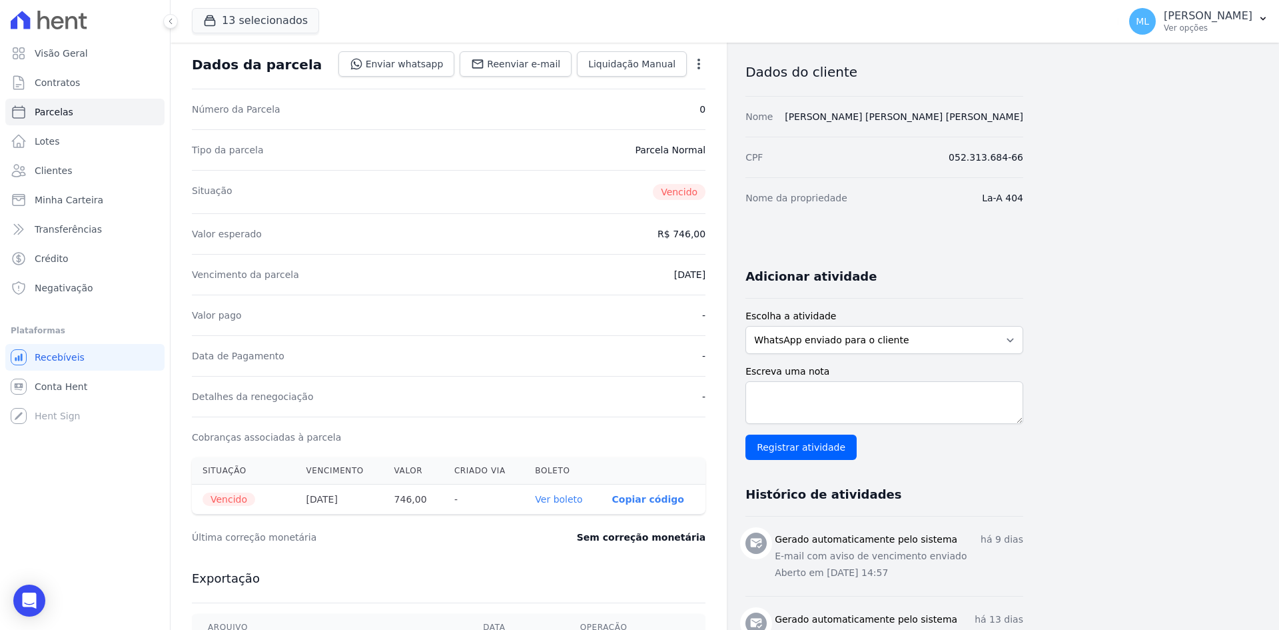
scroll to position [200, 0]
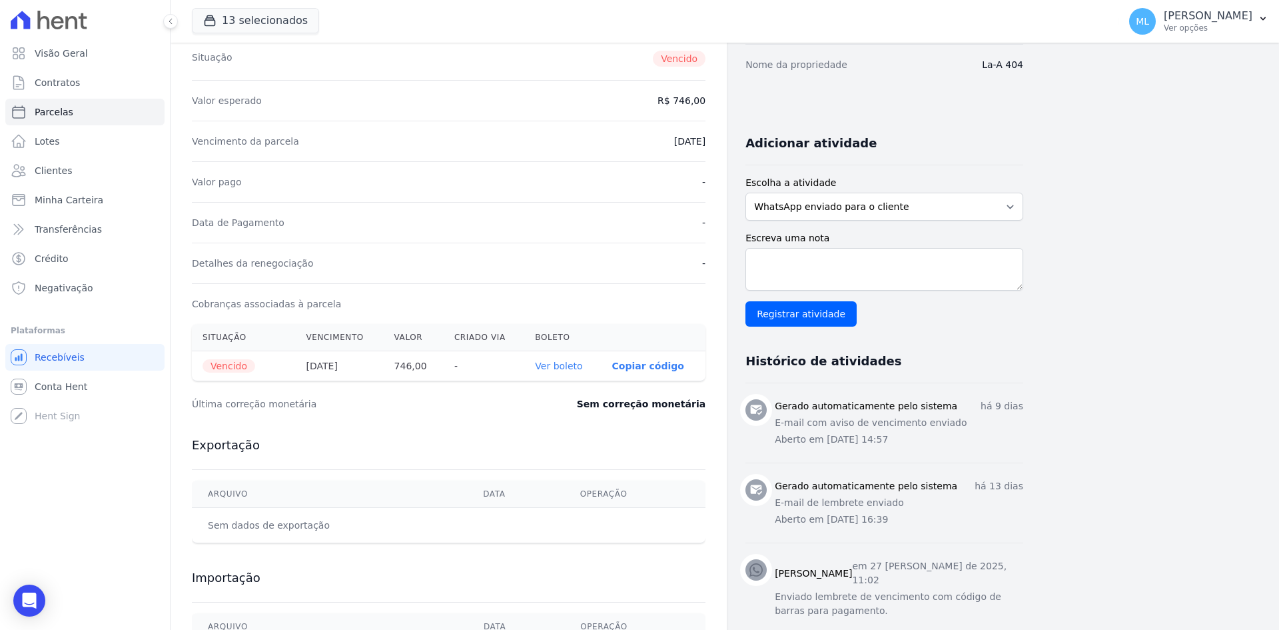
click at [562, 365] on link "Ver boleto" at bounding box center [558, 365] width 47 height 11
click at [89, 175] on link "Clientes" at bounding box center [84, 170] width 159 height 27
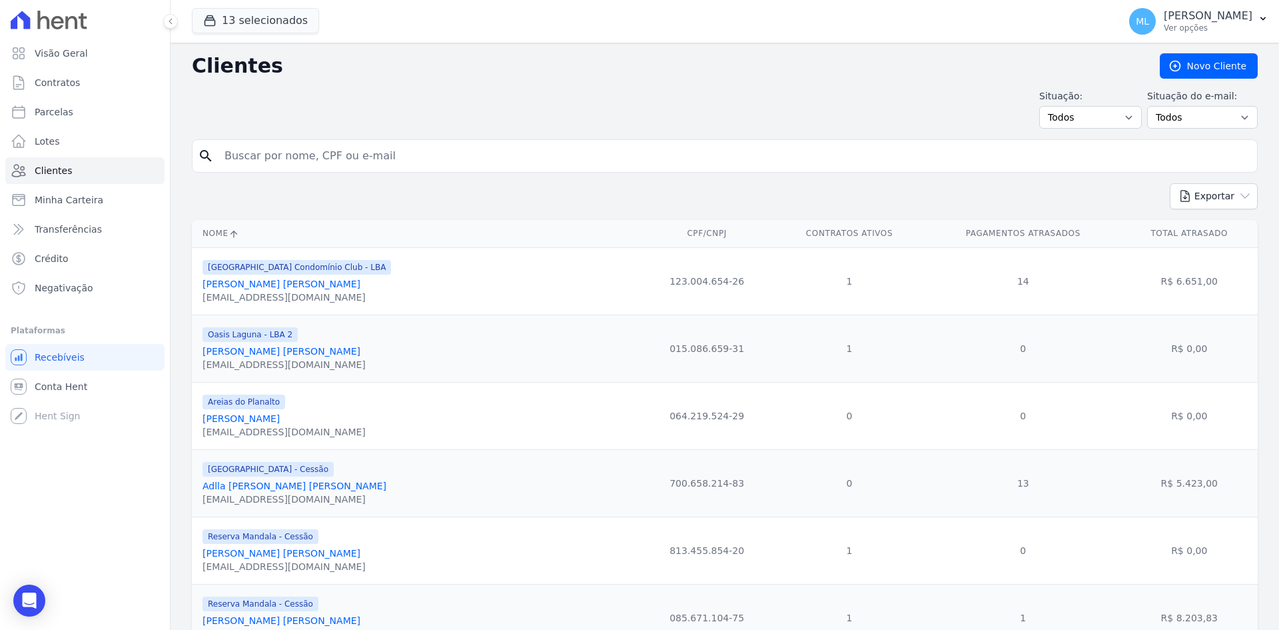
click at [307, 147] on input "search" at bounding box center [734, 156] width 1035 height 27
type input "kamylla"
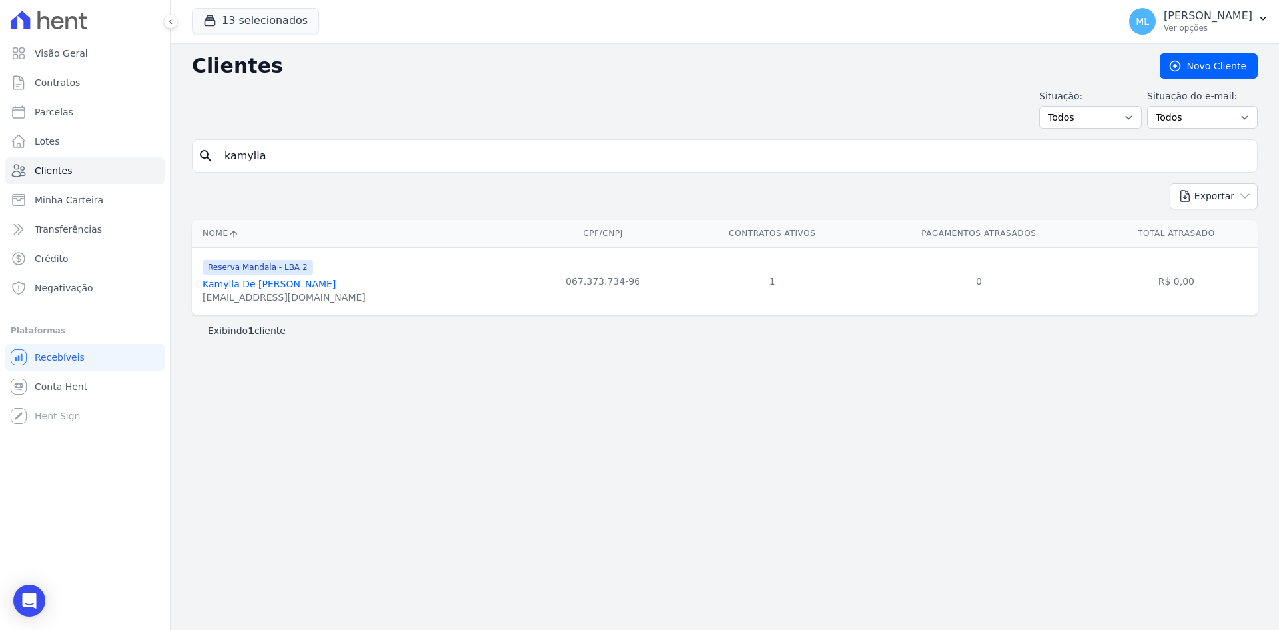
click at [316, 287] on link "Kamylla De [PERSON_NAME]" at bounding box center [269, 284] width 133 height 11
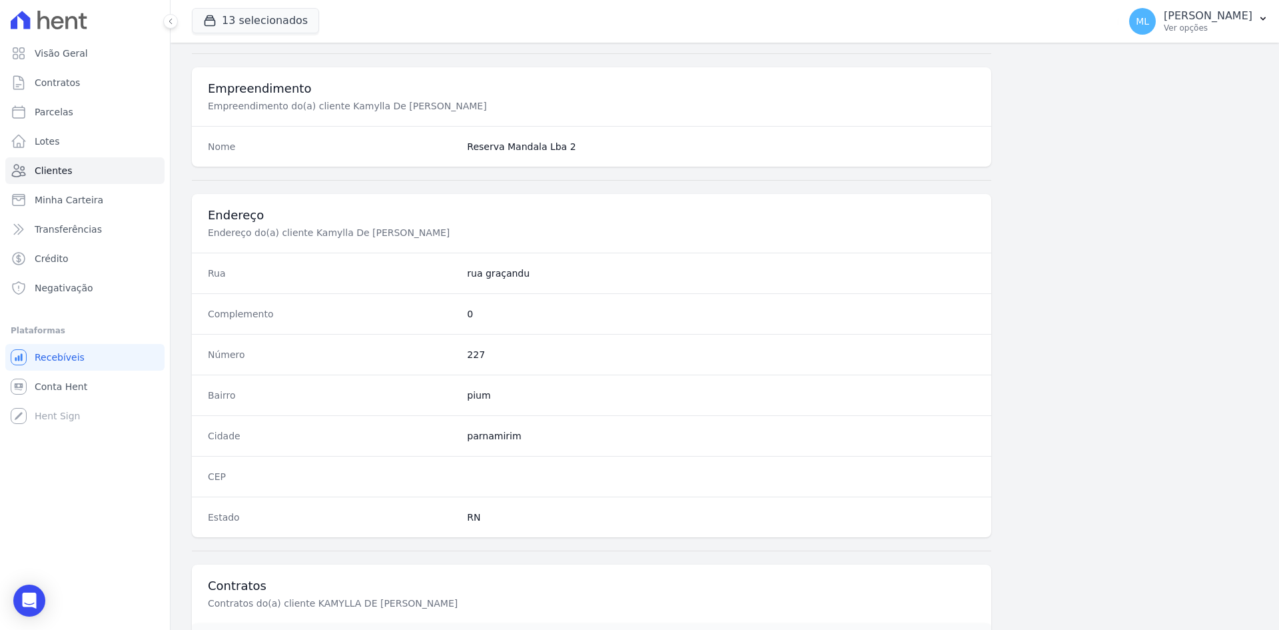
scroll to position [617, 0]
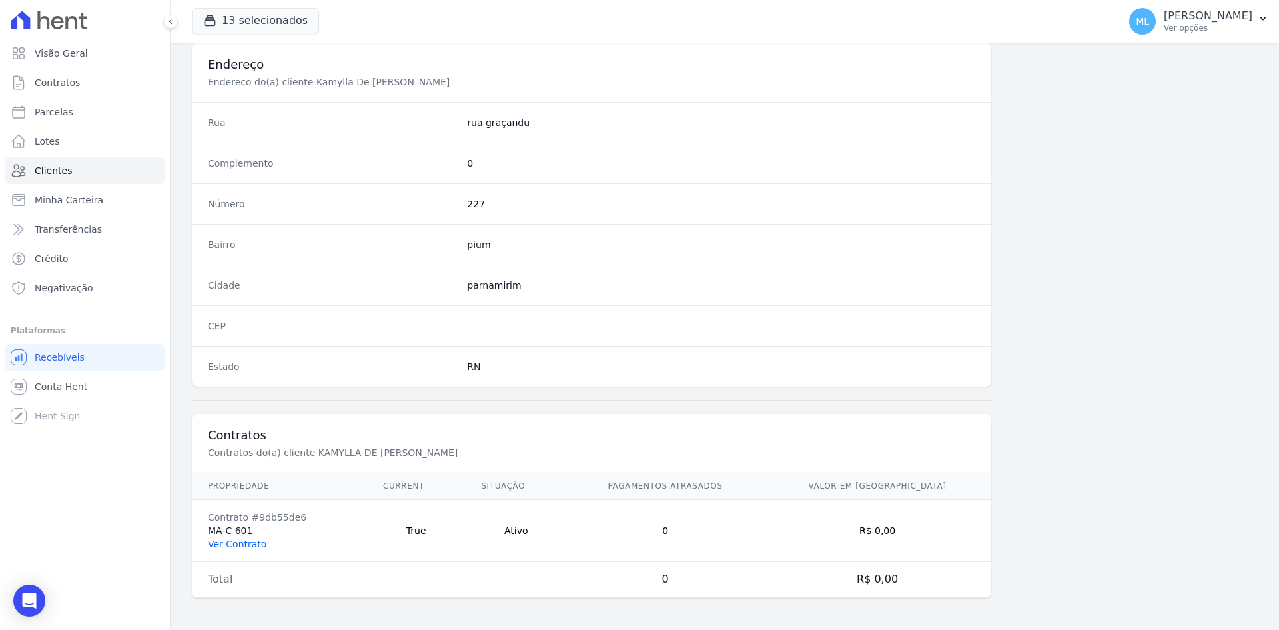
click at [257, 543] on link "Ver Contrato" at bounding box center [237, 543] width 59 height 11
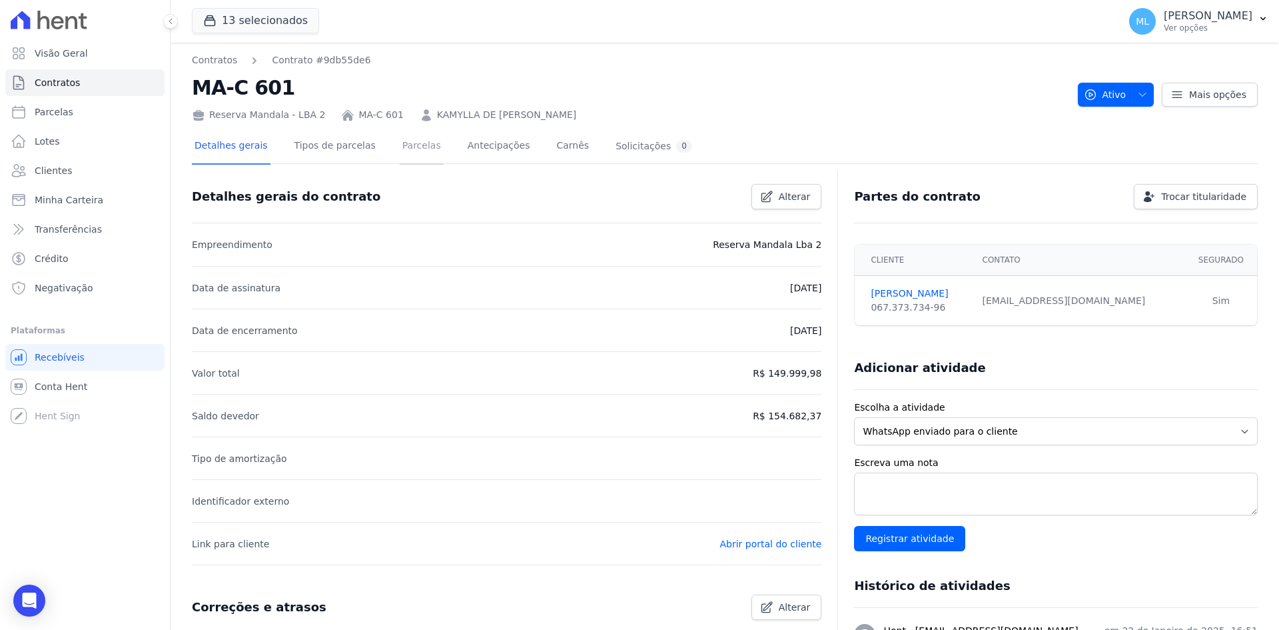
click at [400, 139] on link "Parcelas" at bounding box center [422, 146] width 44 height 35
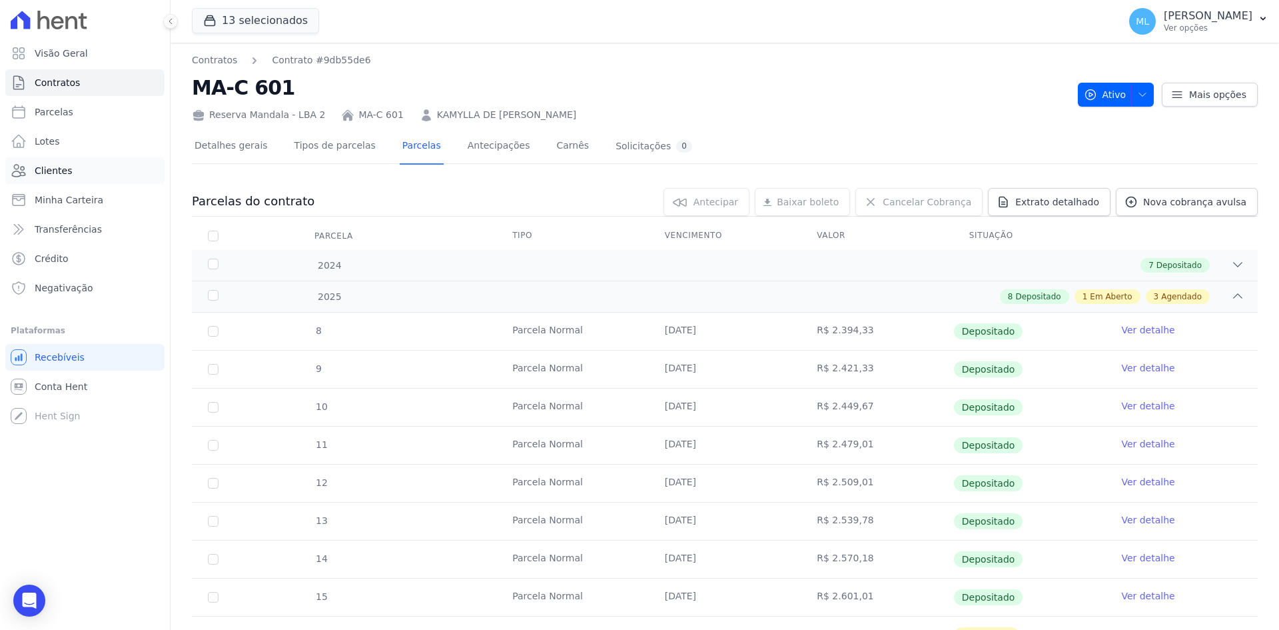
click at [125, 173] on link "Clientes" at bounding box center [84, 170] width 159 height 27
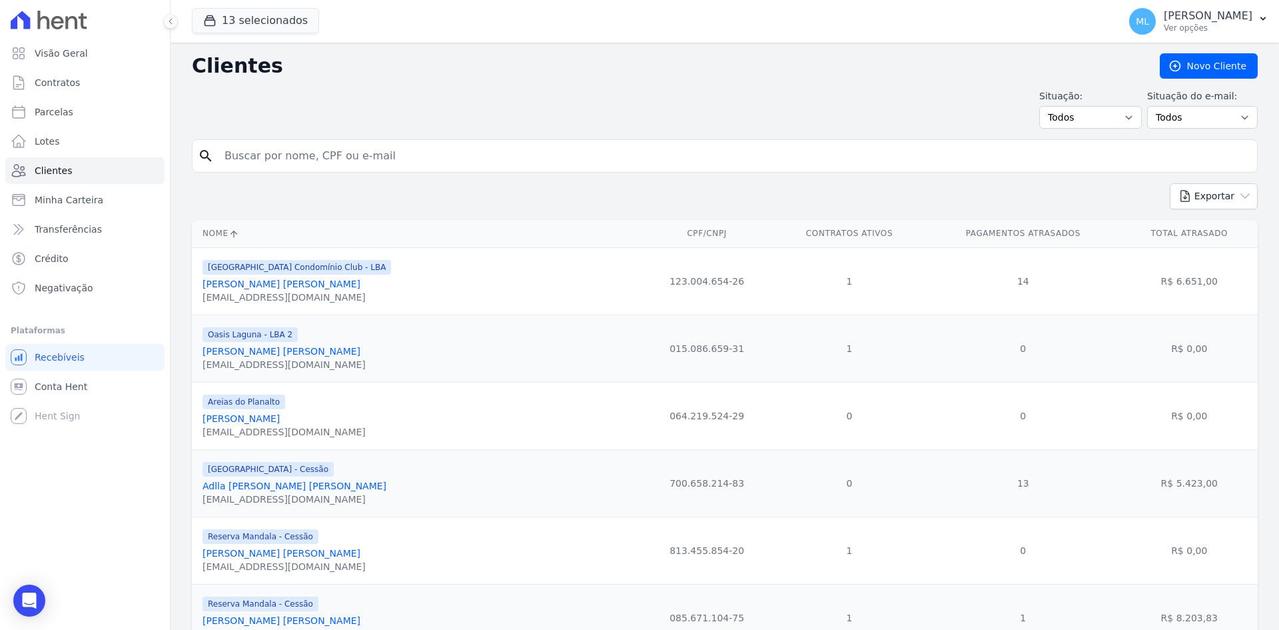
click at [392, 153] on input "search" at bounding box center [734, 156] width 1035 height 27
type input "[PERSON_NAME]"
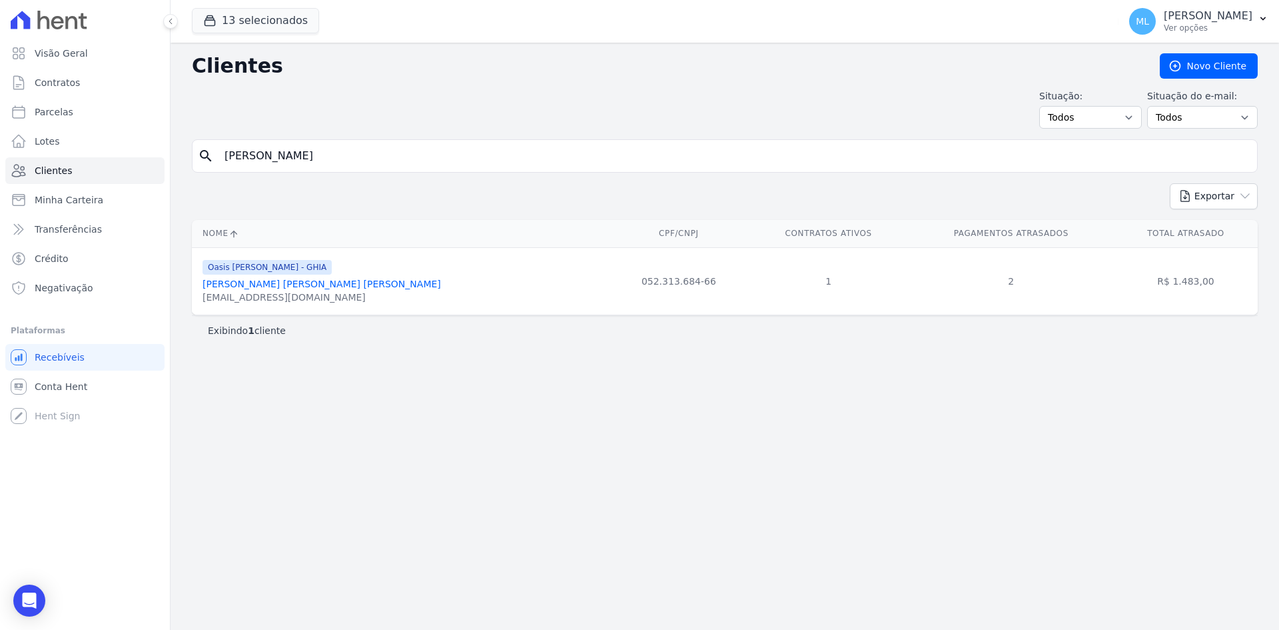
click at [312, 288] on link "[PERSON_NAME] [PERSON_NAME] [PERSON_NAME]" at bounding box center [322, 284] width 239 height 11
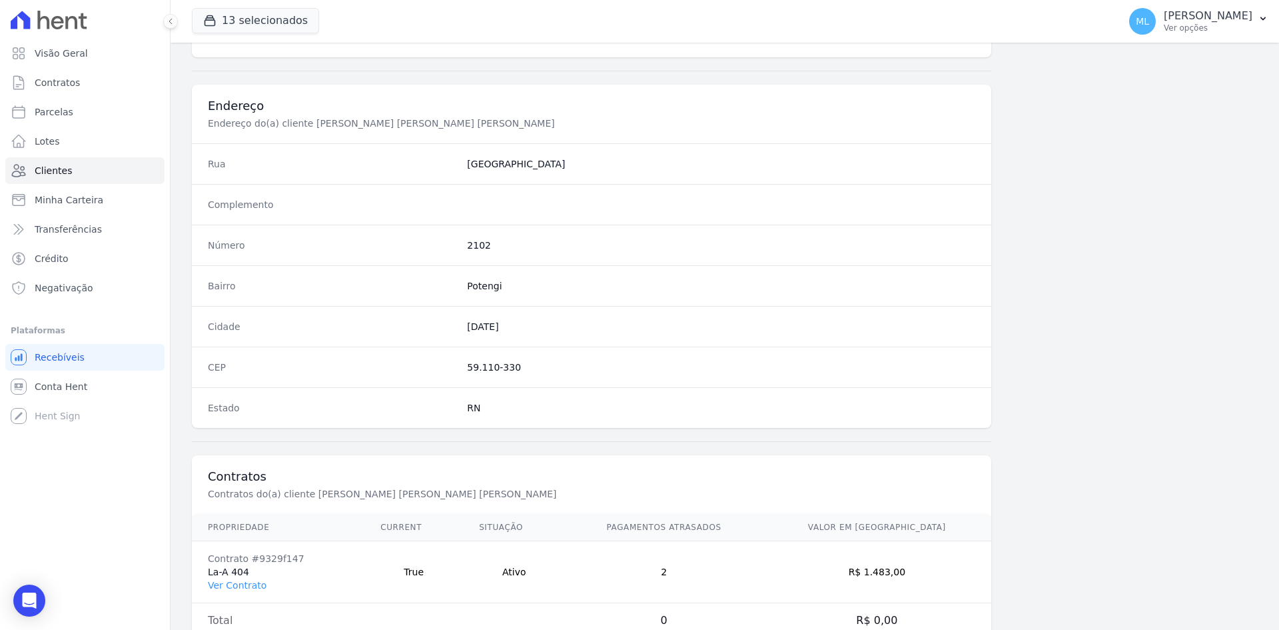
scroll to position [617, 0]
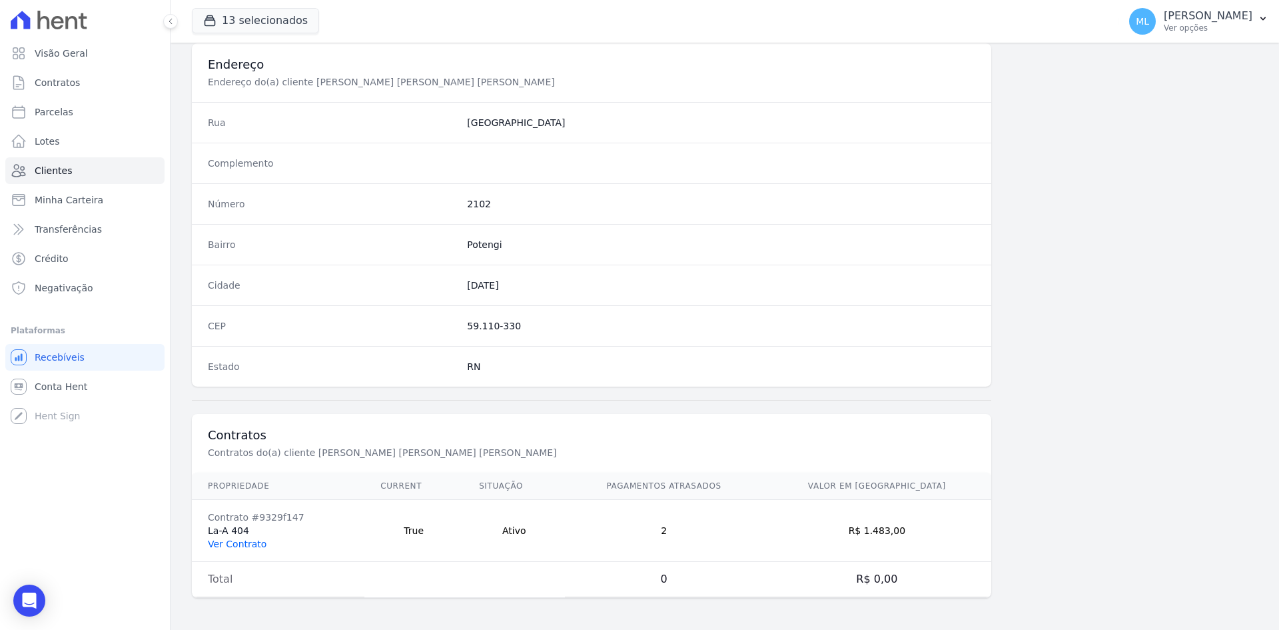
click at [231, 540] on link "Ver Contrato" at bounding box center [237, 543] width 59 height 11
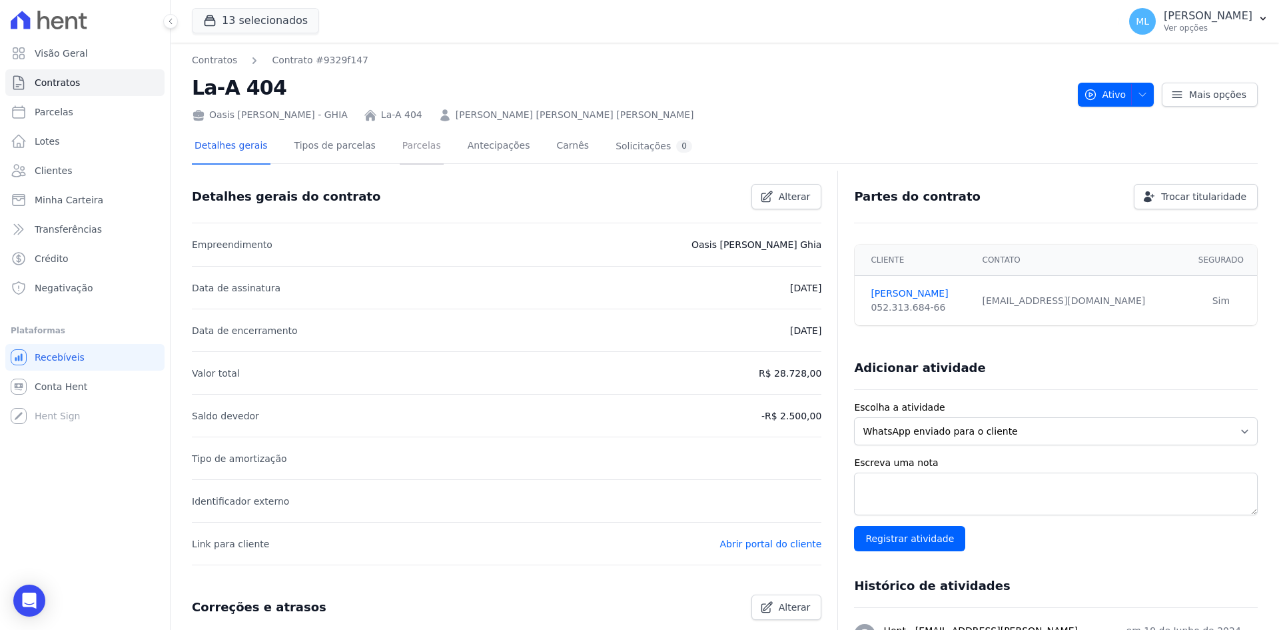
click at [414, 159] on link "Parcelas" at bounding box center [422, 146] width 44 height 35
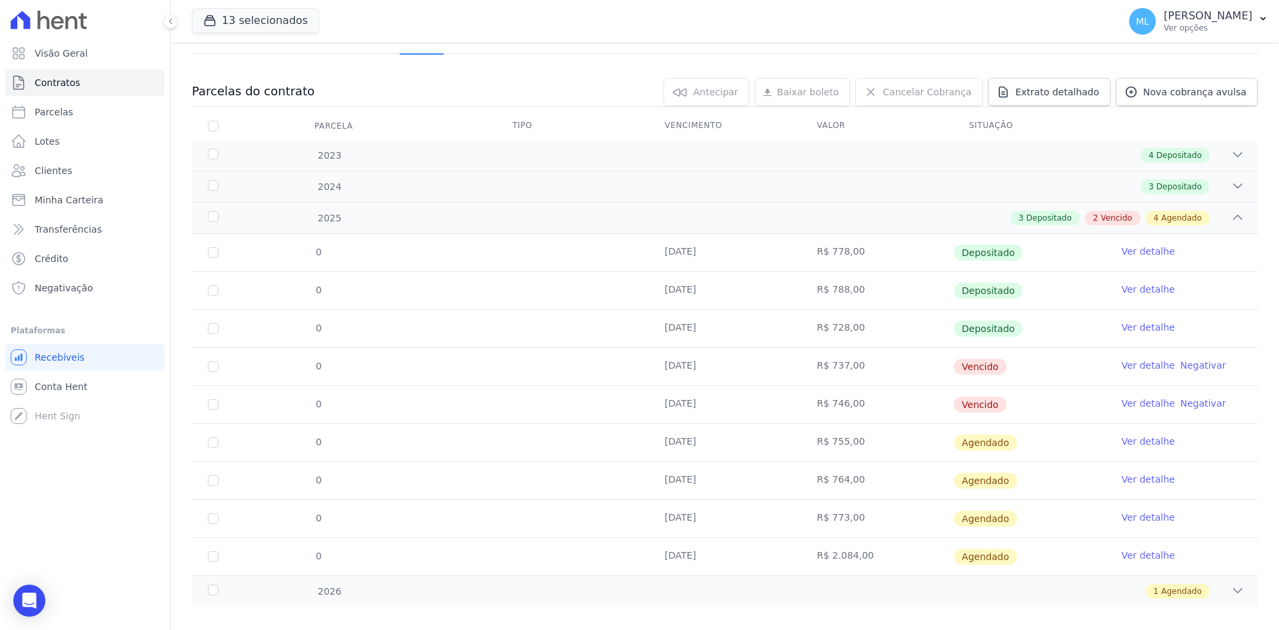
scroll to position [127, 0]
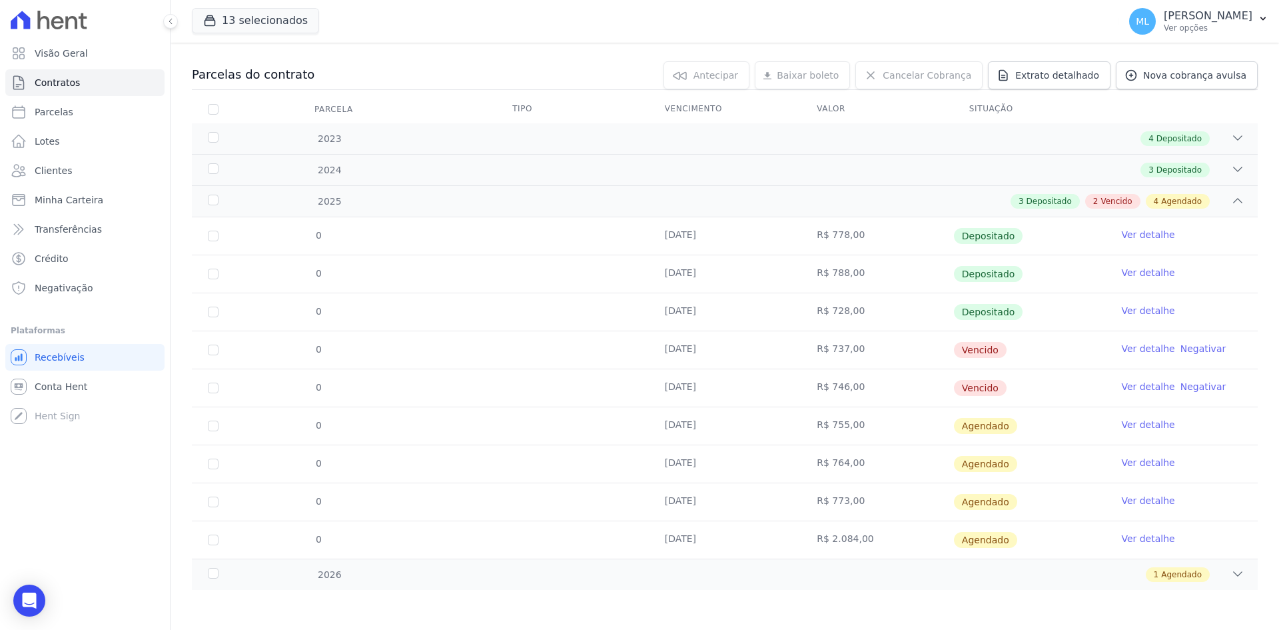
click at [1139, 344] on link "Ver detalhe" at bounding box center [1147, 348] width 53 height 13
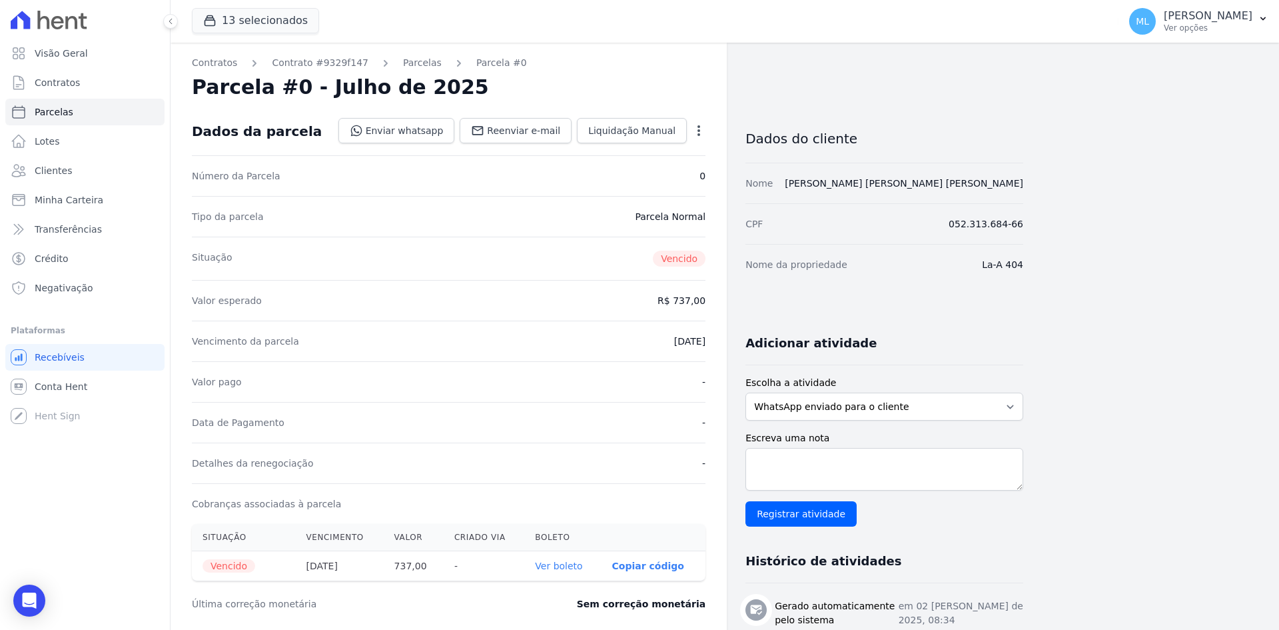
click at [553, 572] on th "Ver boleto" at bounding box center [562, 566] width 77 height 30
click at [565, 564] on link "Ver boleto" at bounding box center [558, 565] width 47 height 11
